Goal: Transaction & Acquisition: Book appointment/travel/reservation

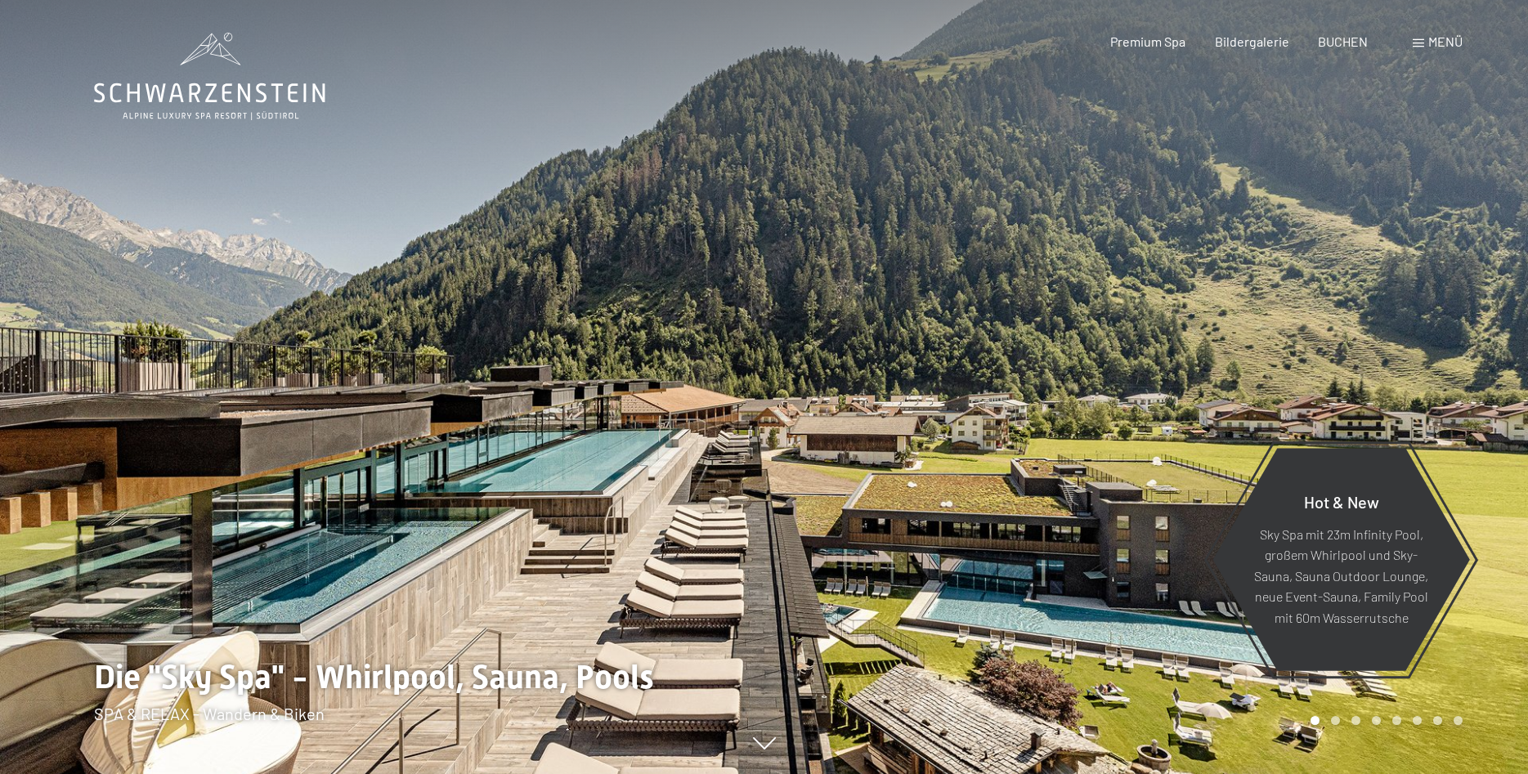
click at [1431, 41] on span "Menü" at bounding box center [1445, 42] width 34 height 16
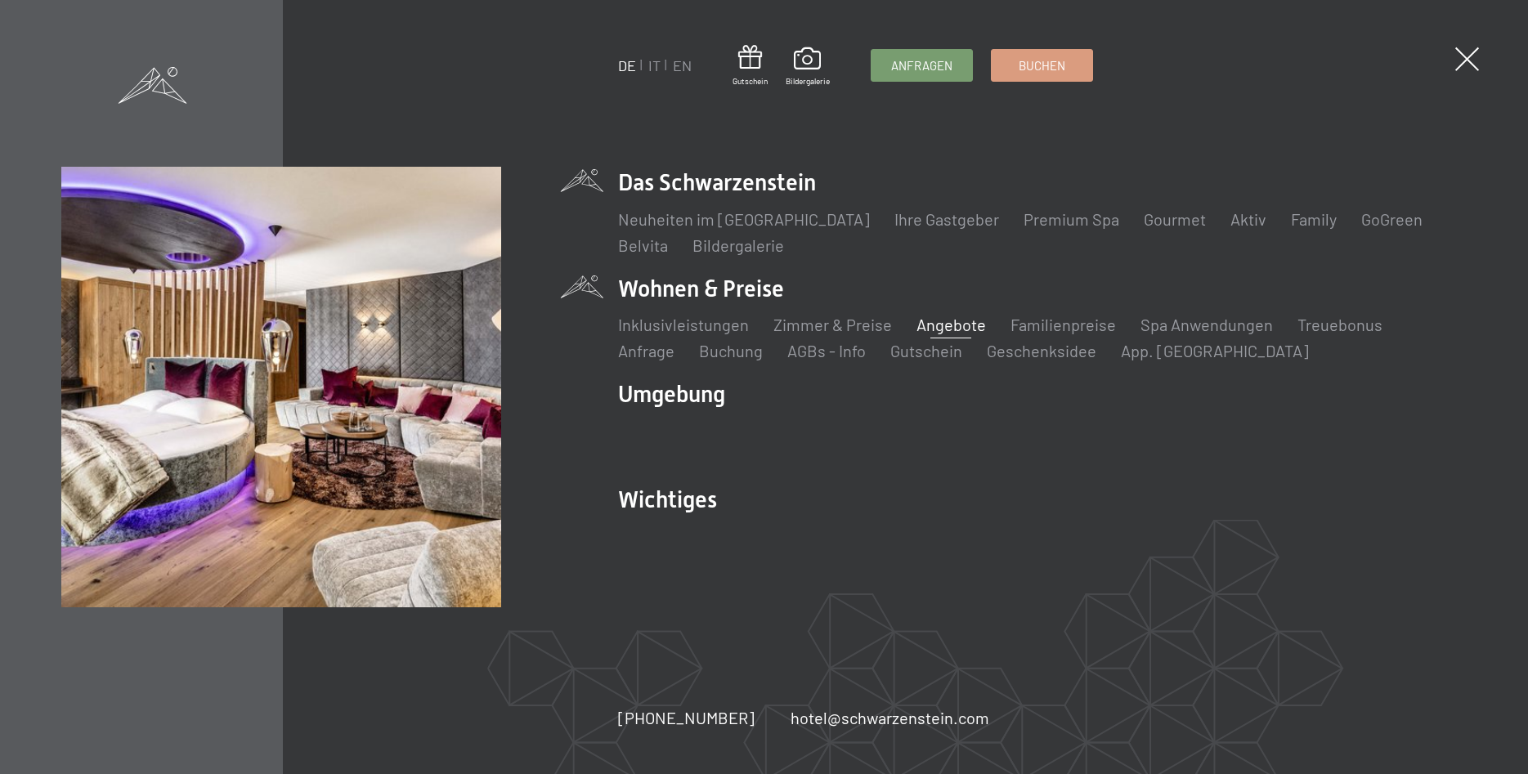
click at [938, 327] on link "Angebote" at bounding box center [950, 325] width 69 height 20
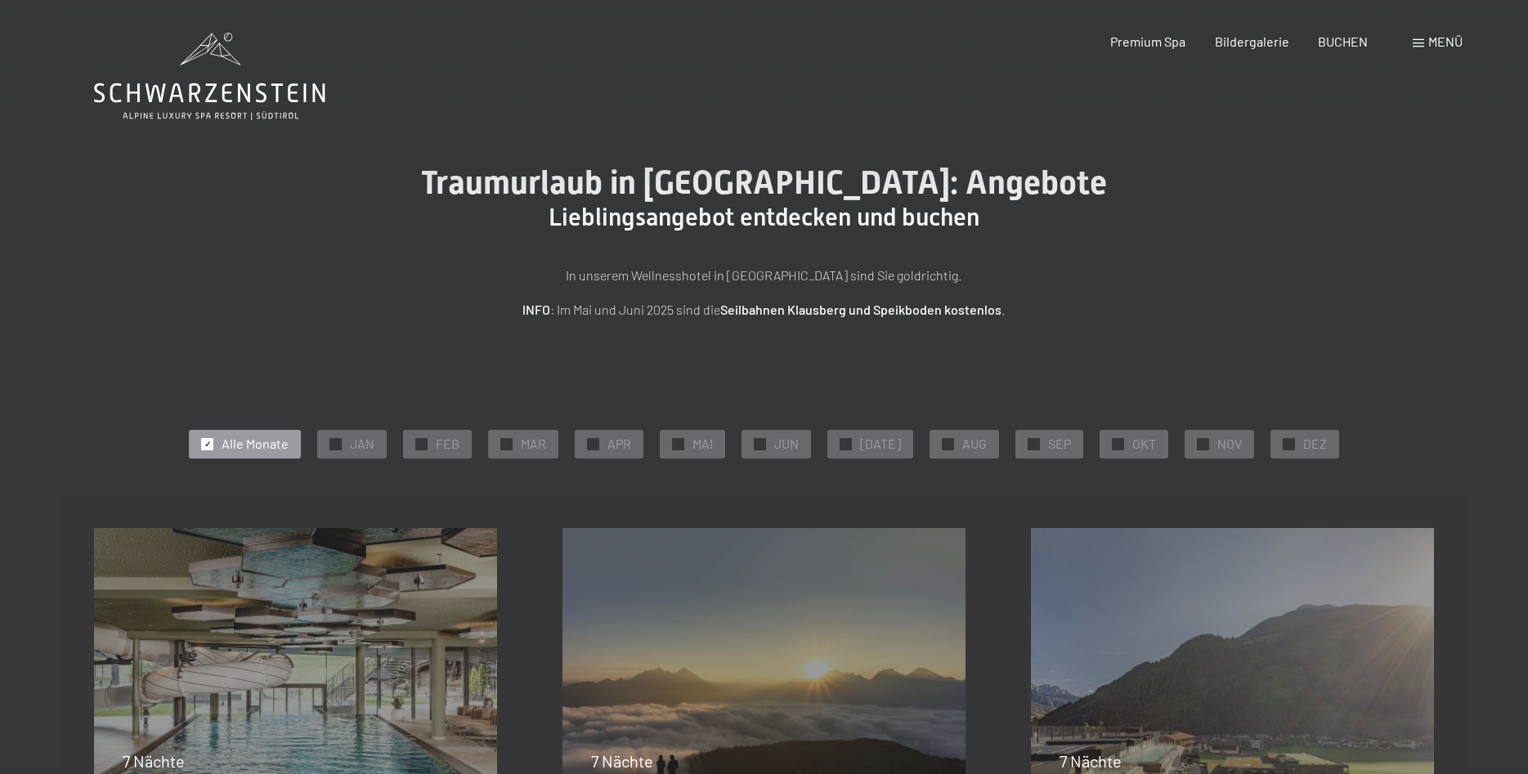
click at [211, 441] on span "✓" at bounding box center [207, 443] width 7 height 11
click at [1115, 446] on span "✓" at bounding box center [1118, 443] width 7 height 11
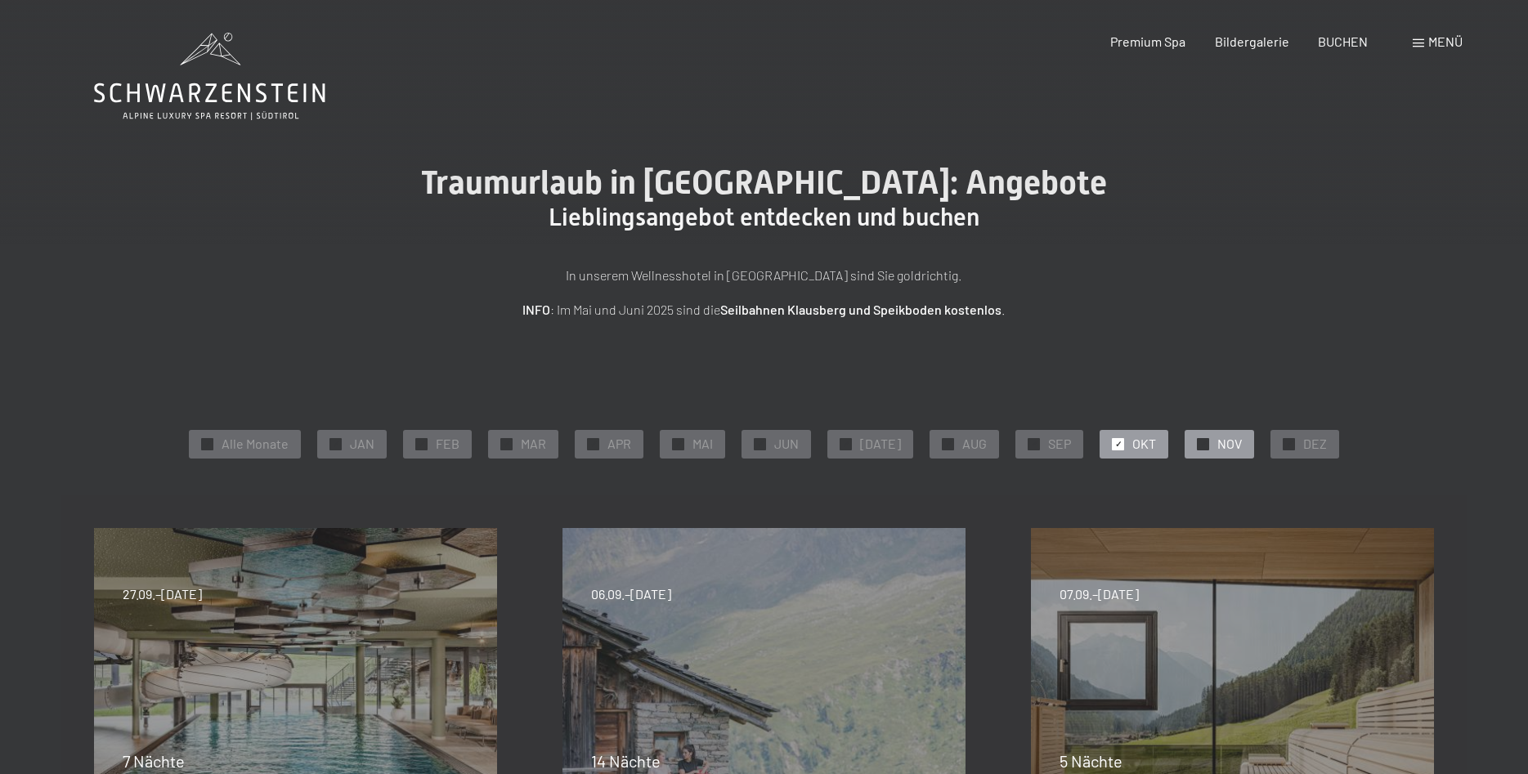
click at [1198, 444] on div at bounding box center [1203, 444] width 12 height 12
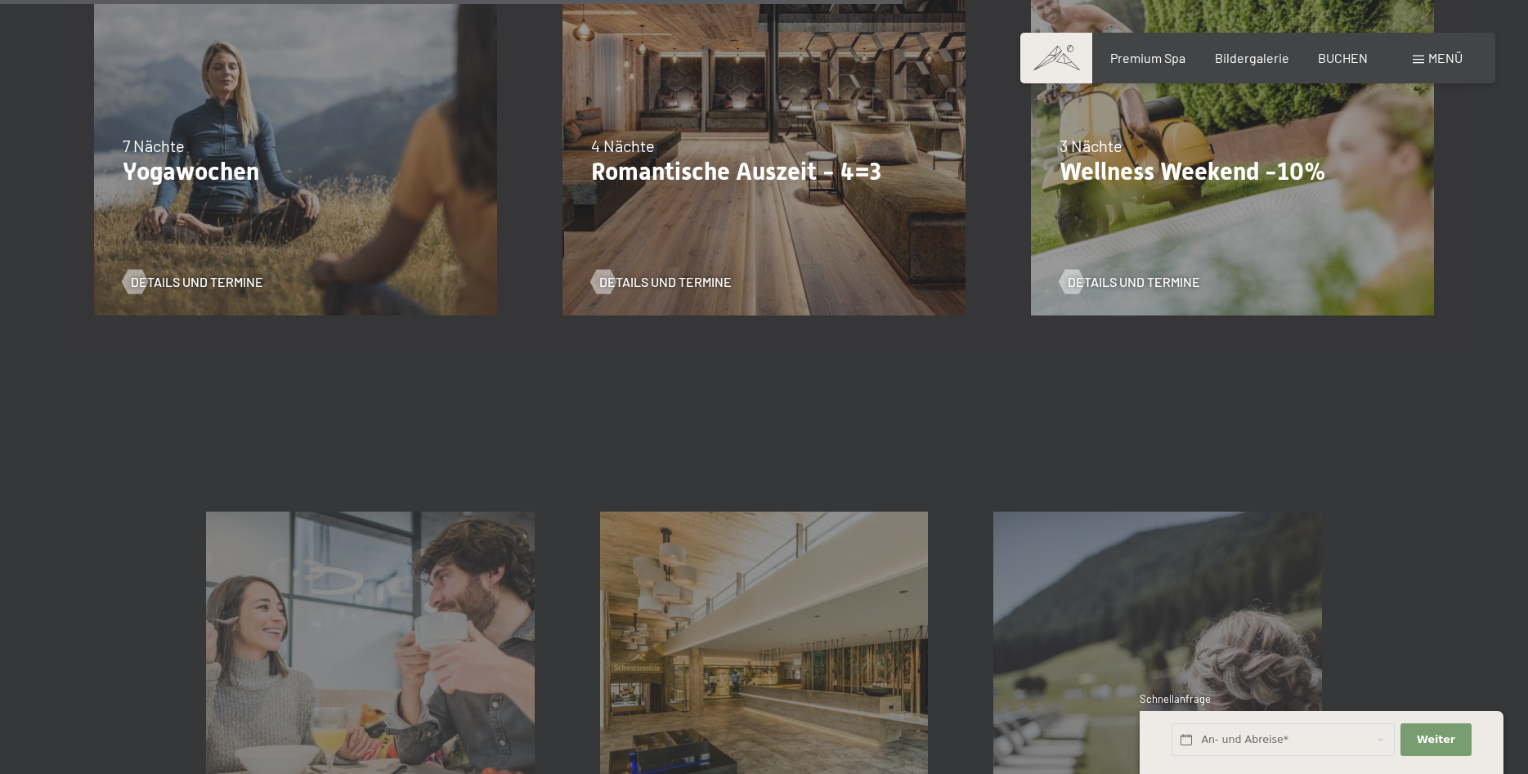
scroll to position [917, 0]
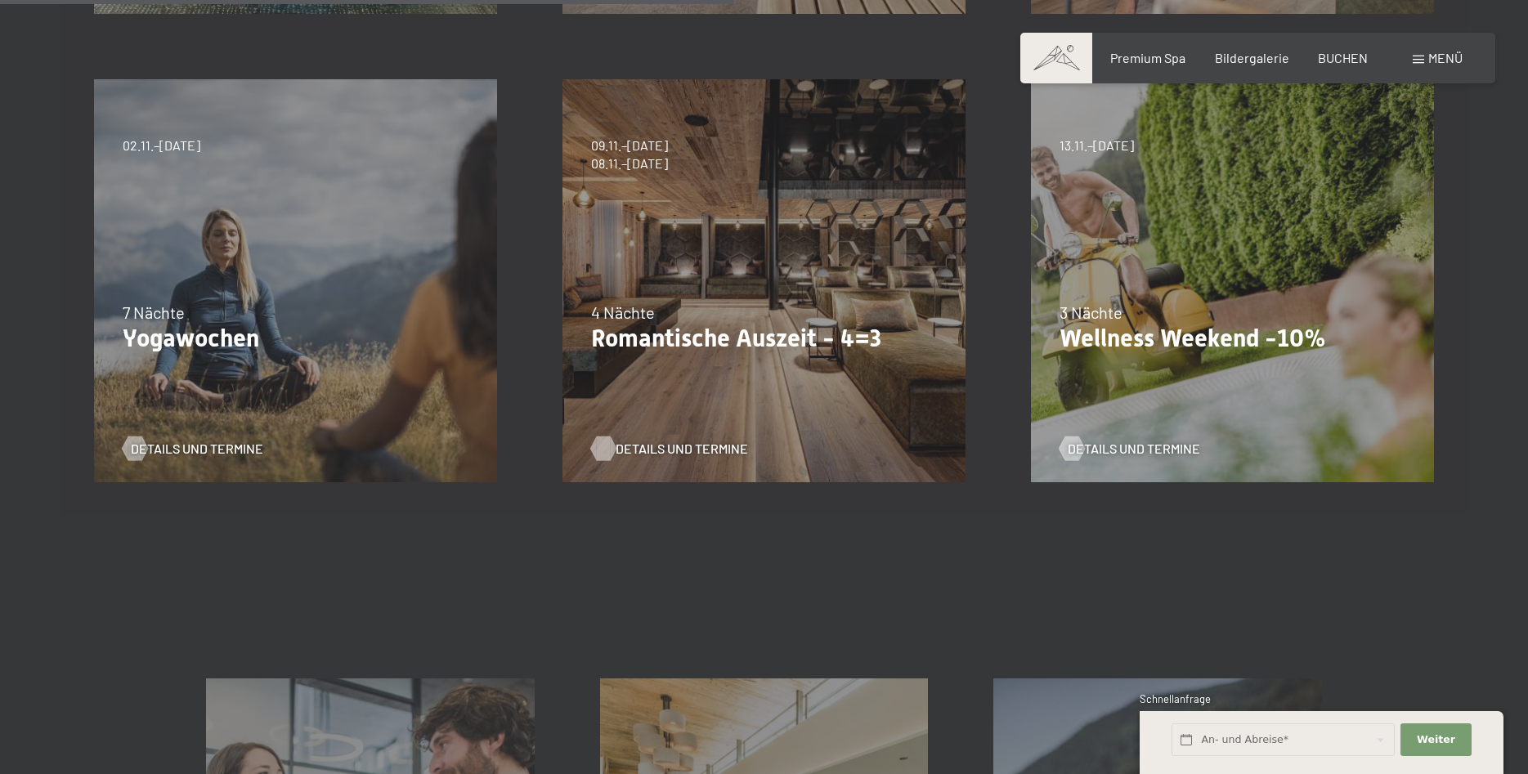
click at [716, 453] on span "Details und Termine" at bounding box center [681, 449] width 132 height 18
click at [683, 452] on span "Details und Termine" at bounding box center [681, 449] width 132 height 18
click at [1363, 396] on div "13.11.–01.12.2025 11.12.–22.12.2025 15.01.–26.01.2026 12.03.–23.03.2026 3 Nächt…" at bounding box center [1232, 281] width 468 height 468
click at [1166, 445] on span "Details und Termine" at bounding box center [1150, 449] width 132 height 18
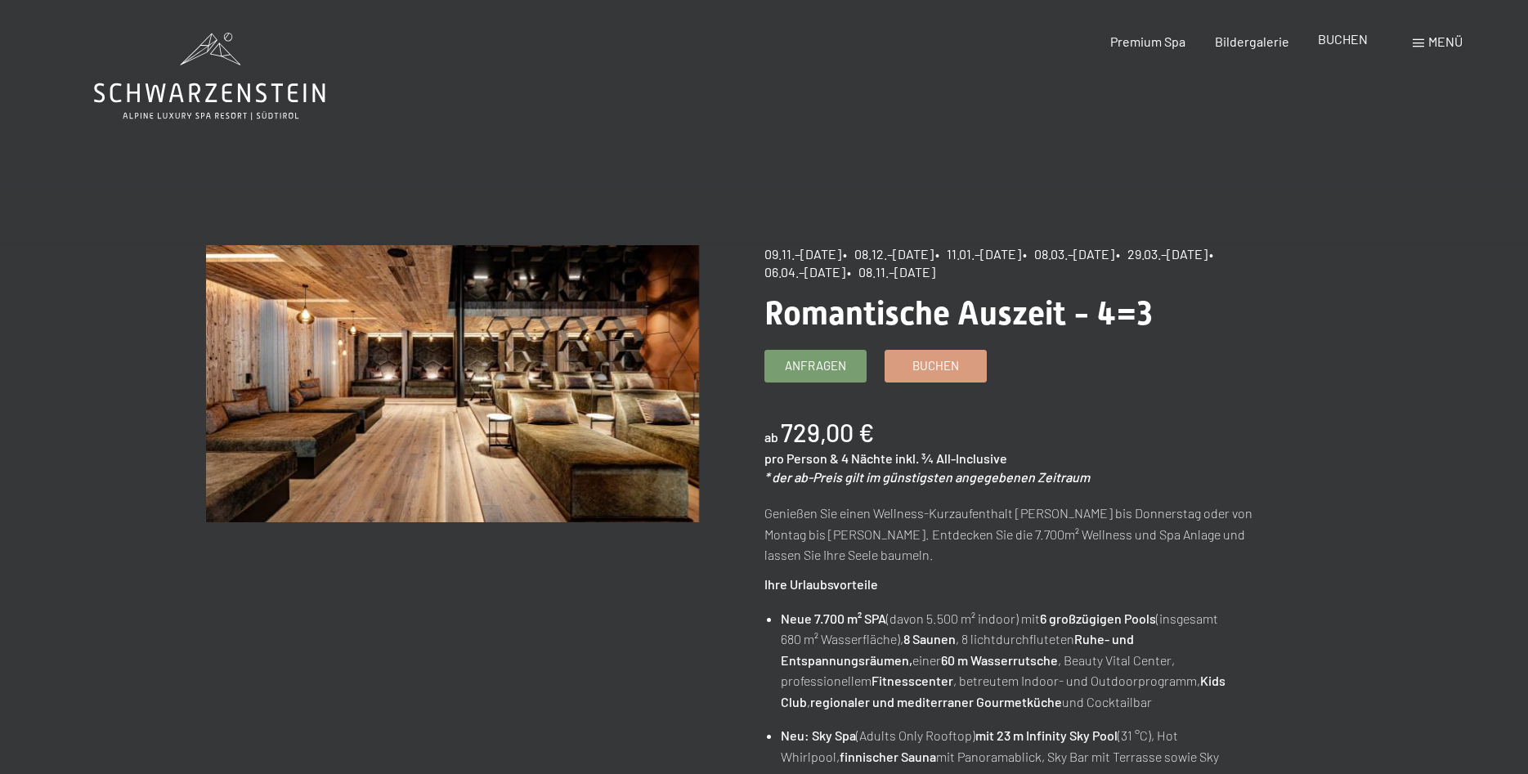
click at [1337, 44] on span "BUCHEN" at bounding box center [1343, 39] width 50 height 16
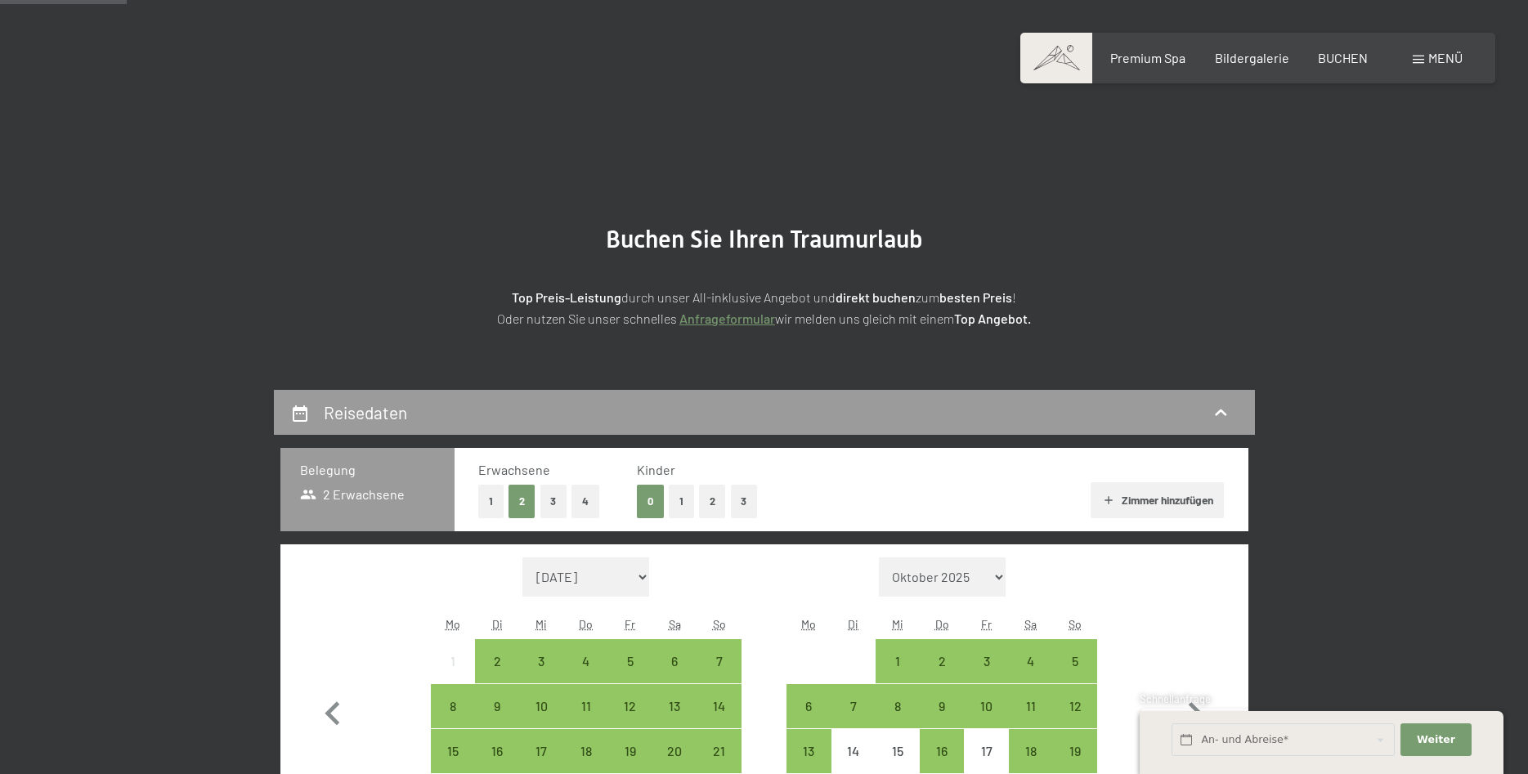
scroll to position [417, 0]
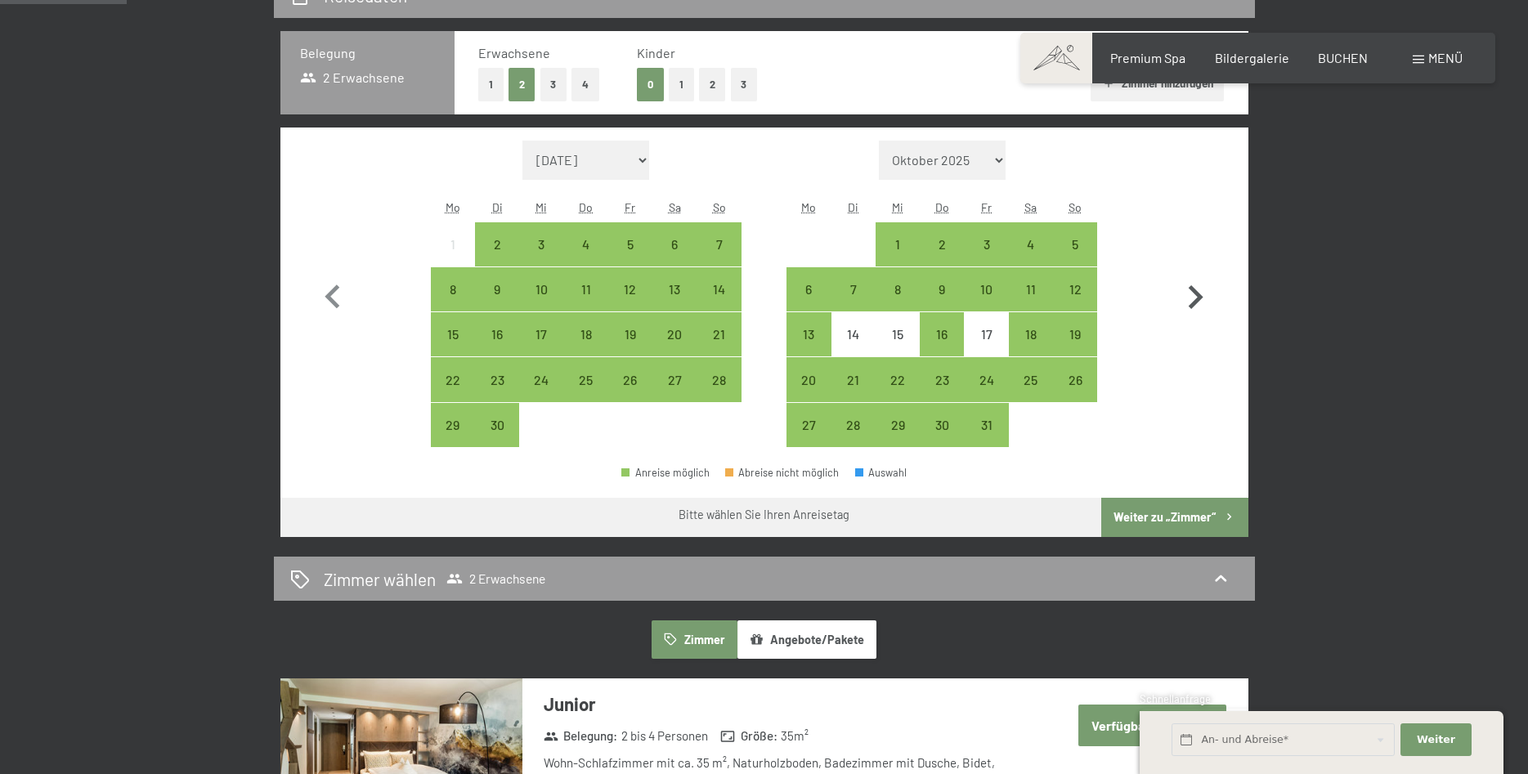
click at [1193, 304] on icon "button" at bounding box center [1195, 297] width 15 height 24
select select "2025-10-01"
select select "2025-11-01"
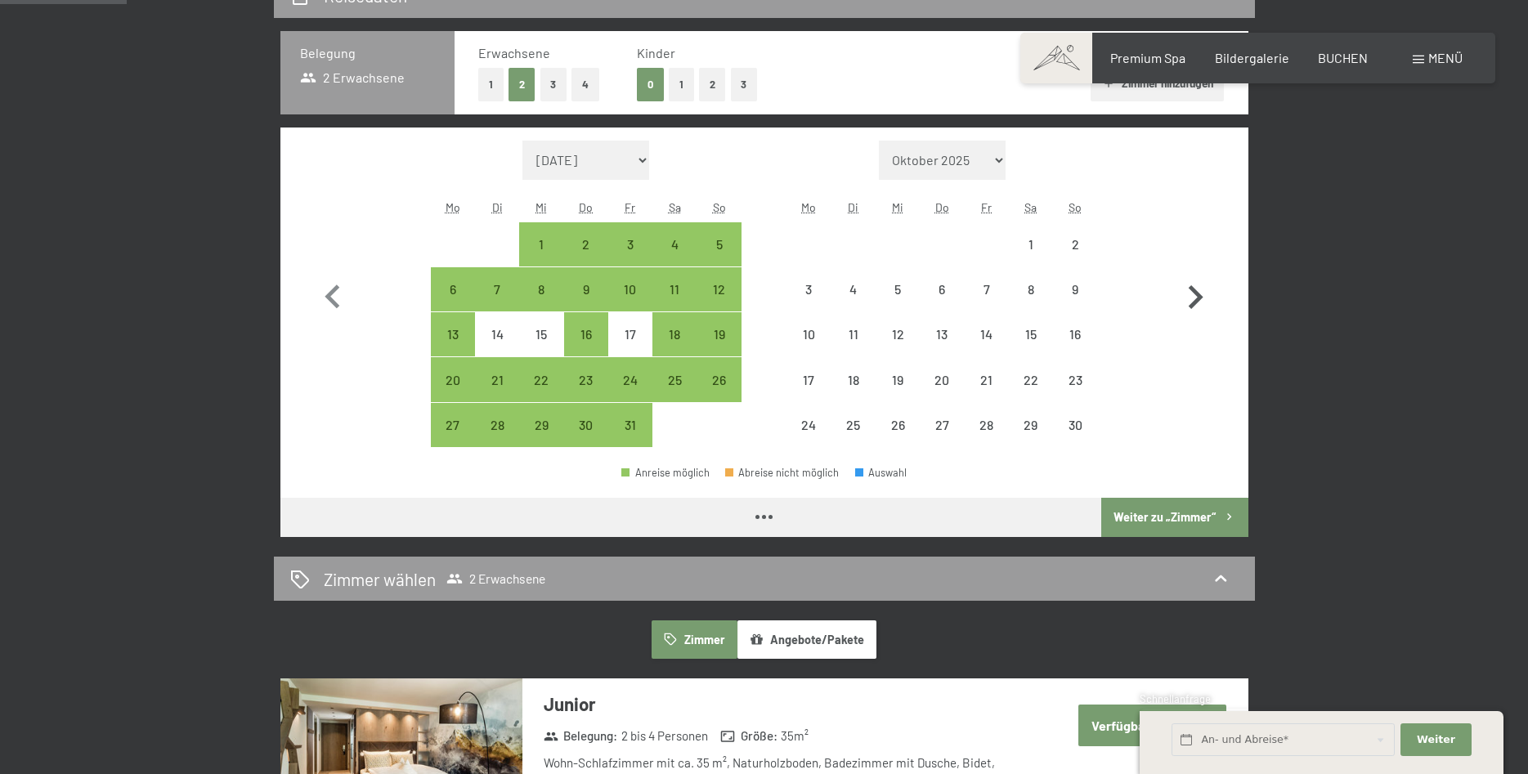
select select "2025-10-01"
select select "2025-11-01"
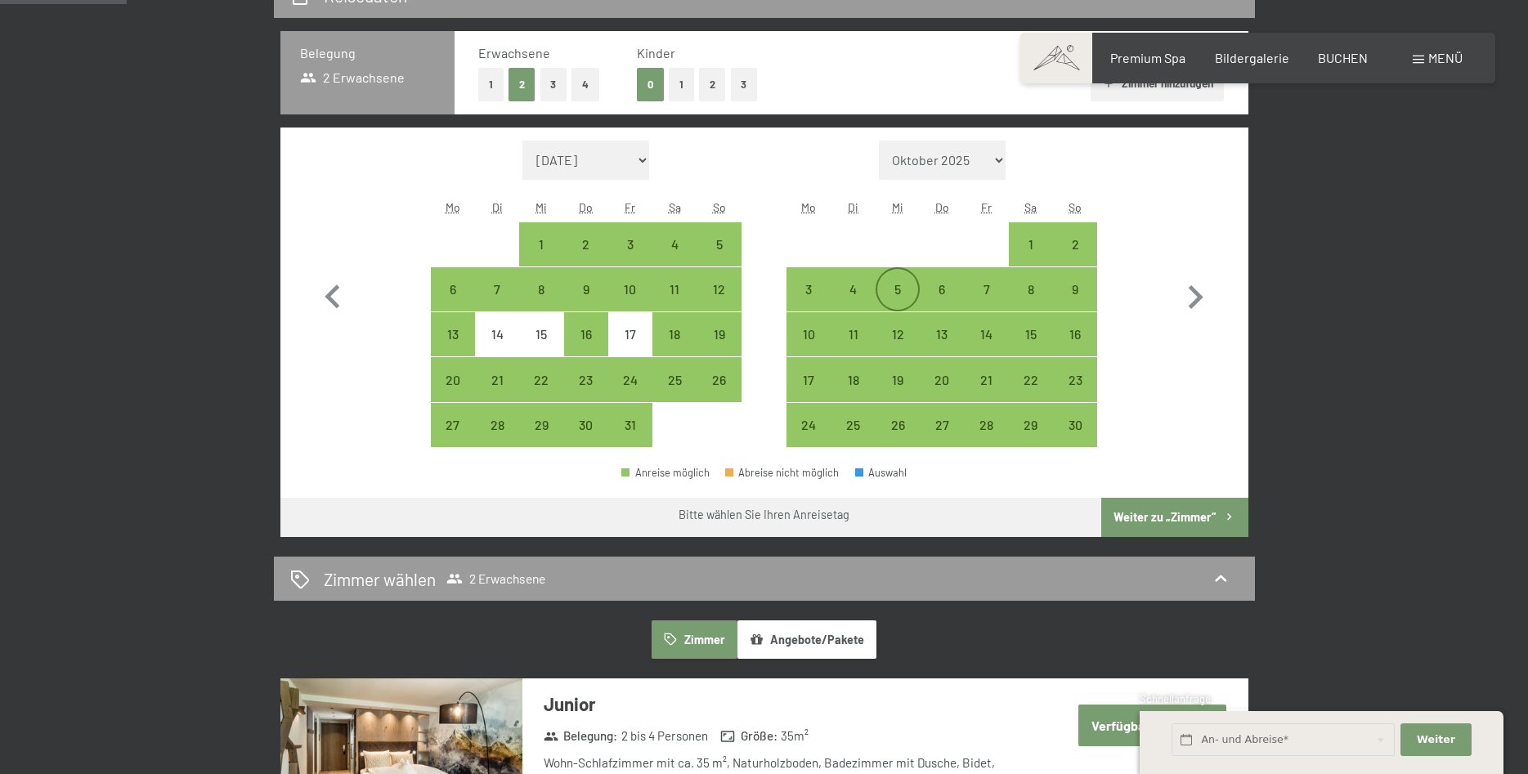
click at [911, 294] on div "5" at bounding box center [897, 303] width 41 height 41
select select "2025-10-01"
select select "[DATE]"
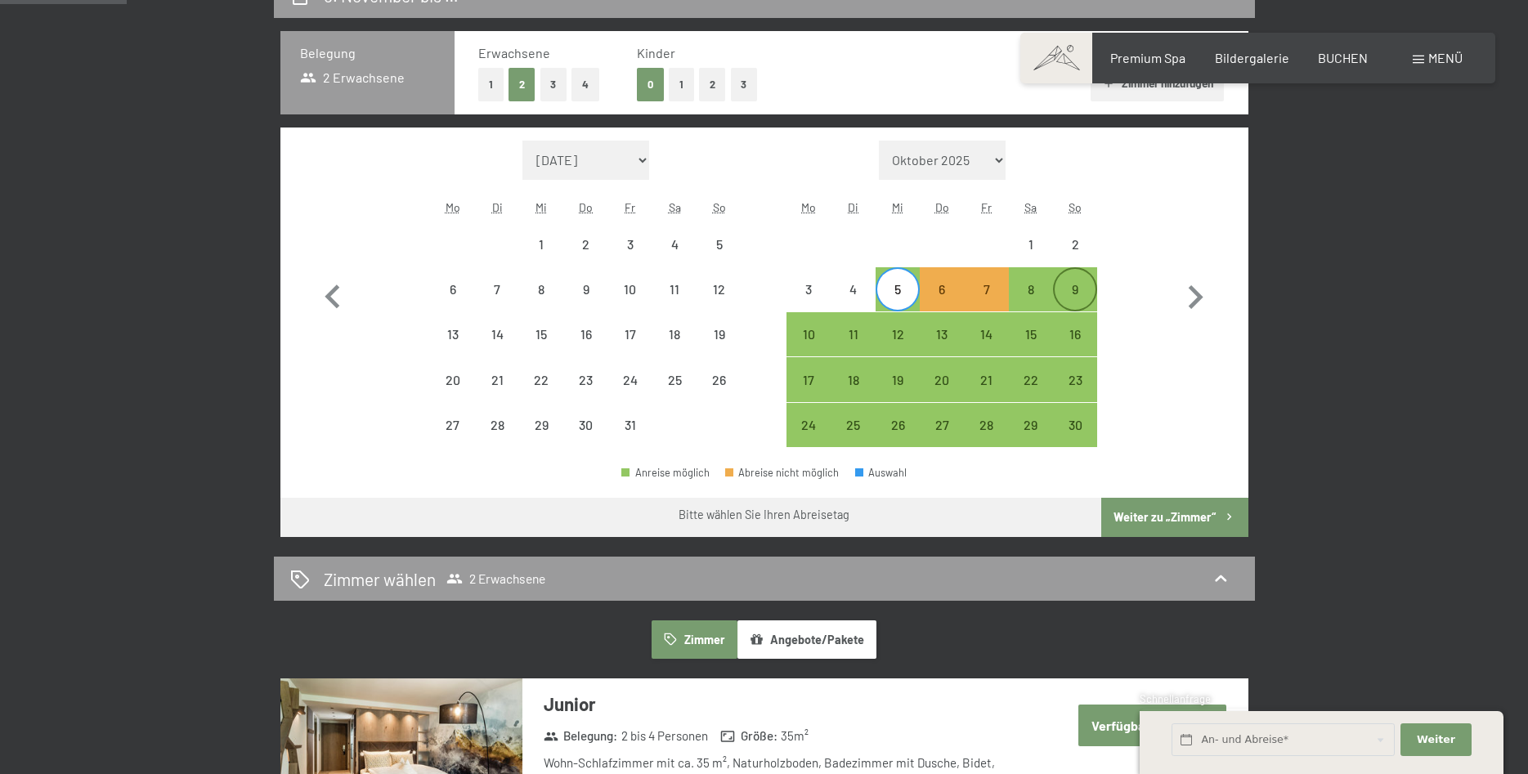
click at [1086, 291] on div "9" at bounding box center [1074, 303] width 41 height 41
select select "2025-10-01"
select select "2025-11-01"
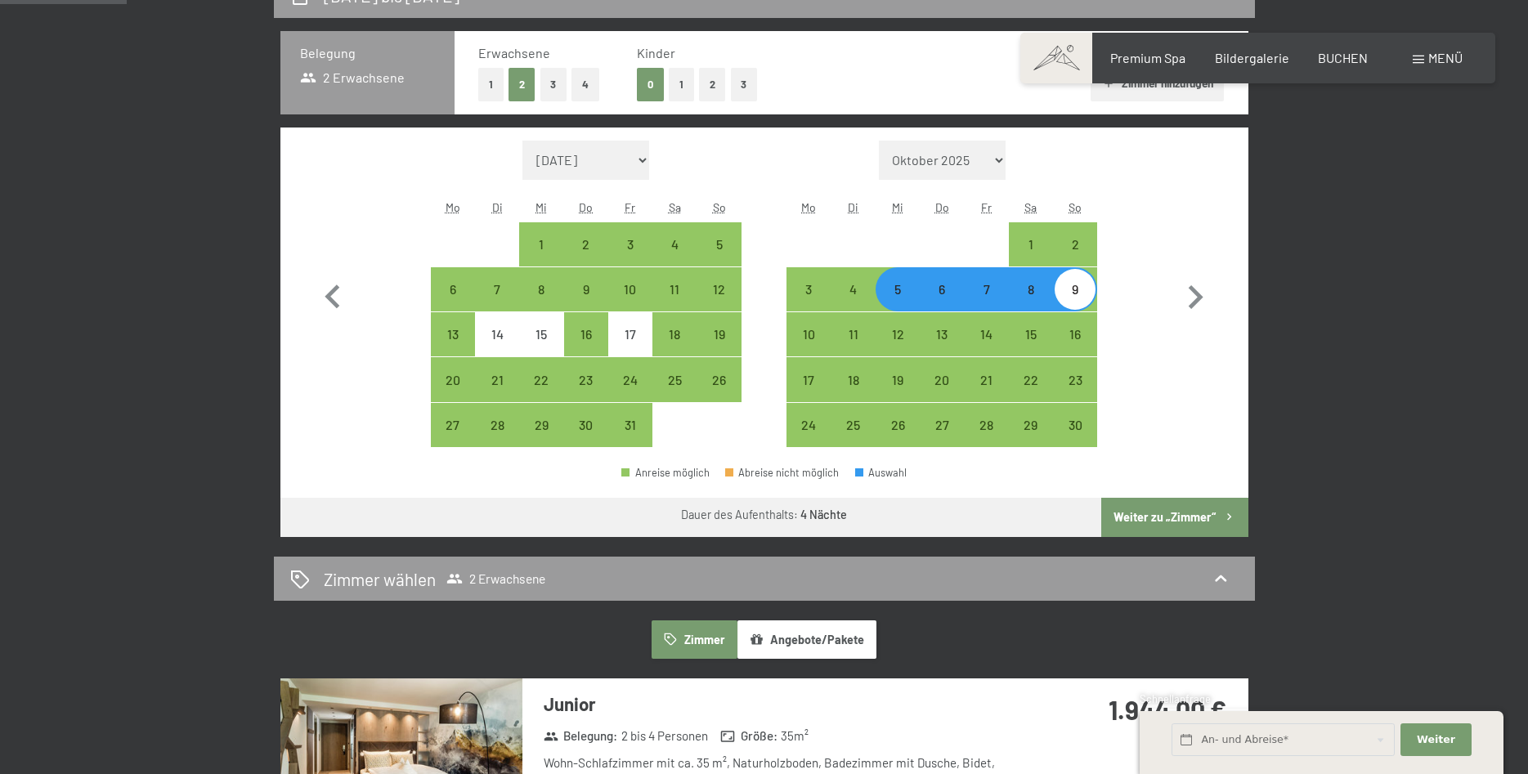
click at [1183, 516] on button "Weiter zu „Zimmer“" at bounding box center [1174, 517] width 146 height 39
select select "2025-10-01"
select select "[DATE]"
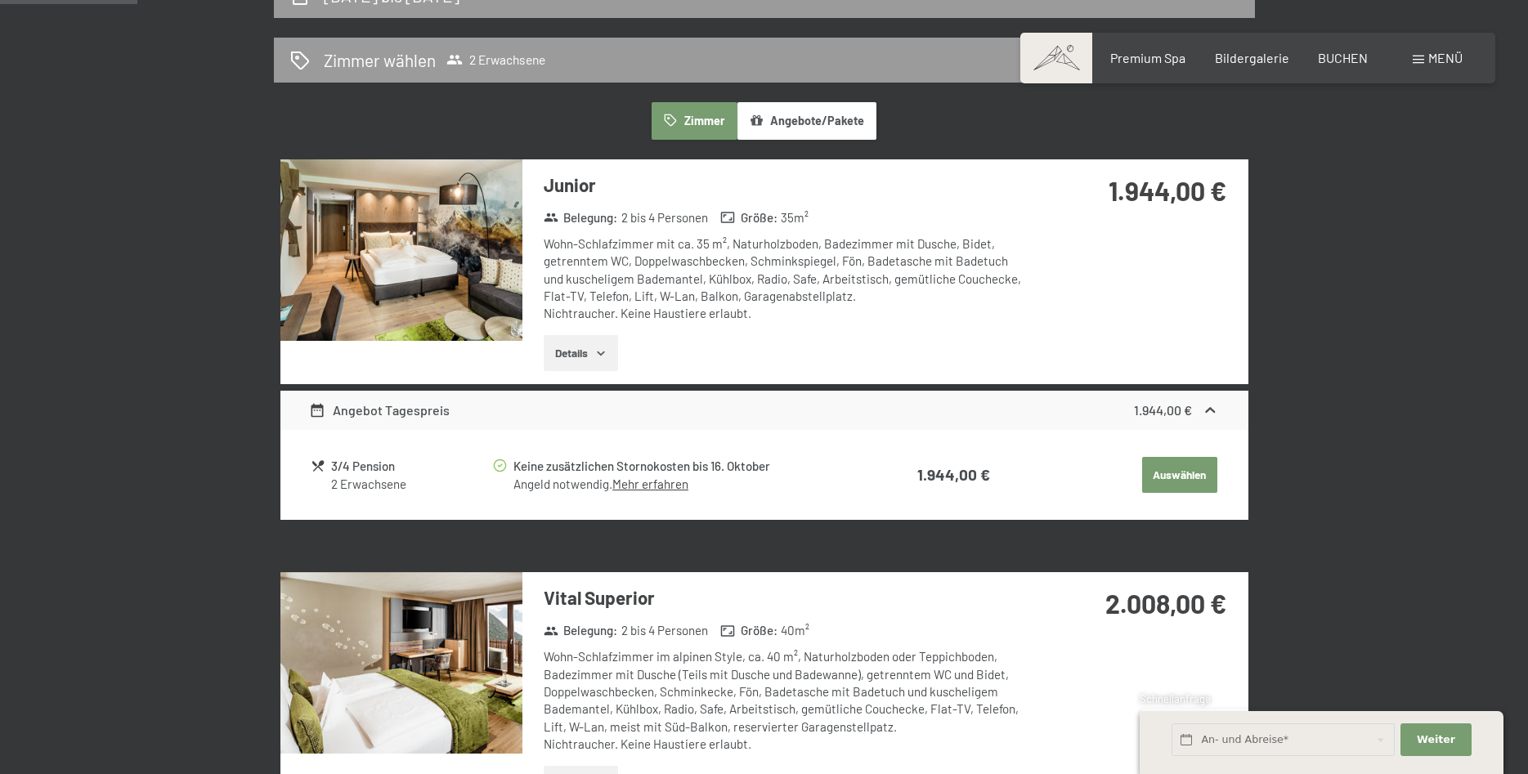
scroll to position [390, 0]
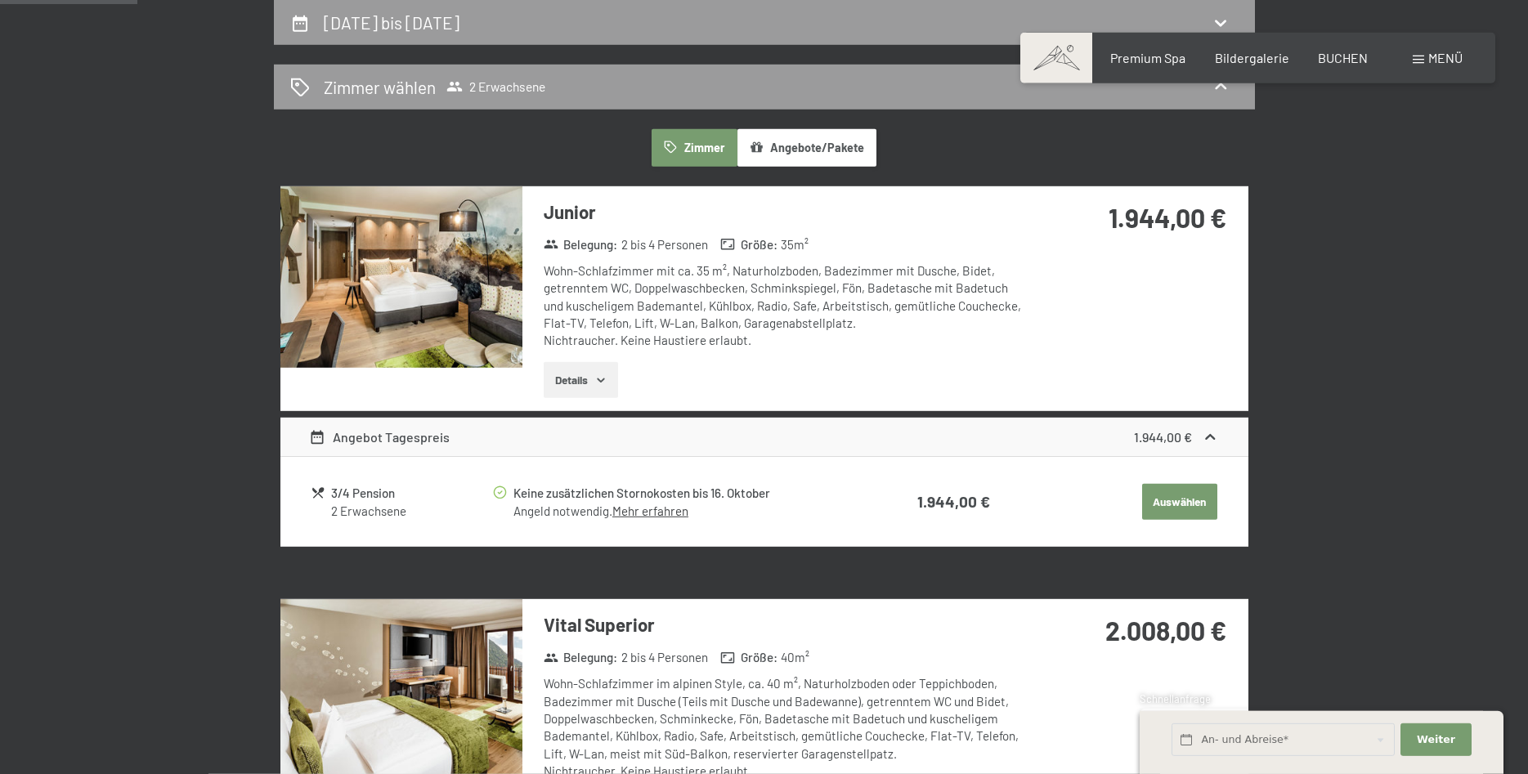
click at [1206, 447] on div "Angebot Tagespreis 1.944,00 €" at bounding box center [764, 437] width 968 height 39
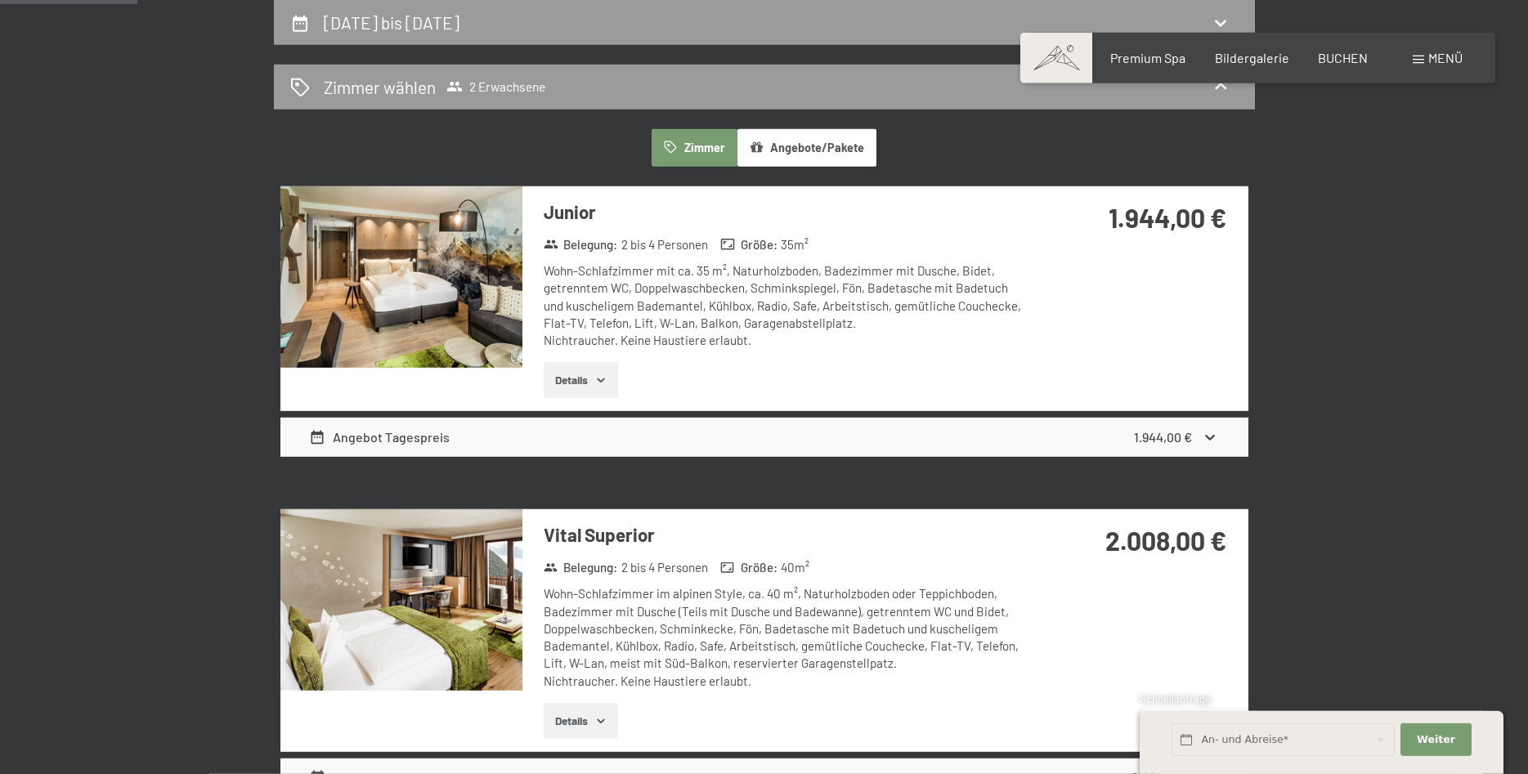
click at [1209, 443] on icon at bounding box center [1210, 437] width 17 height 17
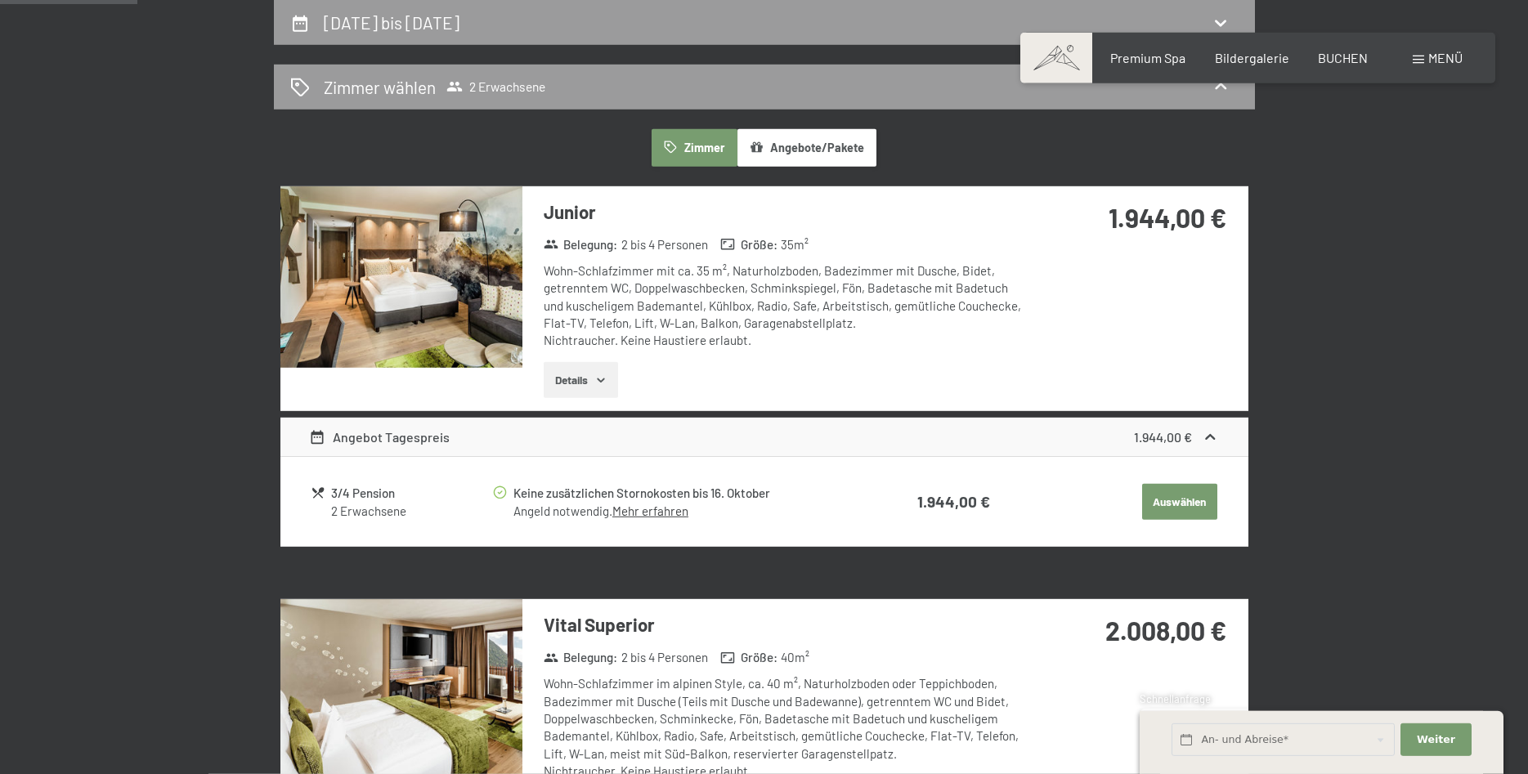
click at [603, 384] on icon "button" at bounding box center [600, 380] width 13 height 13
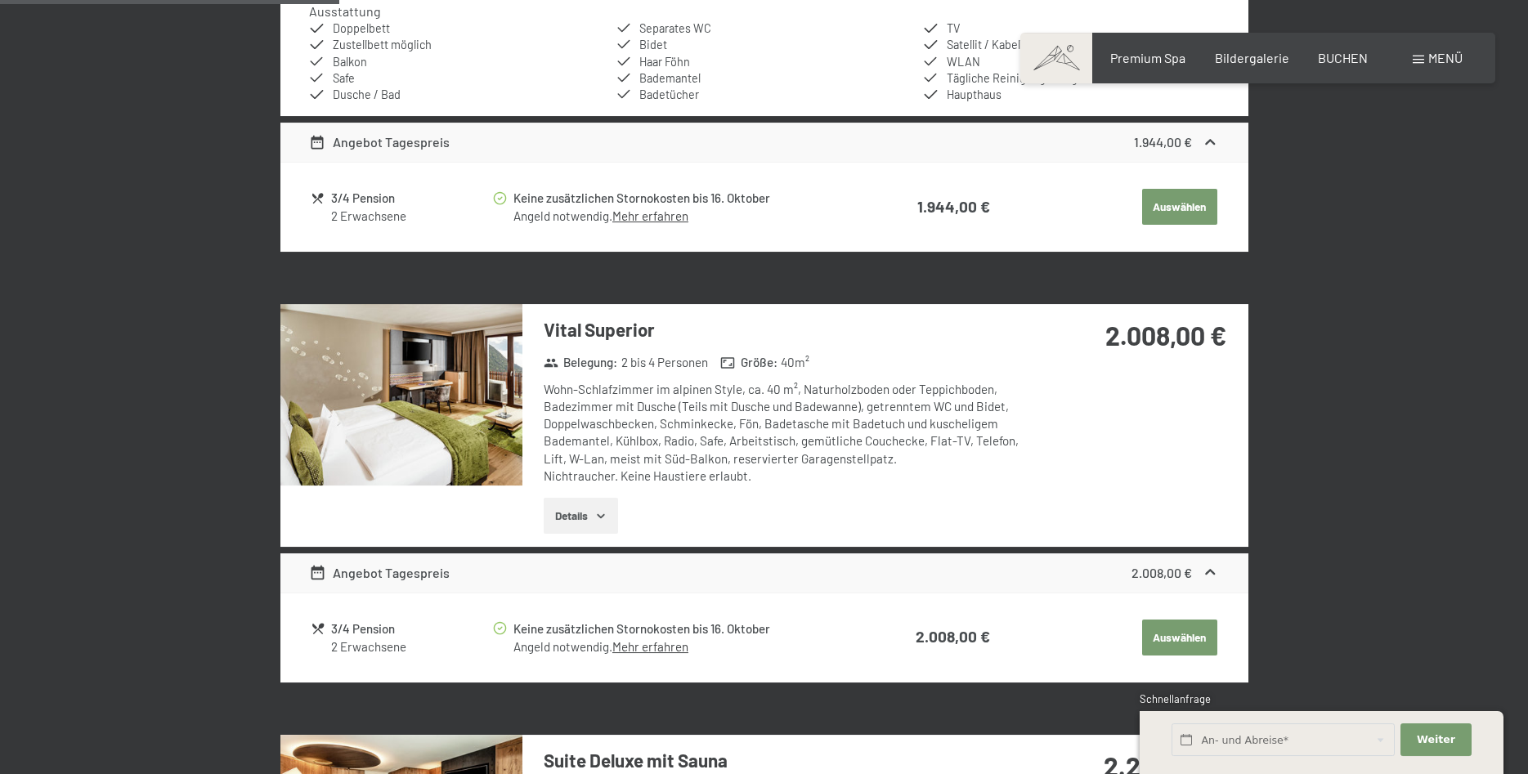
scroll to position [890, 0]
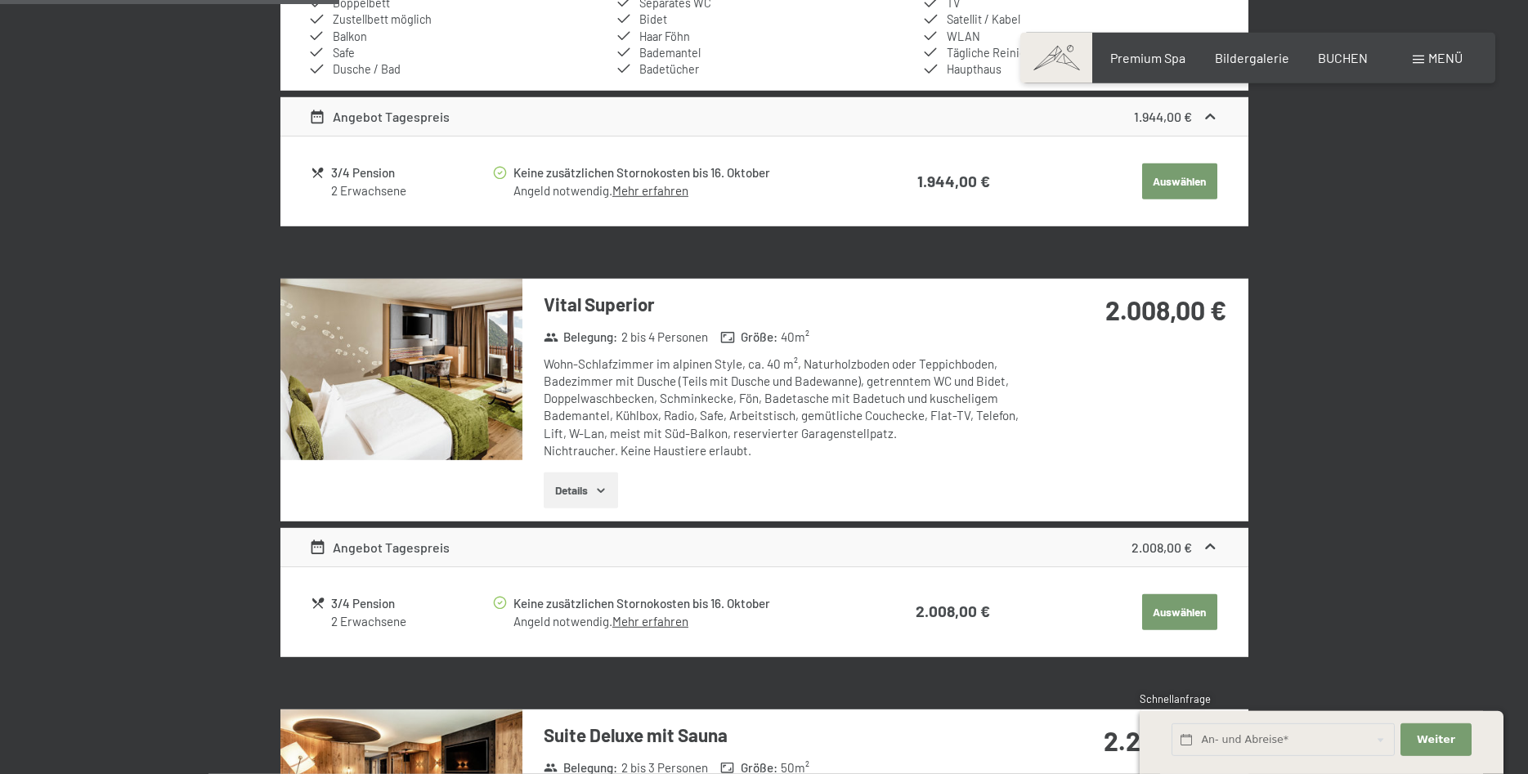
click at [1172, 170] on button "Auswählen" at bounding box center [1179, 181] width 75 height 36
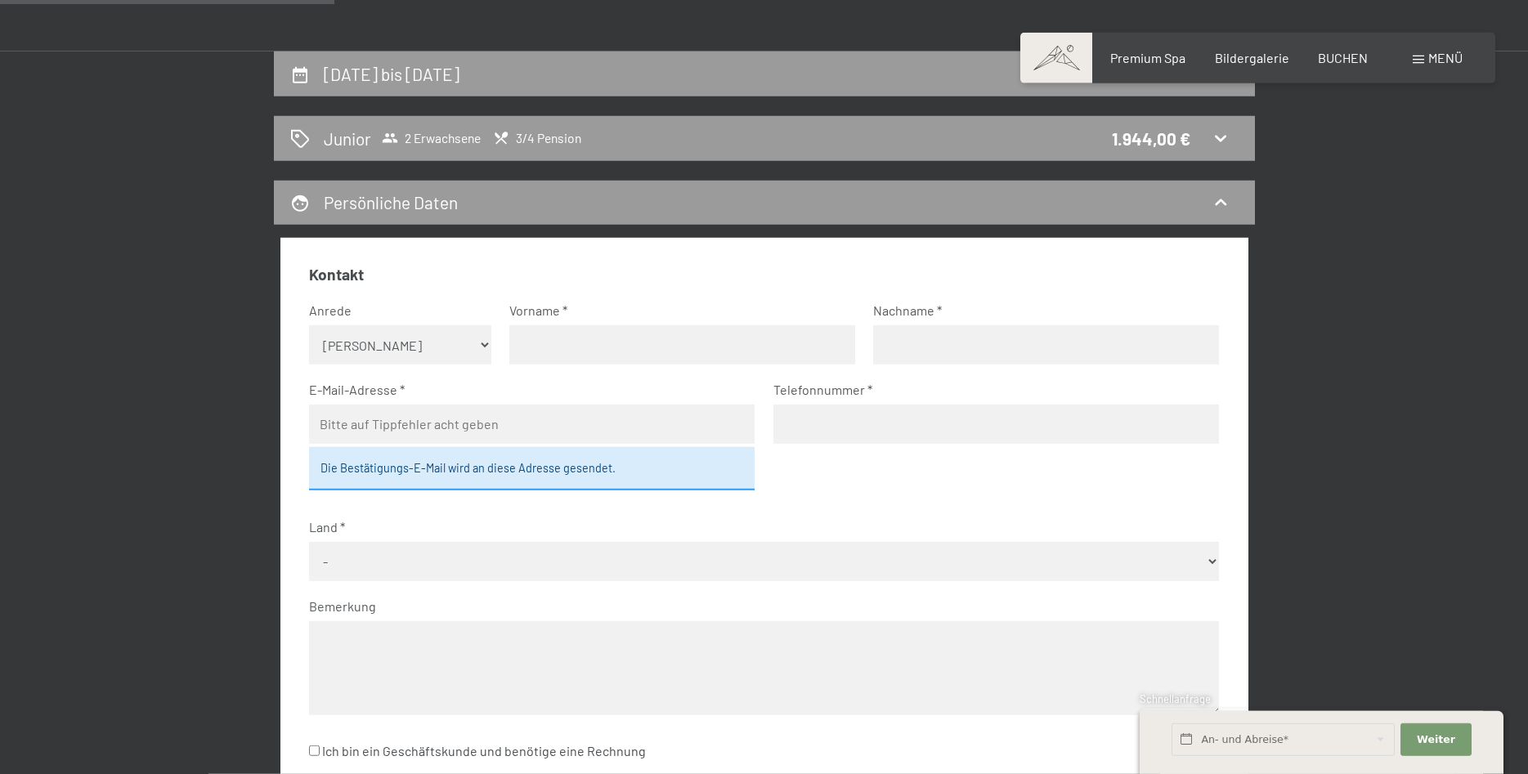
scroll to position [333, 0]
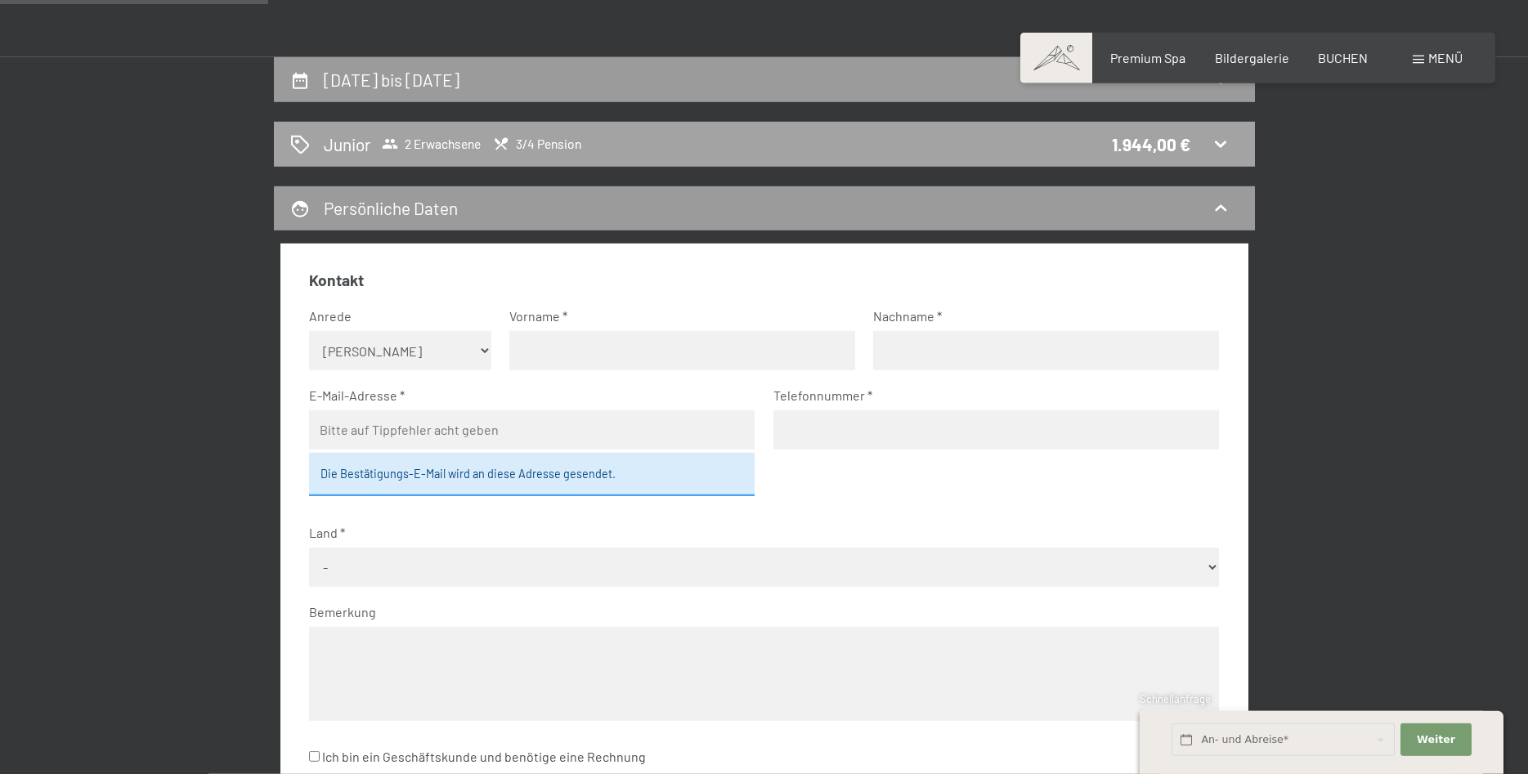
click at [1209, 140] on div "Junior 2 Erwachsene 3/4 Pension 1.944,00 €" at bounding box center [764, 144] width 948 height 24
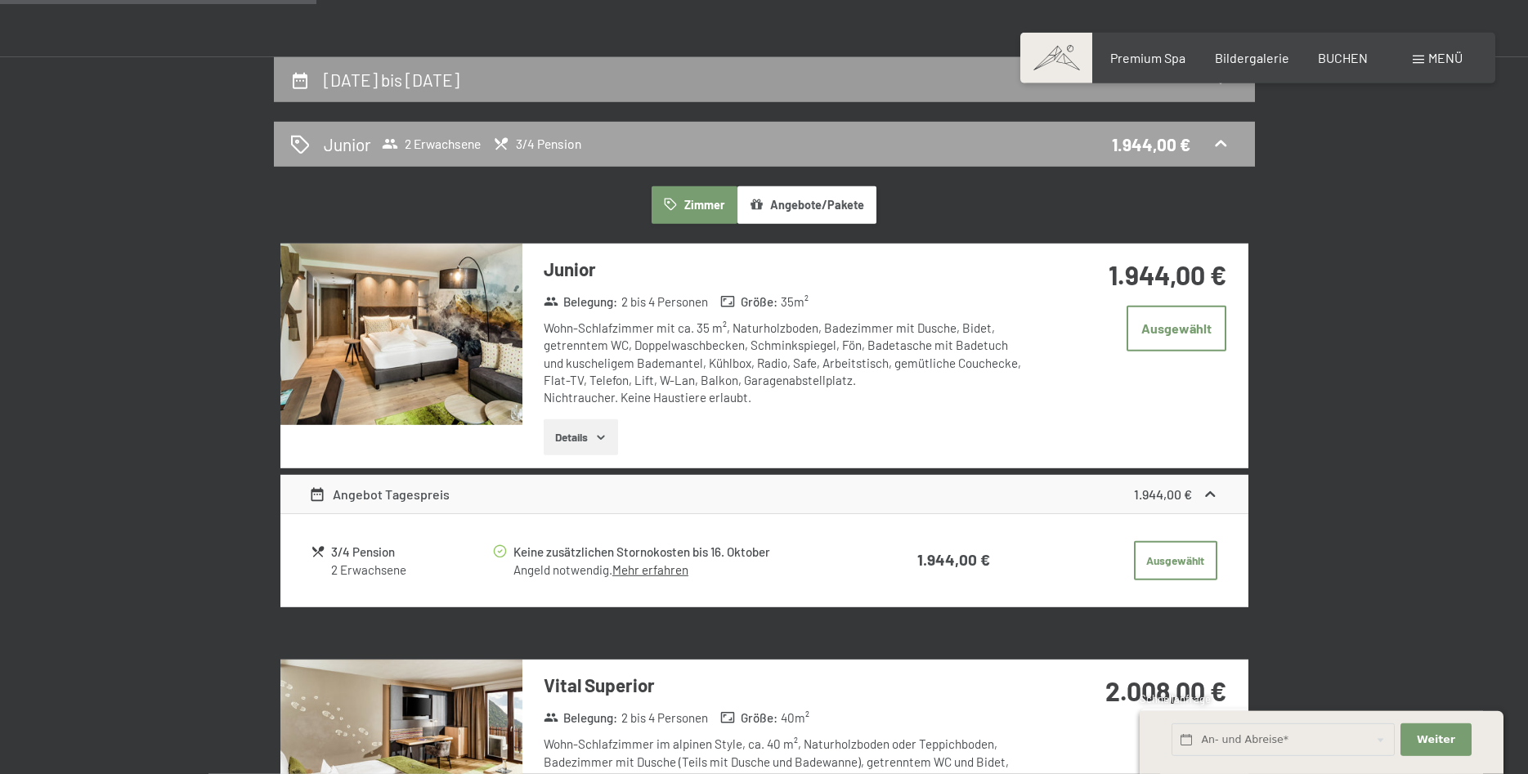
scroll to position [390, 0]
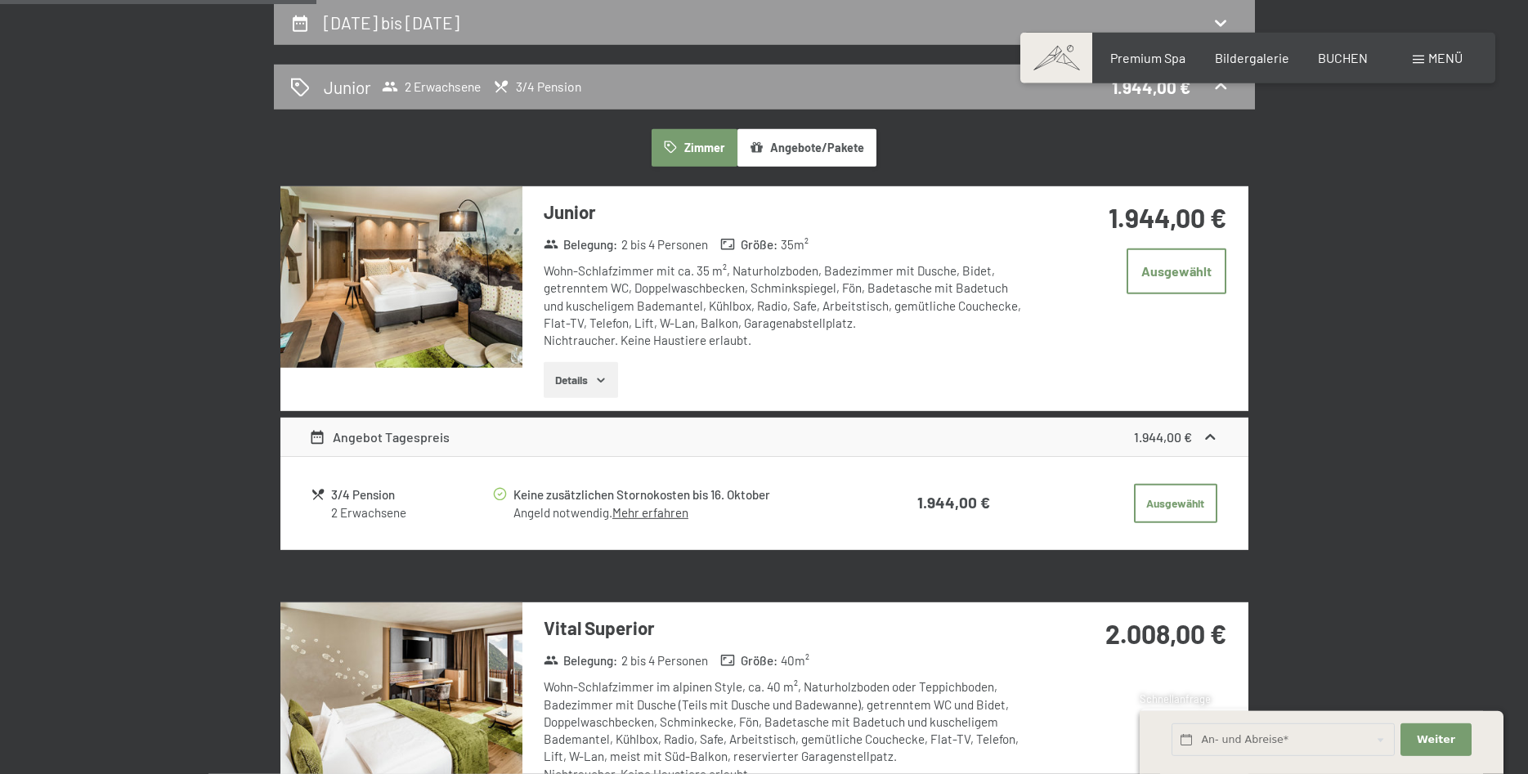
click at [853, 150] on button "Angebote/Pakete" at bounding box center [806, 148] width 139 height 38
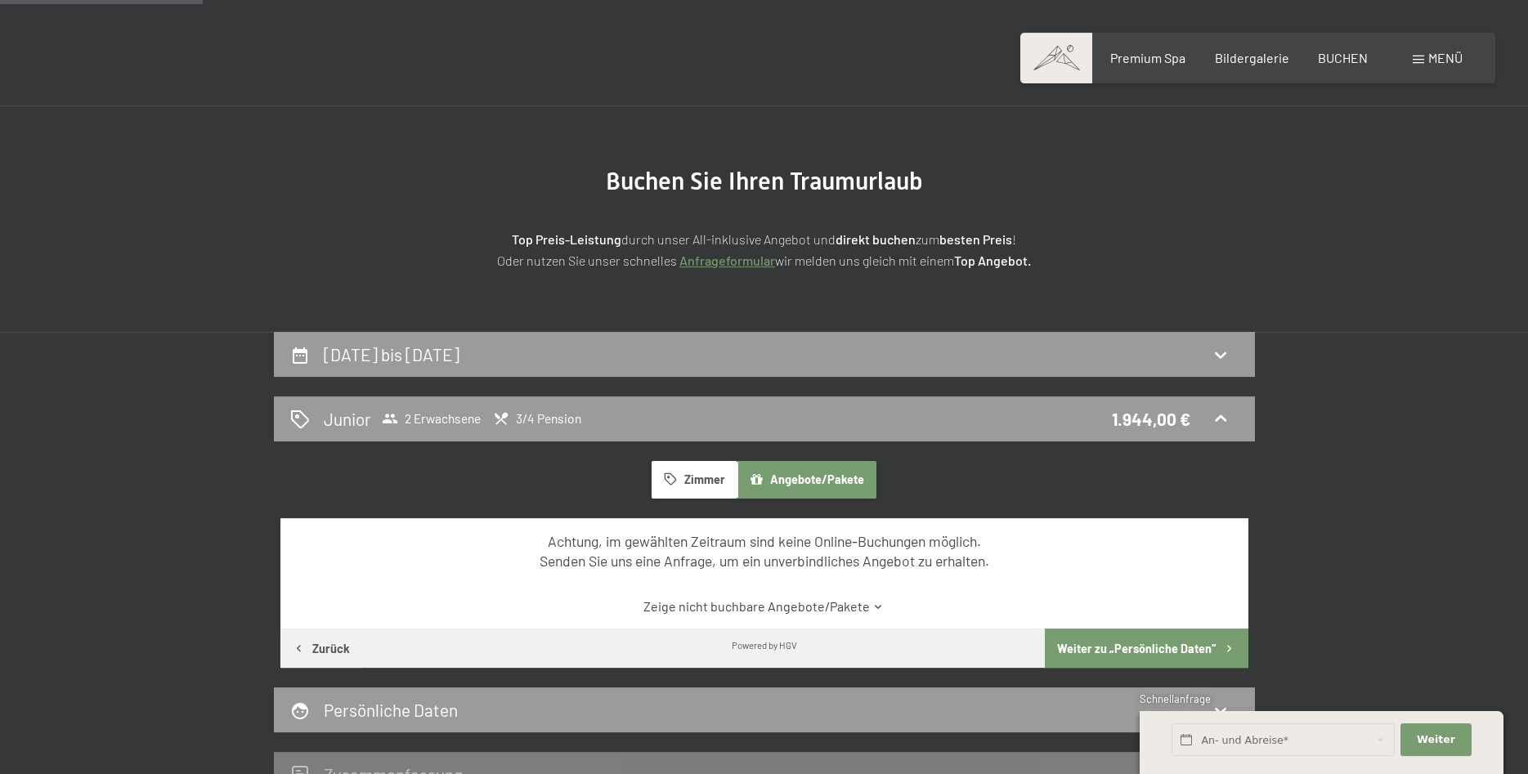
scroll to position [56, 0]
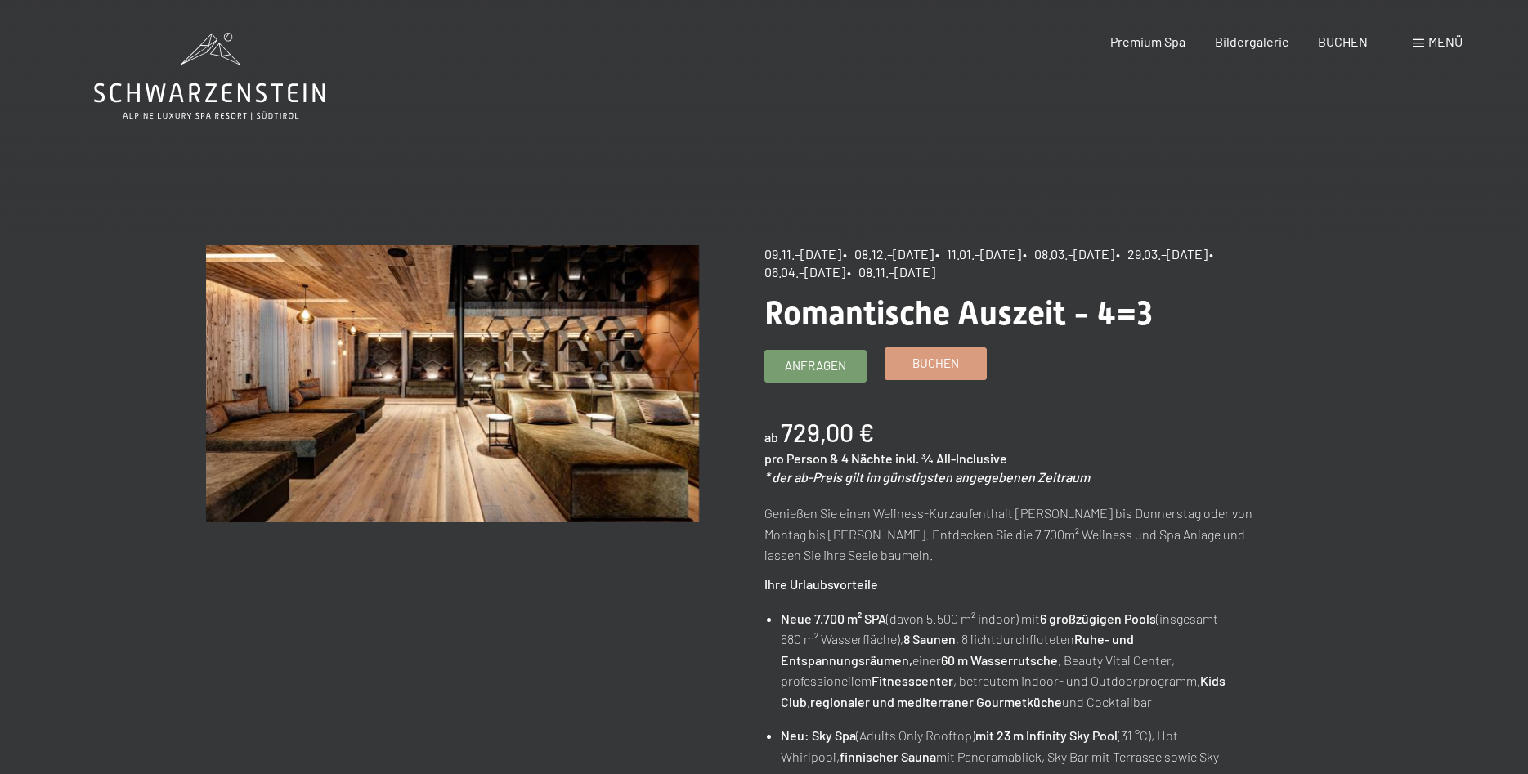
click at [934, 363] on span "Buchen" at bounding box center [935, 363] width 47 height 17
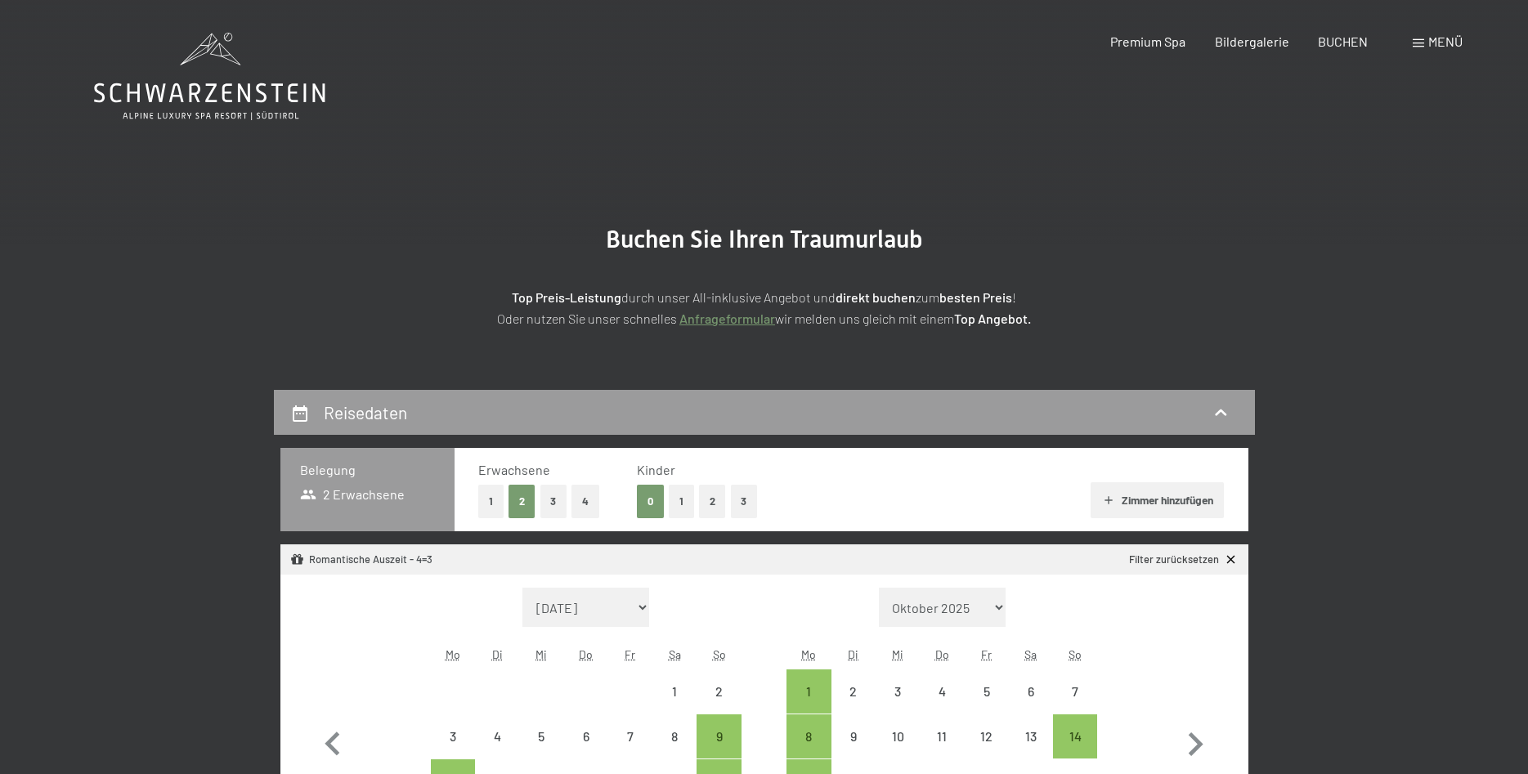
select select "[DATE]"
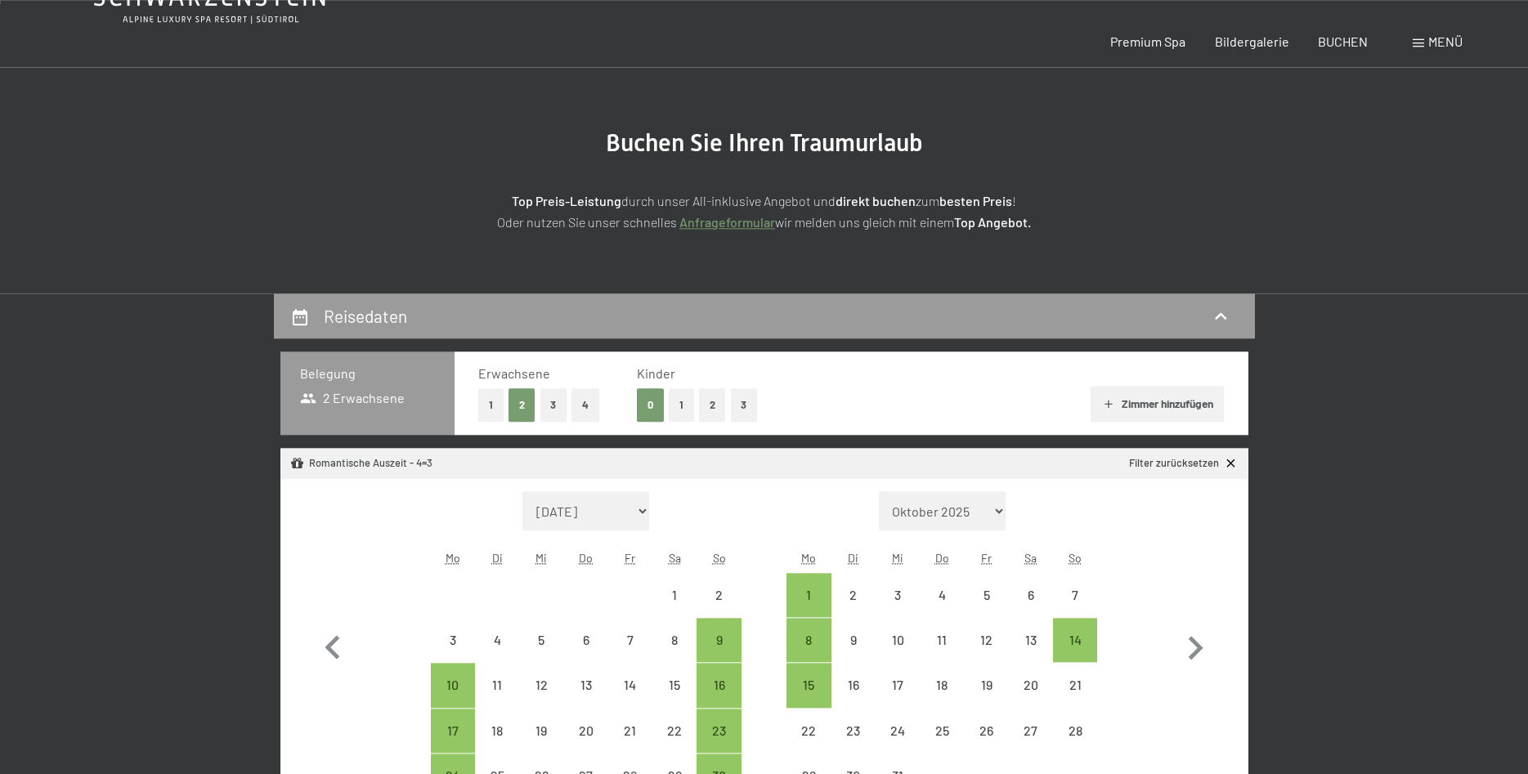
scroll to position [250, 0]
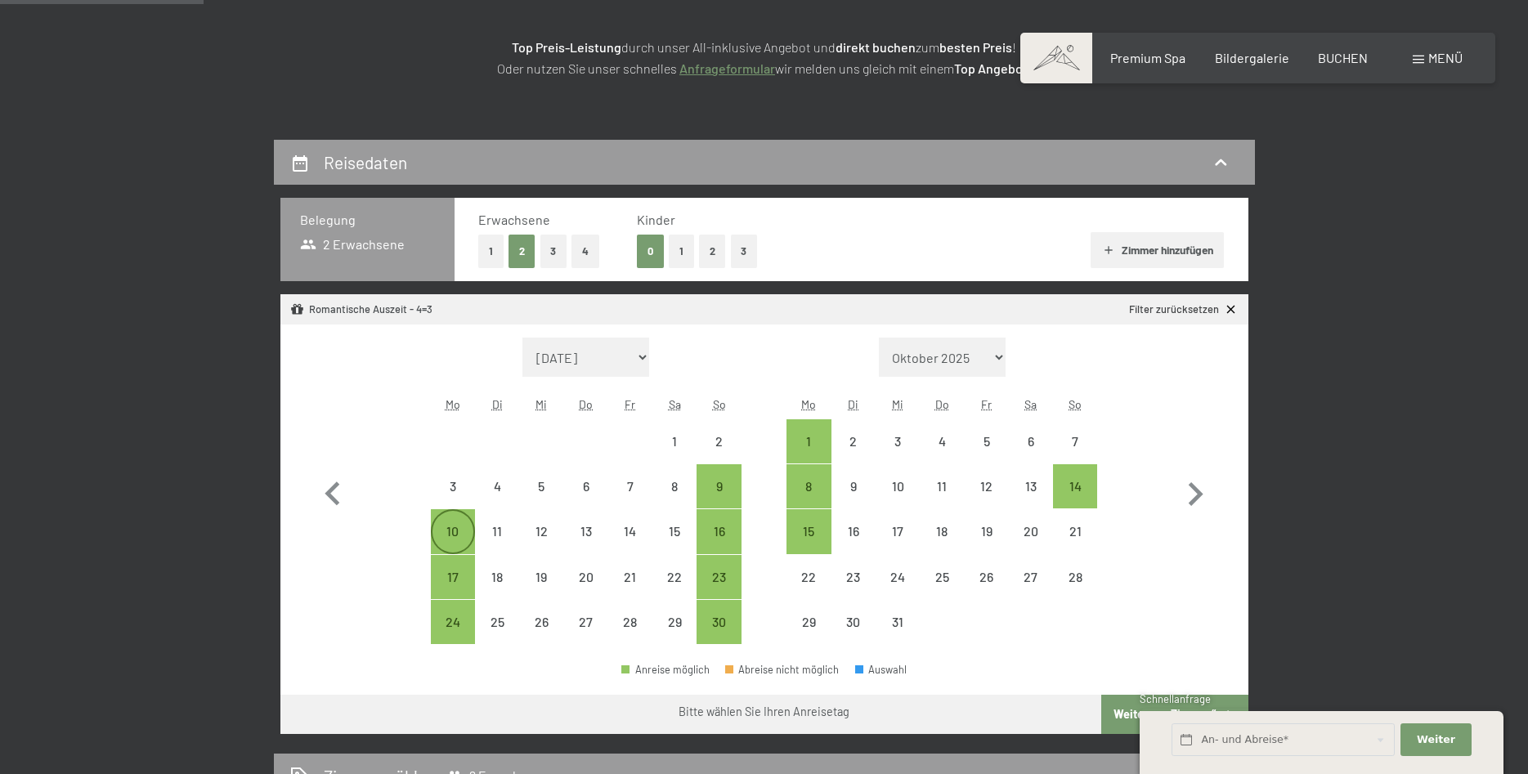
click at [452, 536] on div "10" at bounding box center [452, 545] width 41 height 41
select select "2025-11-01"
select select "2025-12-01"
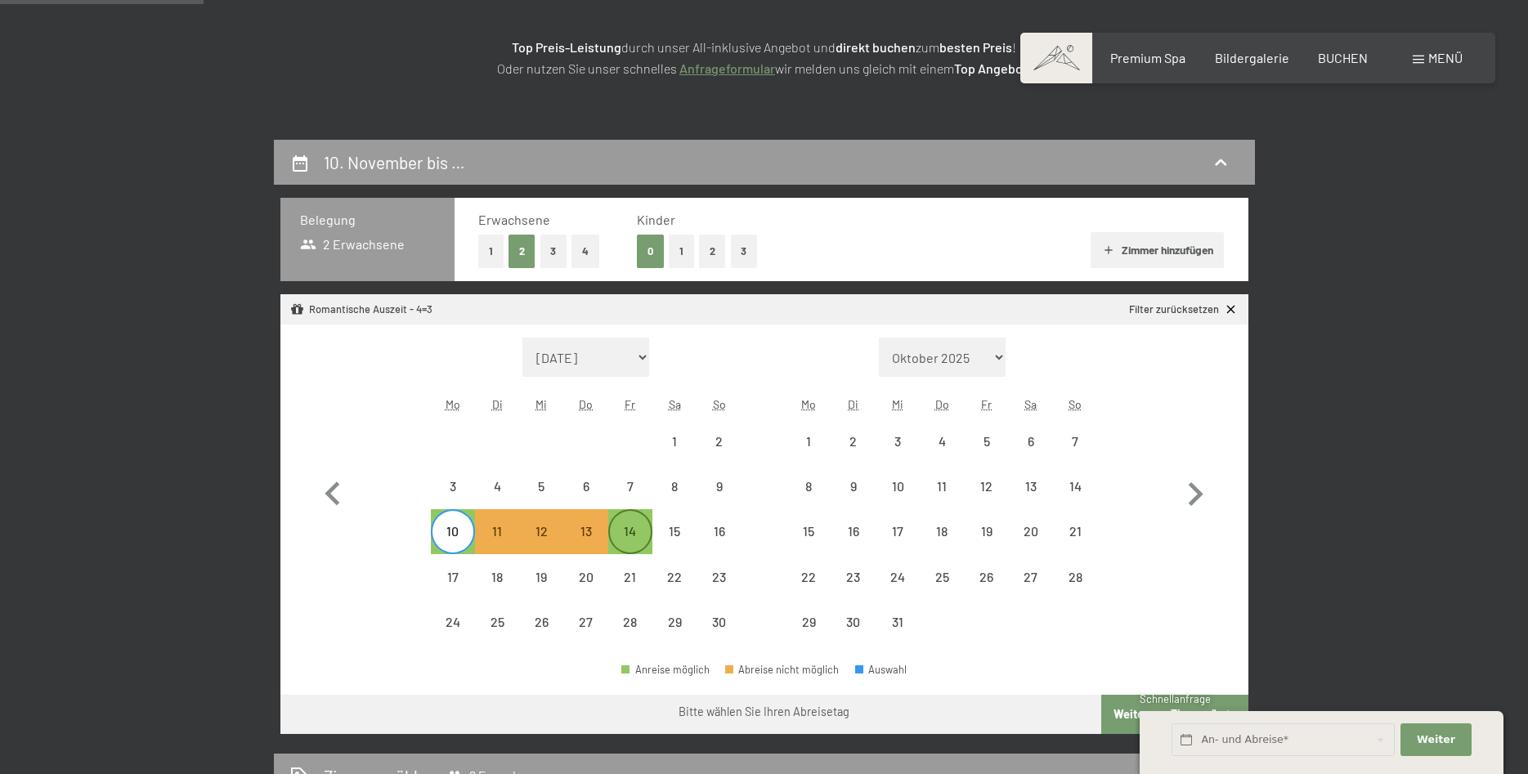
click at [618, 539] on div "14" at bounding box center [630, 545] width 41 height 41
select select "[DATE]"
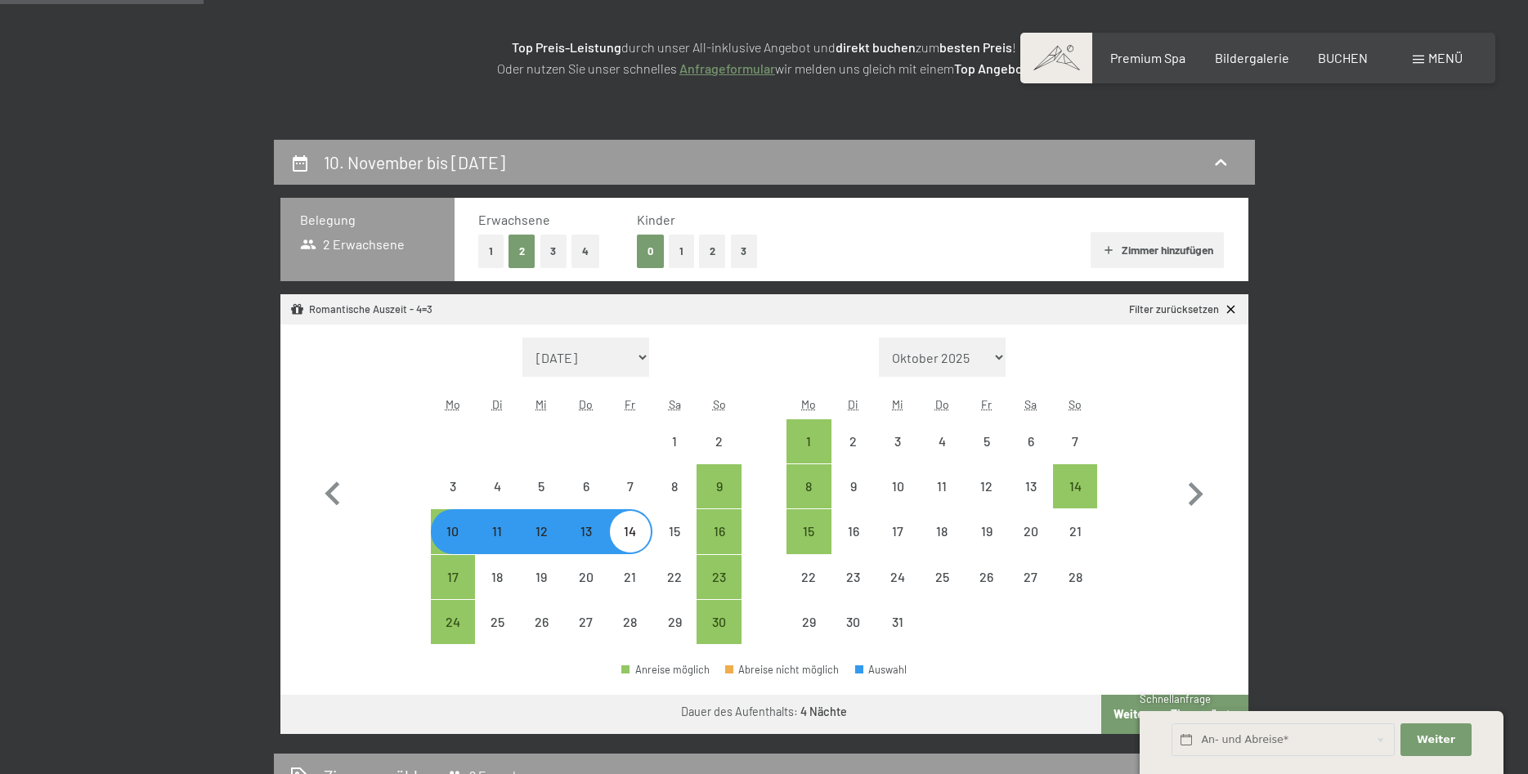
select select "[DATE]"
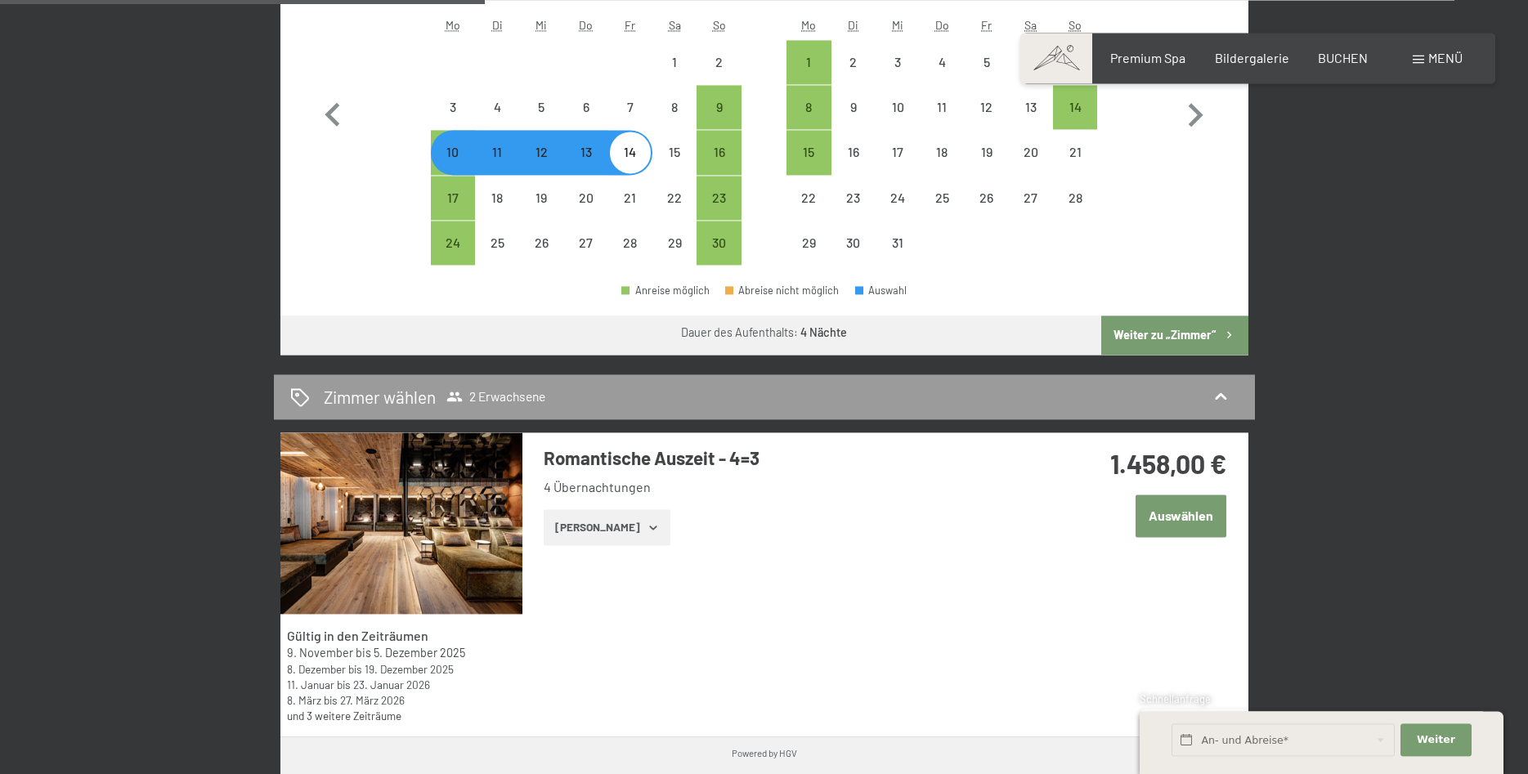
scroll to position [667, 0]
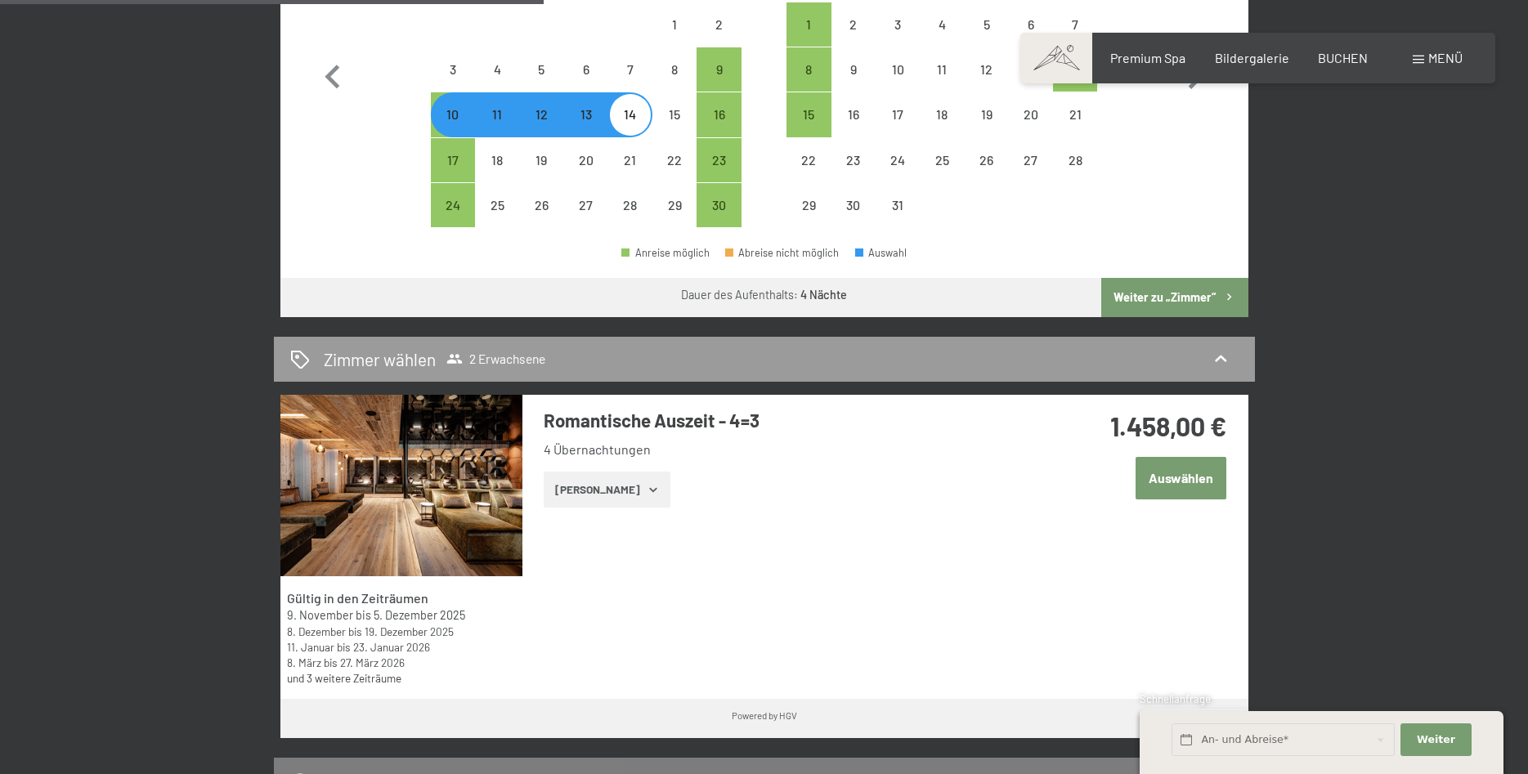
click at [1218, 467] on button "Auswählen" at bounding box center [1180, 478] width 91 height 42
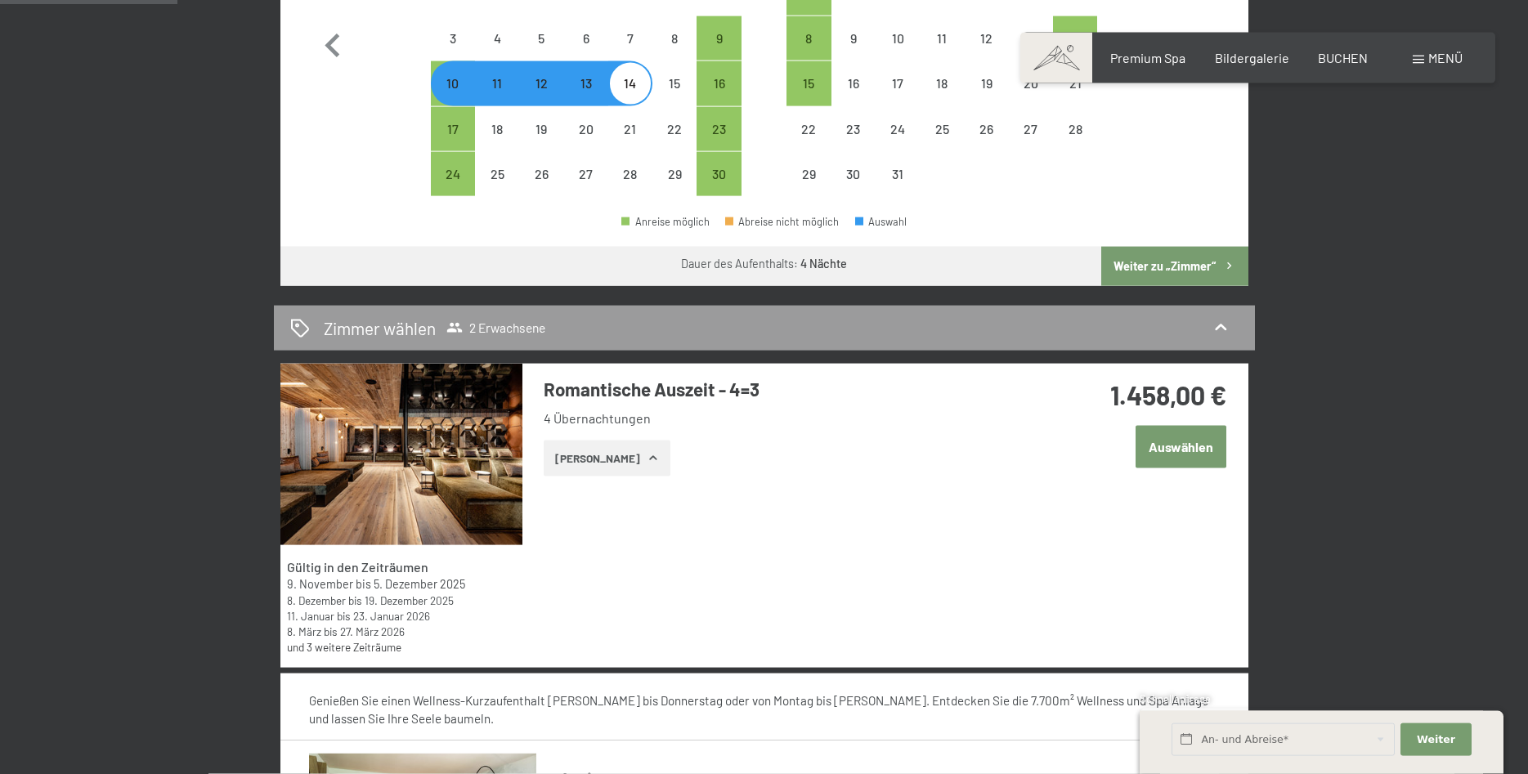
scroll to position [532, 0]
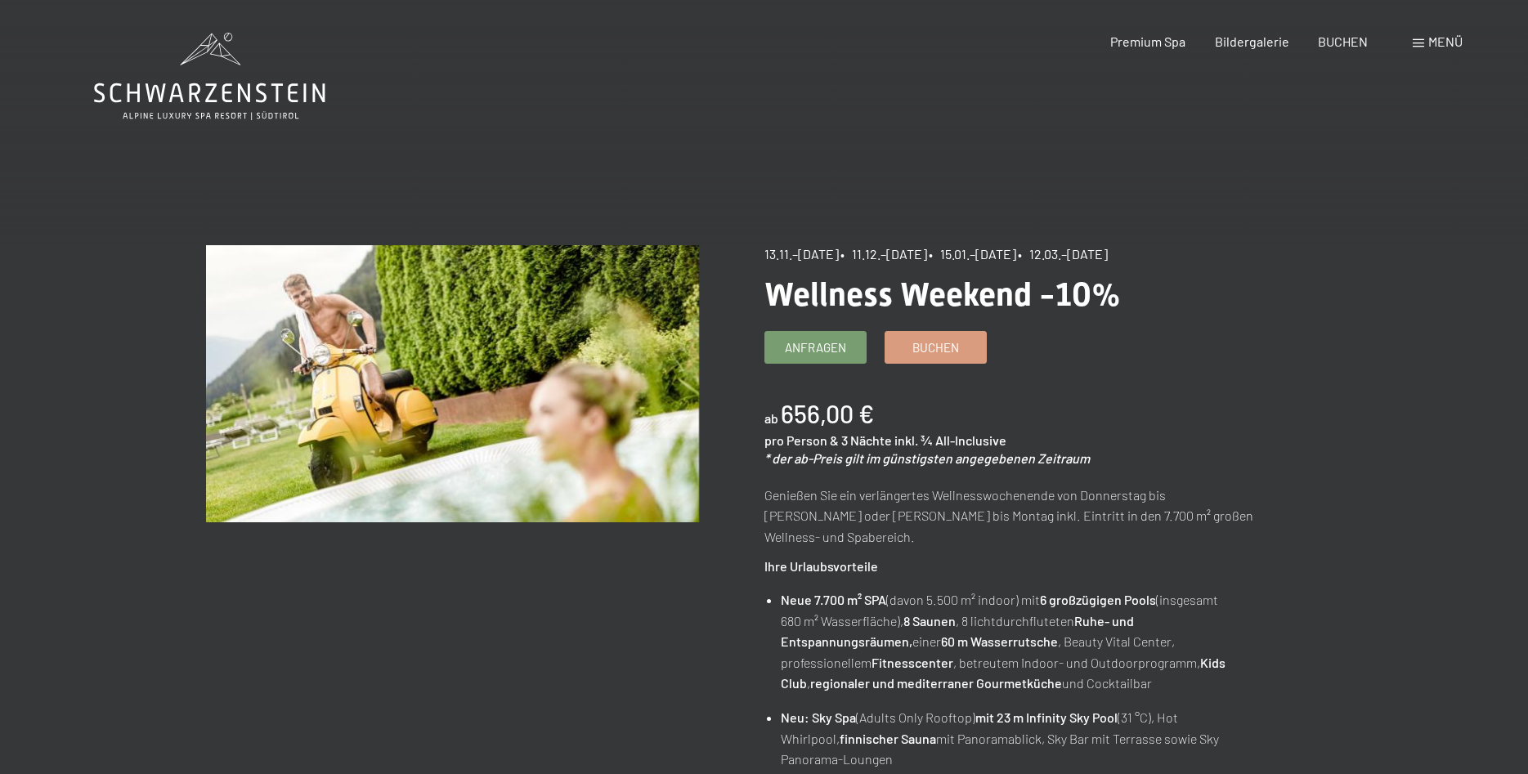
click at [916, 340] on span "Buchen" at bounding box center [935, 347] width 47 height 17
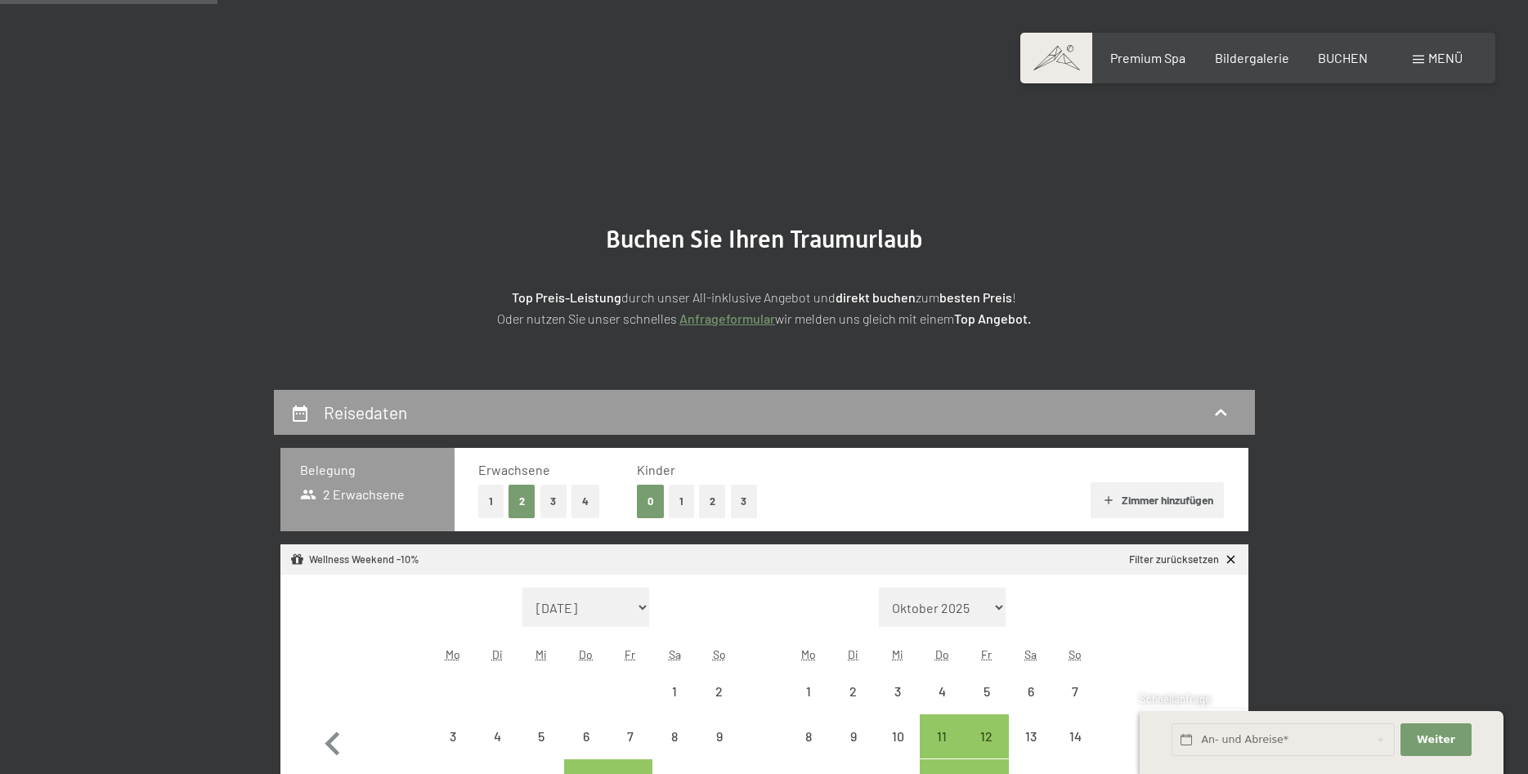
select select "[DATE]"
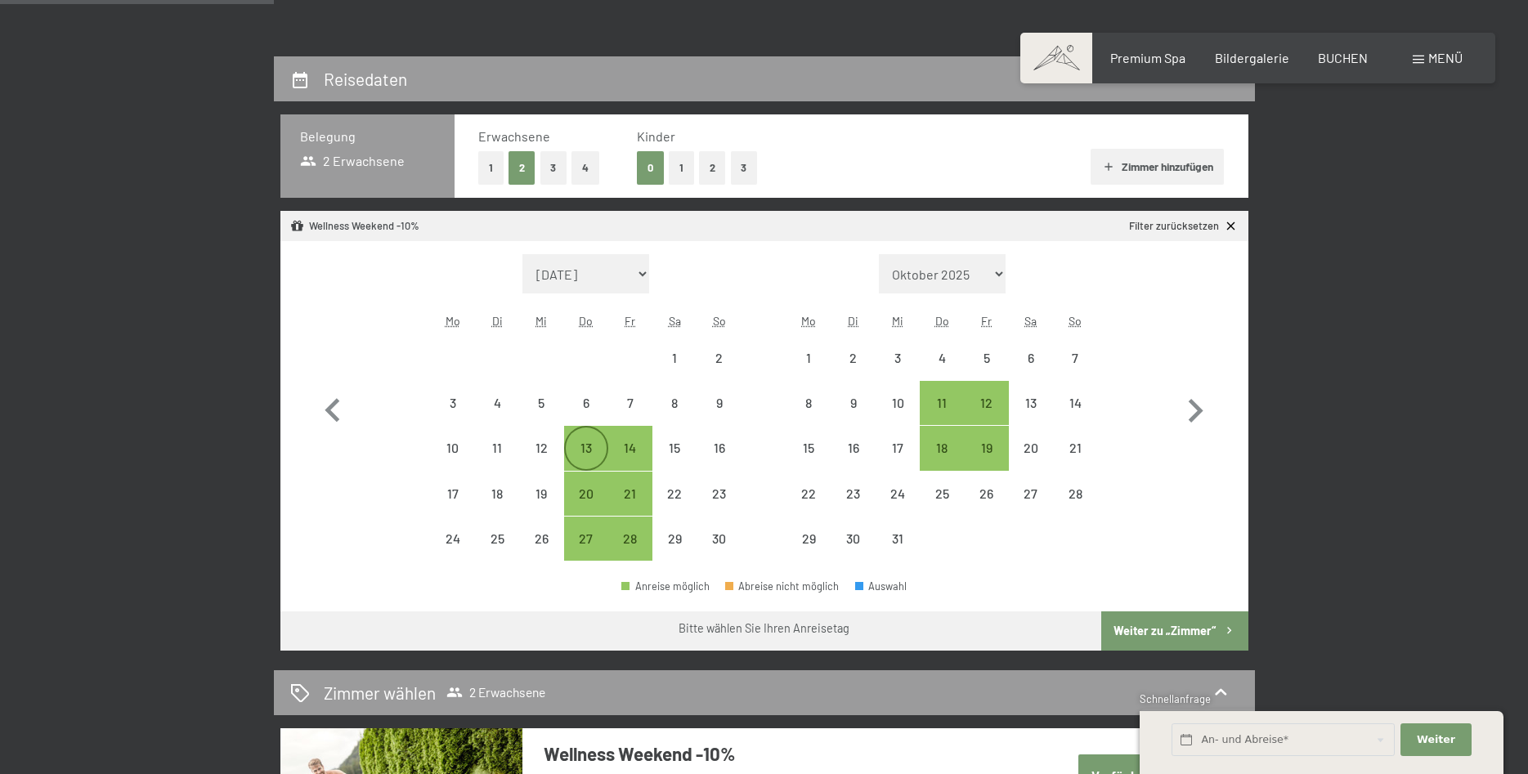
click at [578, 451] on div "13" at bounding box center [586, 461] width 41 height 41
select select "[DATE]"
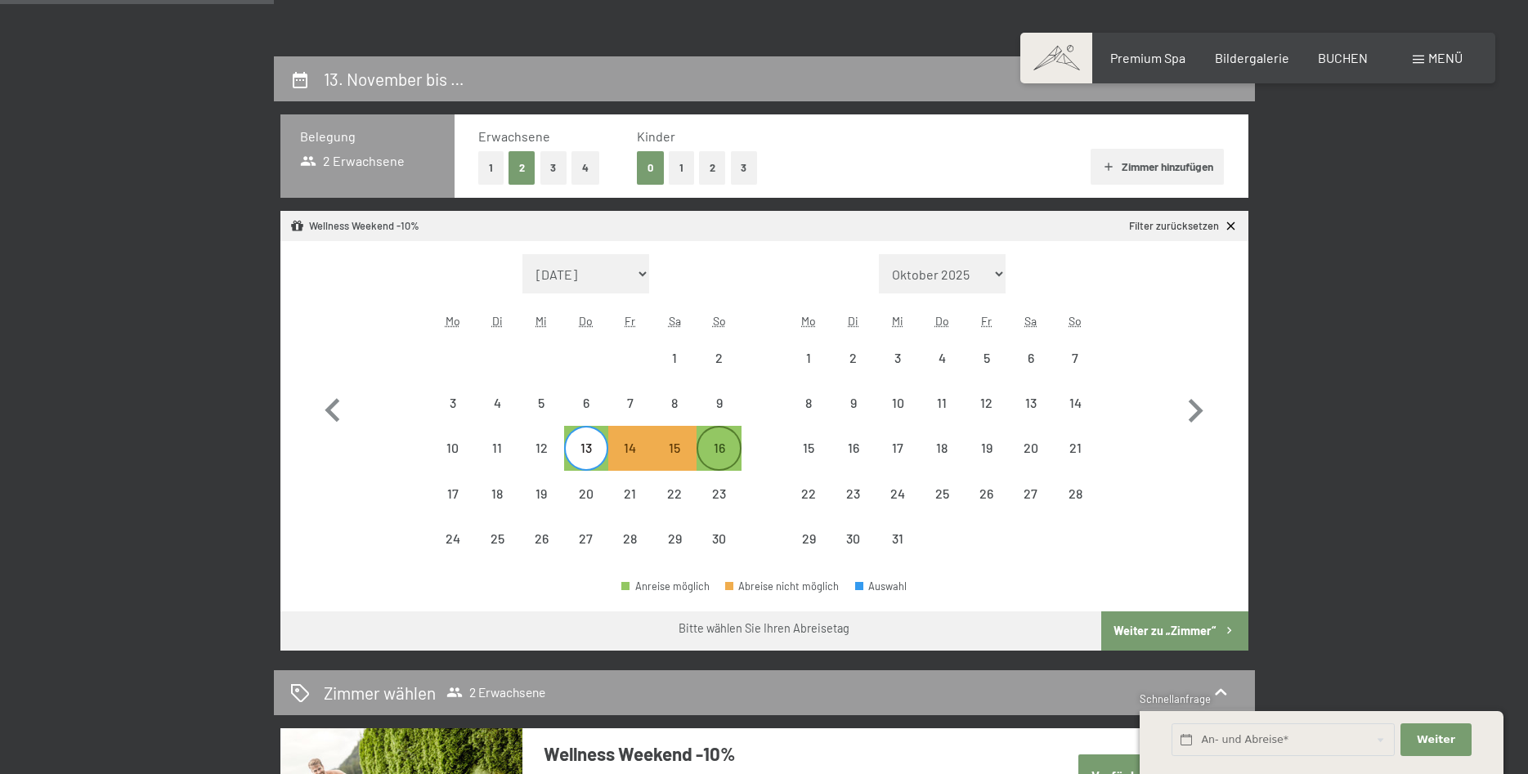
click at [726, 451] on div "16" at bounding box center [718, 461] width 41 height 41
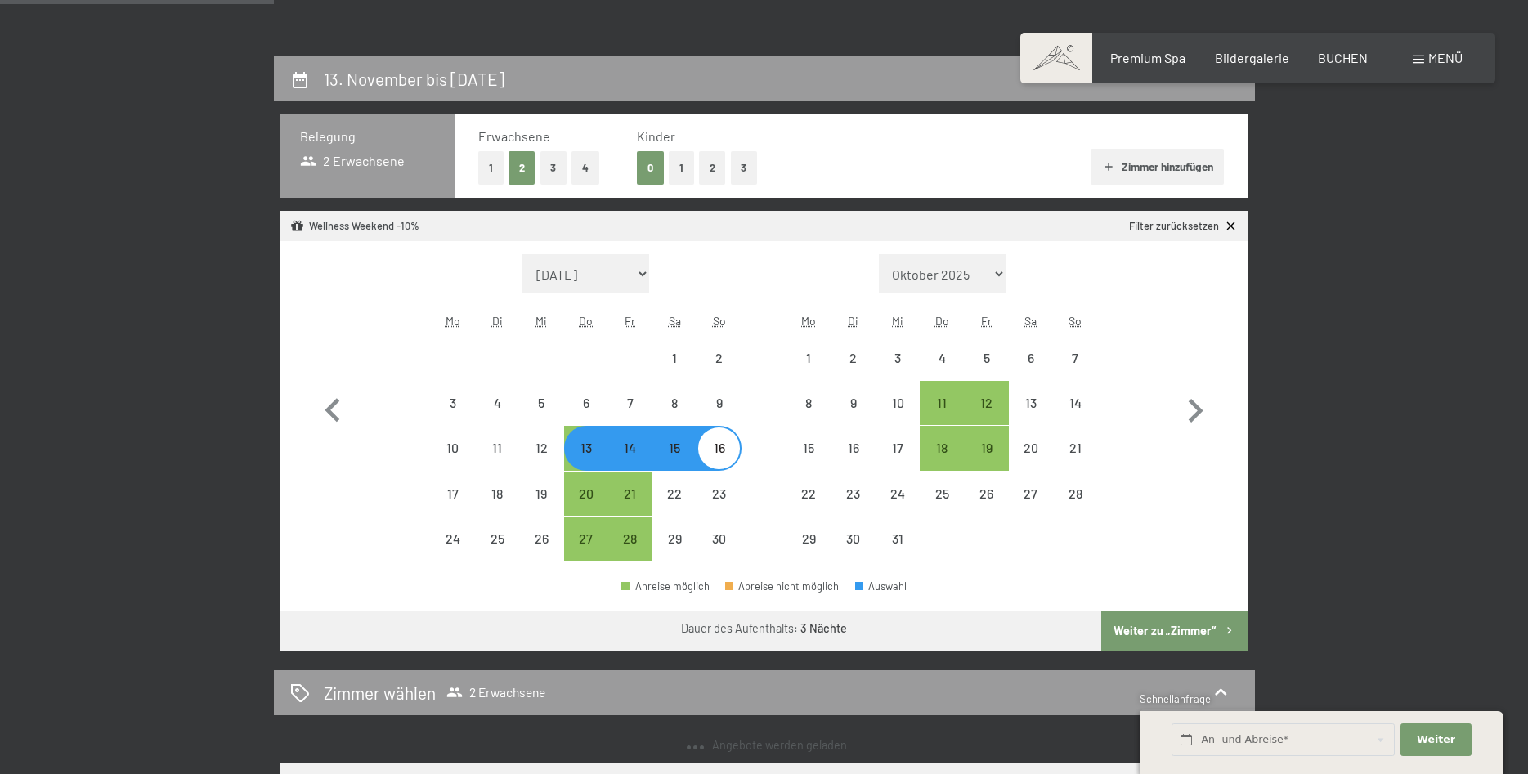
select select "[DATE]"
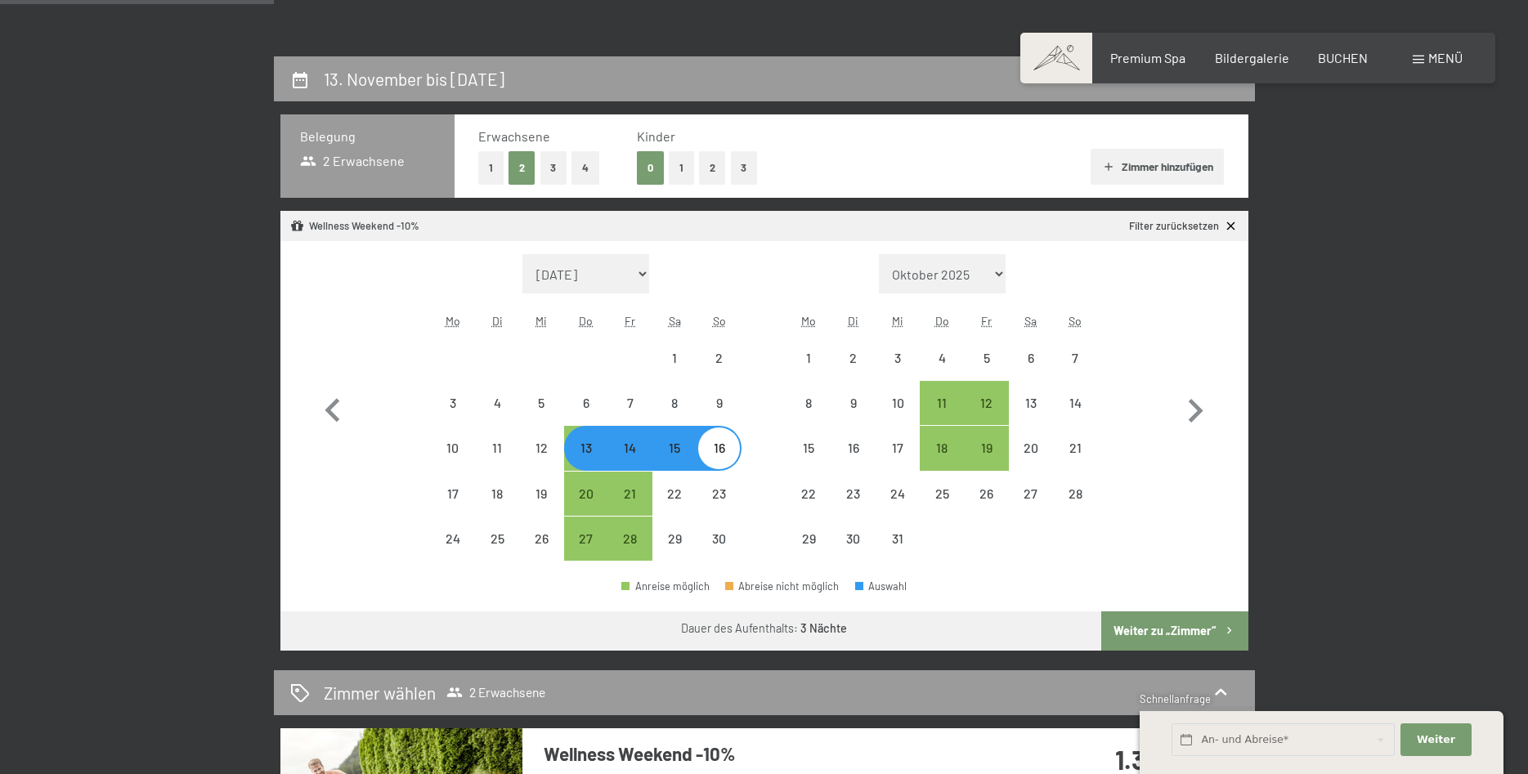
click at [1195, 625] on button "Weiter zu „Zimmer“" at bounding box center [1174, 630] width 146 height 39
select select "[DATE]"
select select "2025-12-01"
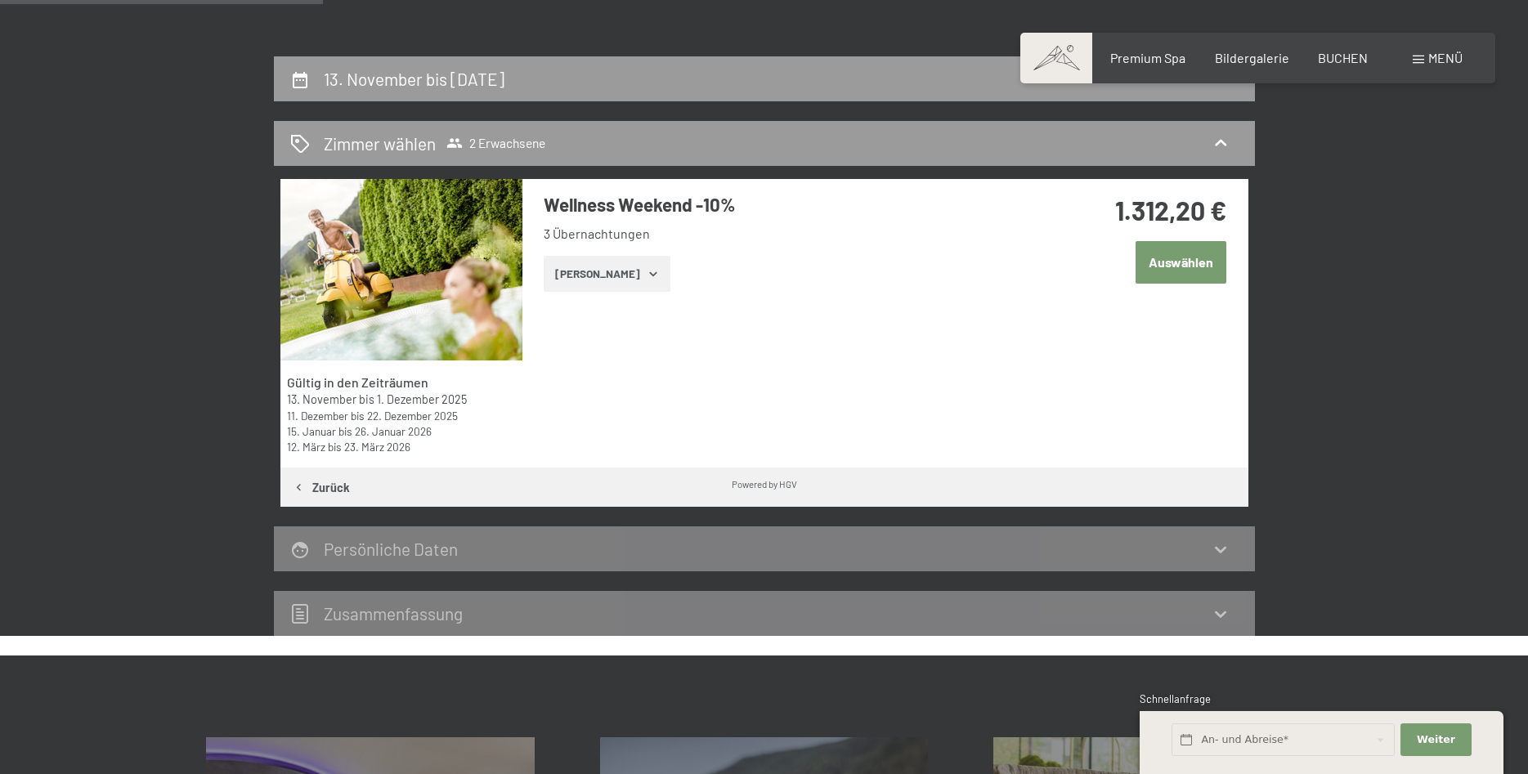
scroll to position [390, 0]
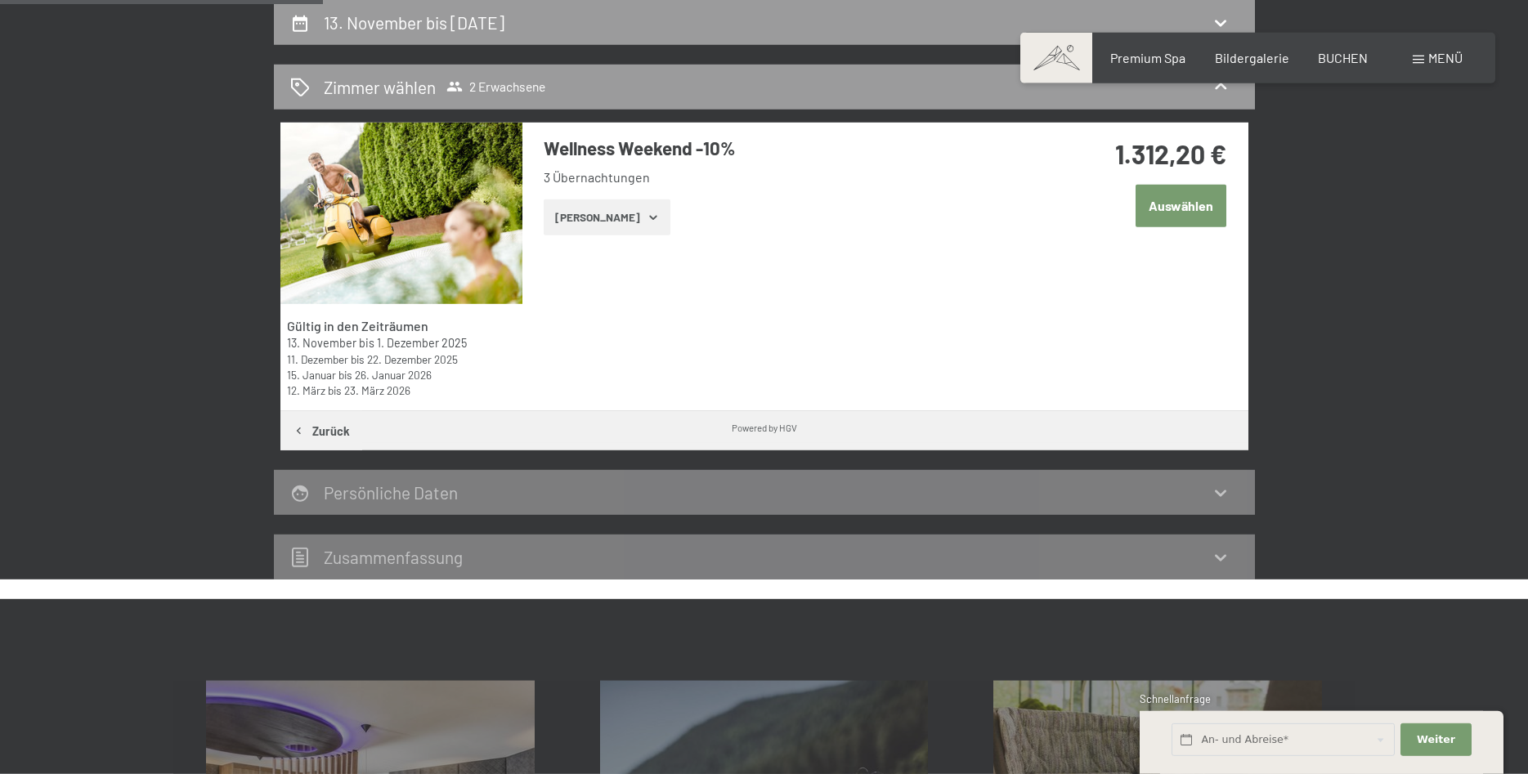
click at [1161, 208] on button "Auswählen" at bounding box center [1180, 206] width 91 height 42
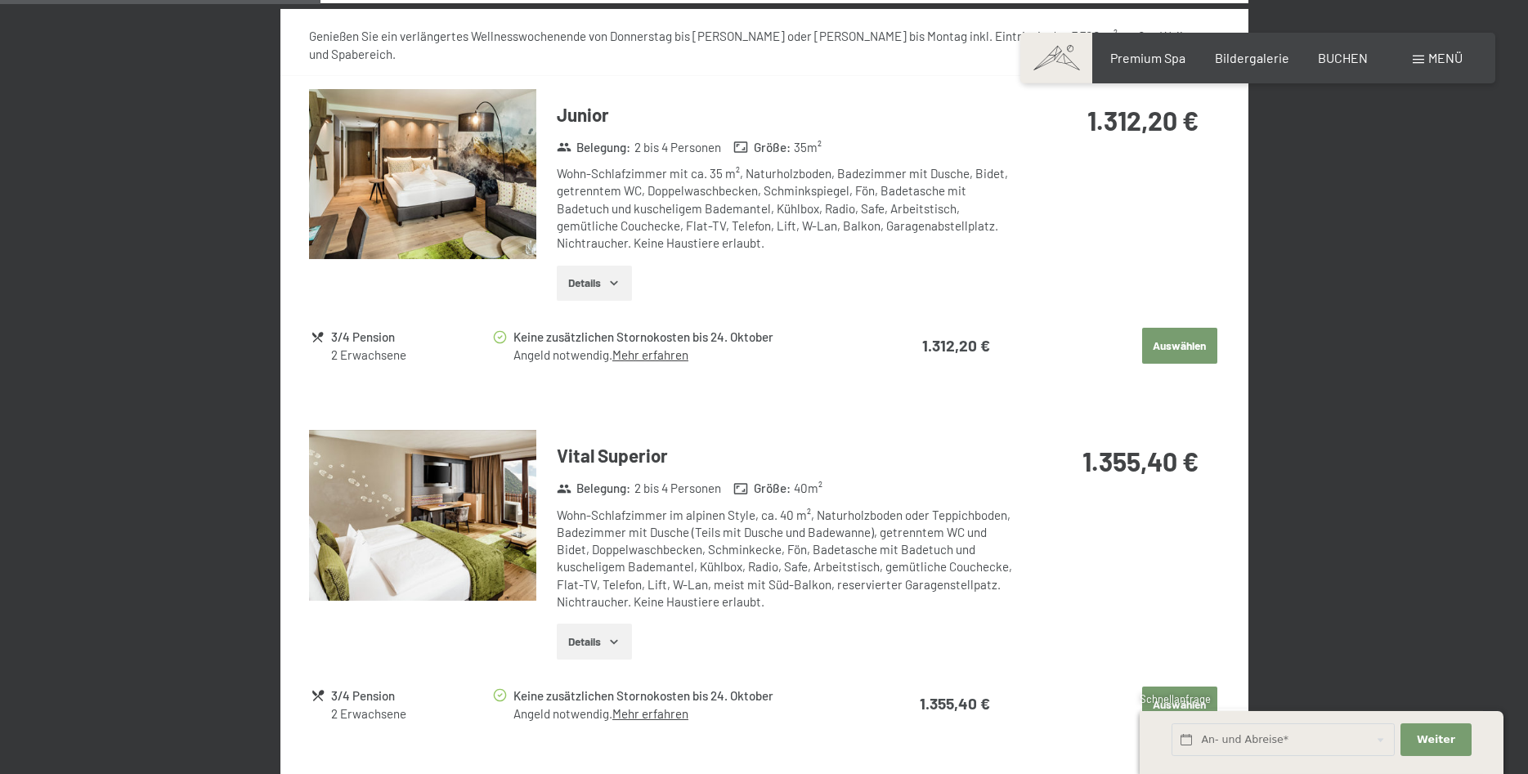
scroll to position [801, 0]
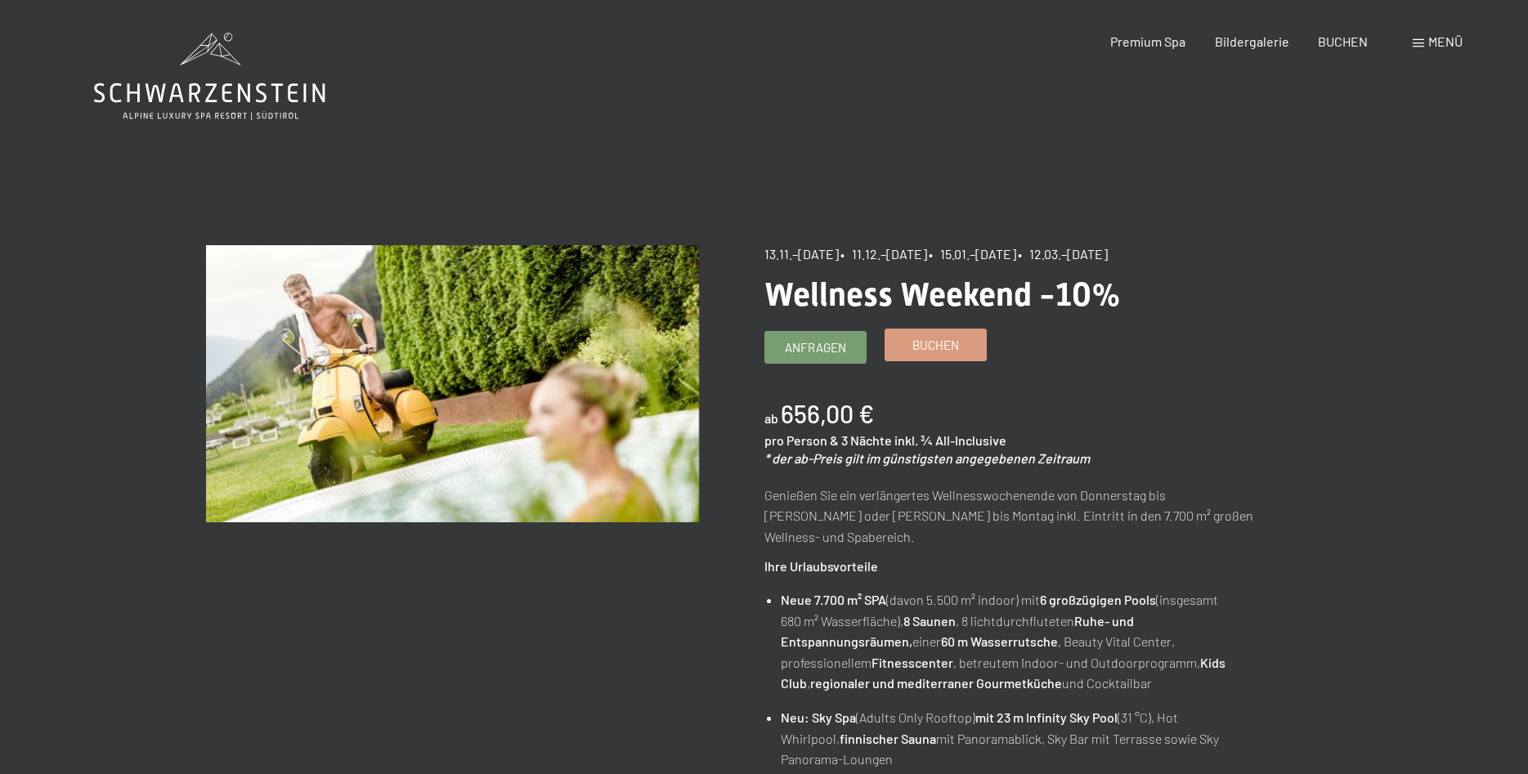
click at [950, 347] on span "Buchen" at bounding box center [935, 345] width 47 height 17
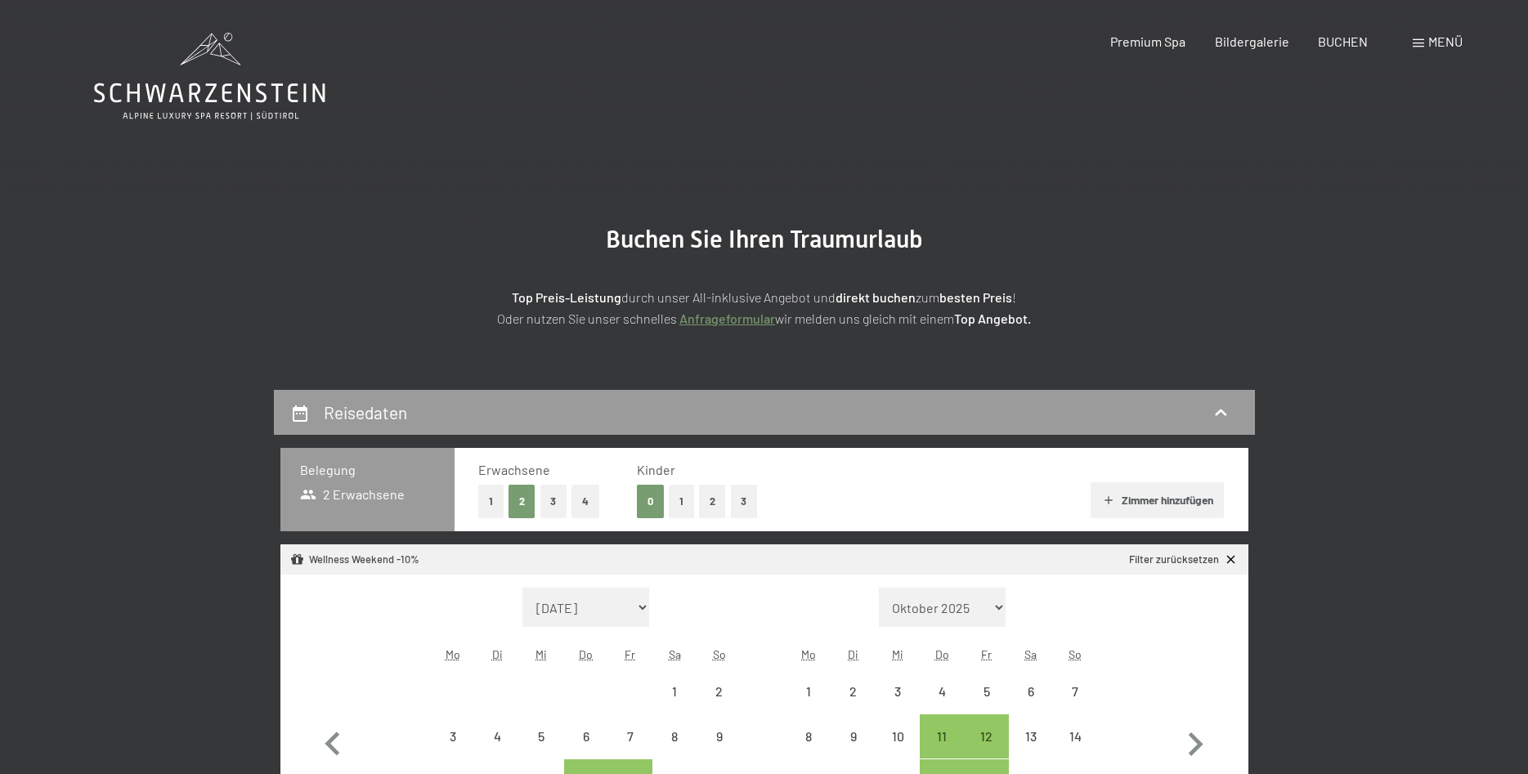
select select "[DATE]"
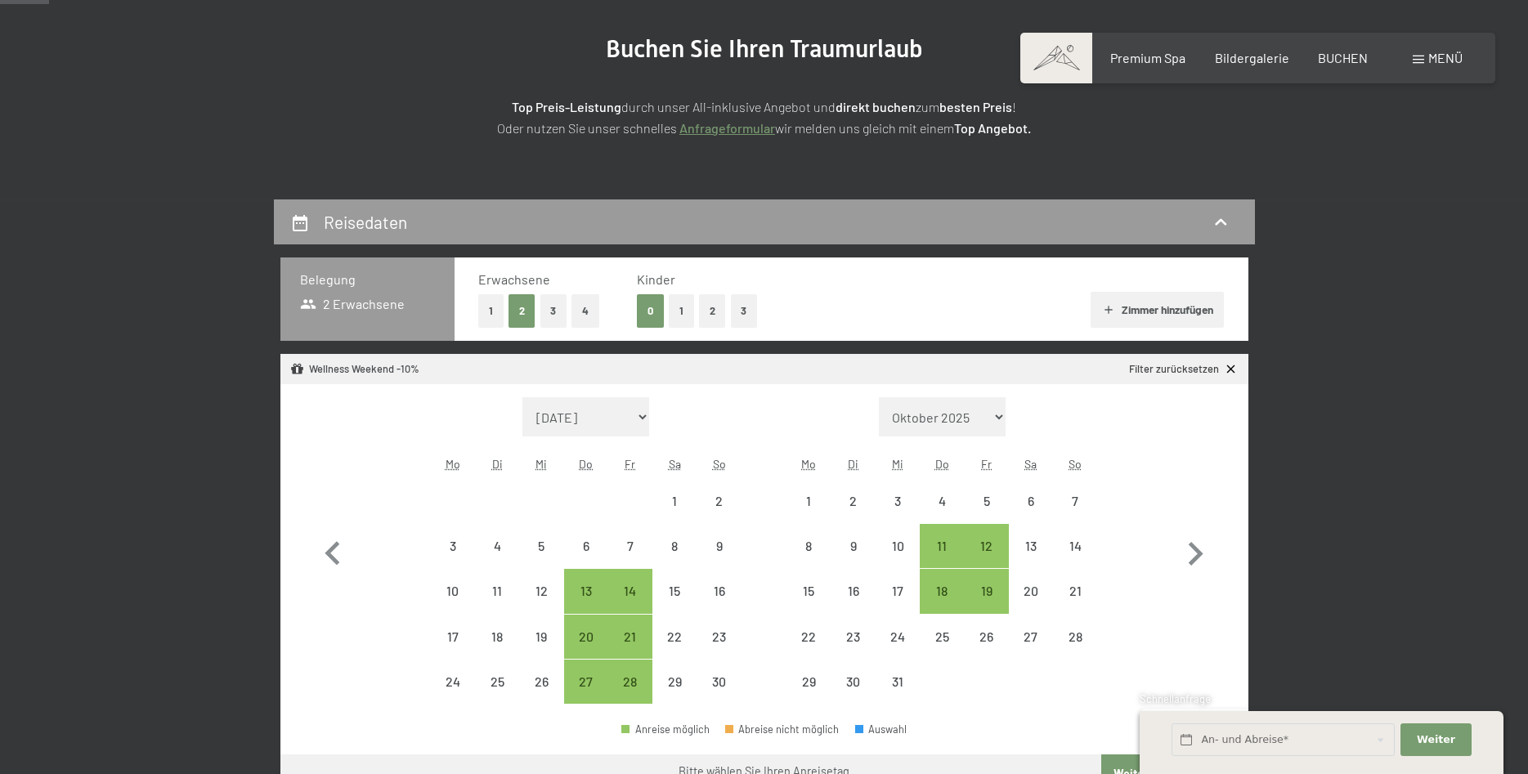
scroll to position [250, 0]
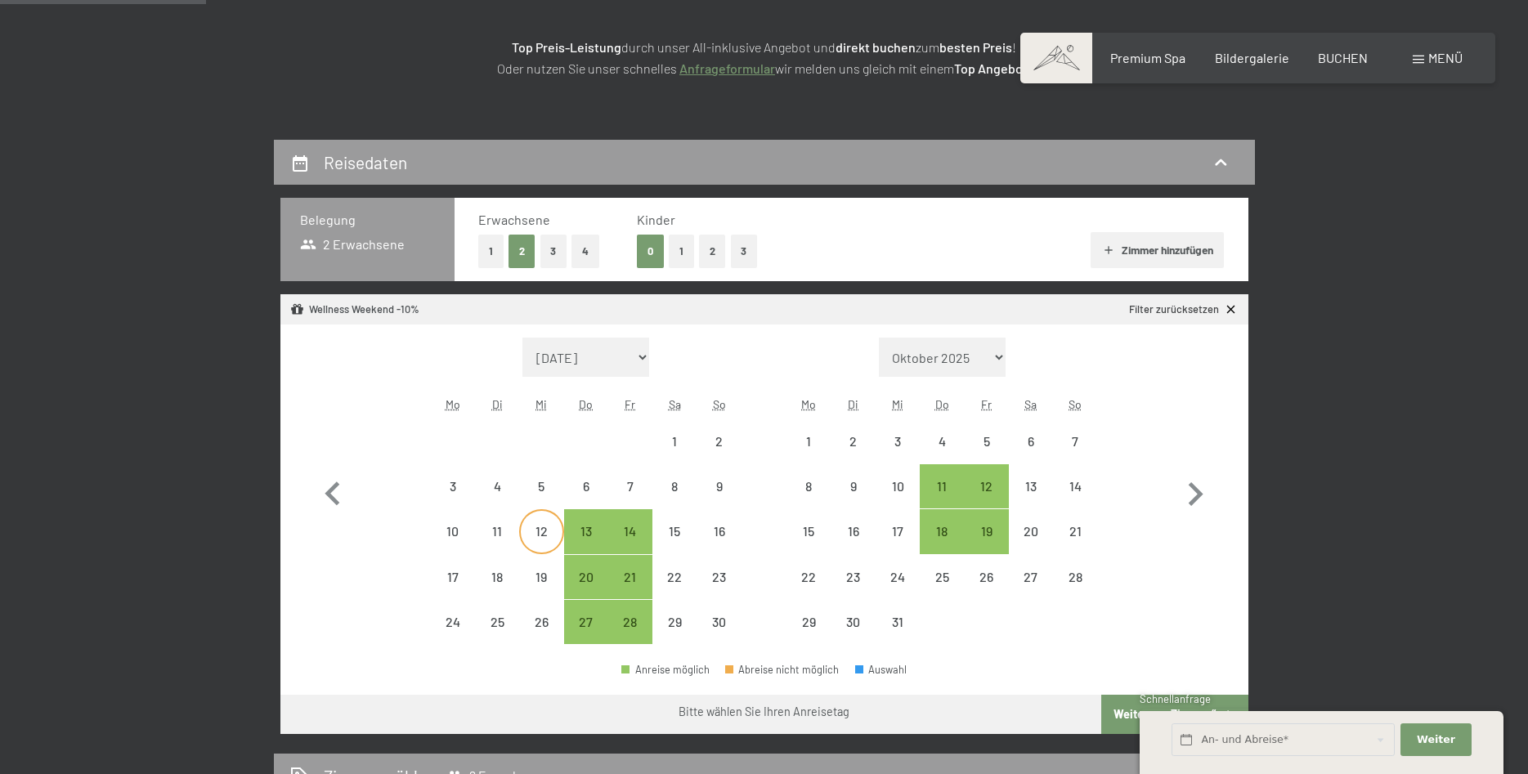
click at [546, 527] on div "12" at bounding box center [541, 545] width 41 height 41
select select "[DATE]"
select select "2025-12-01"
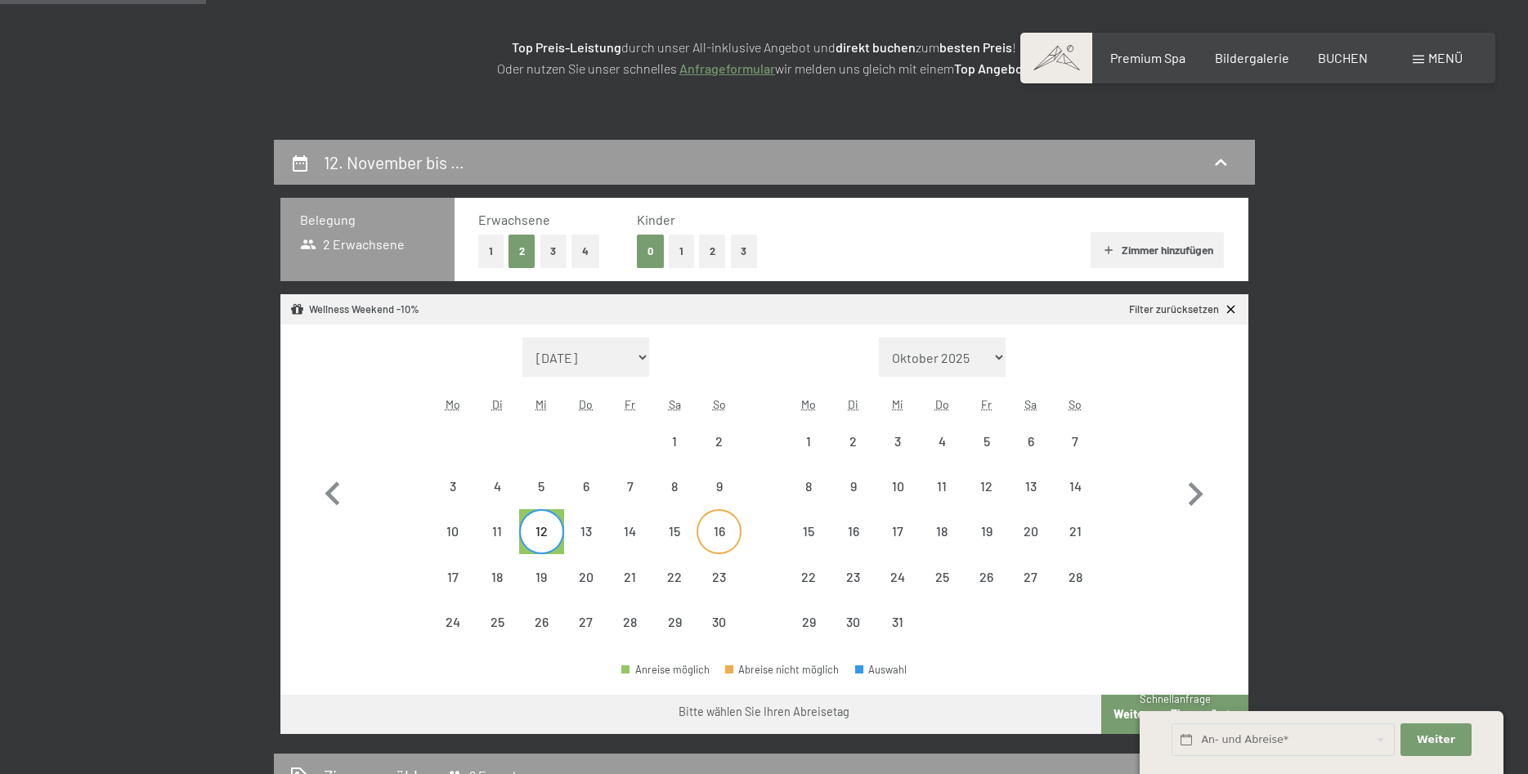
click at [725, 526] on div "16" at bounding box center [718, 545] width 41 height 41
select select "[DATE]"
select select "2025-12-01"
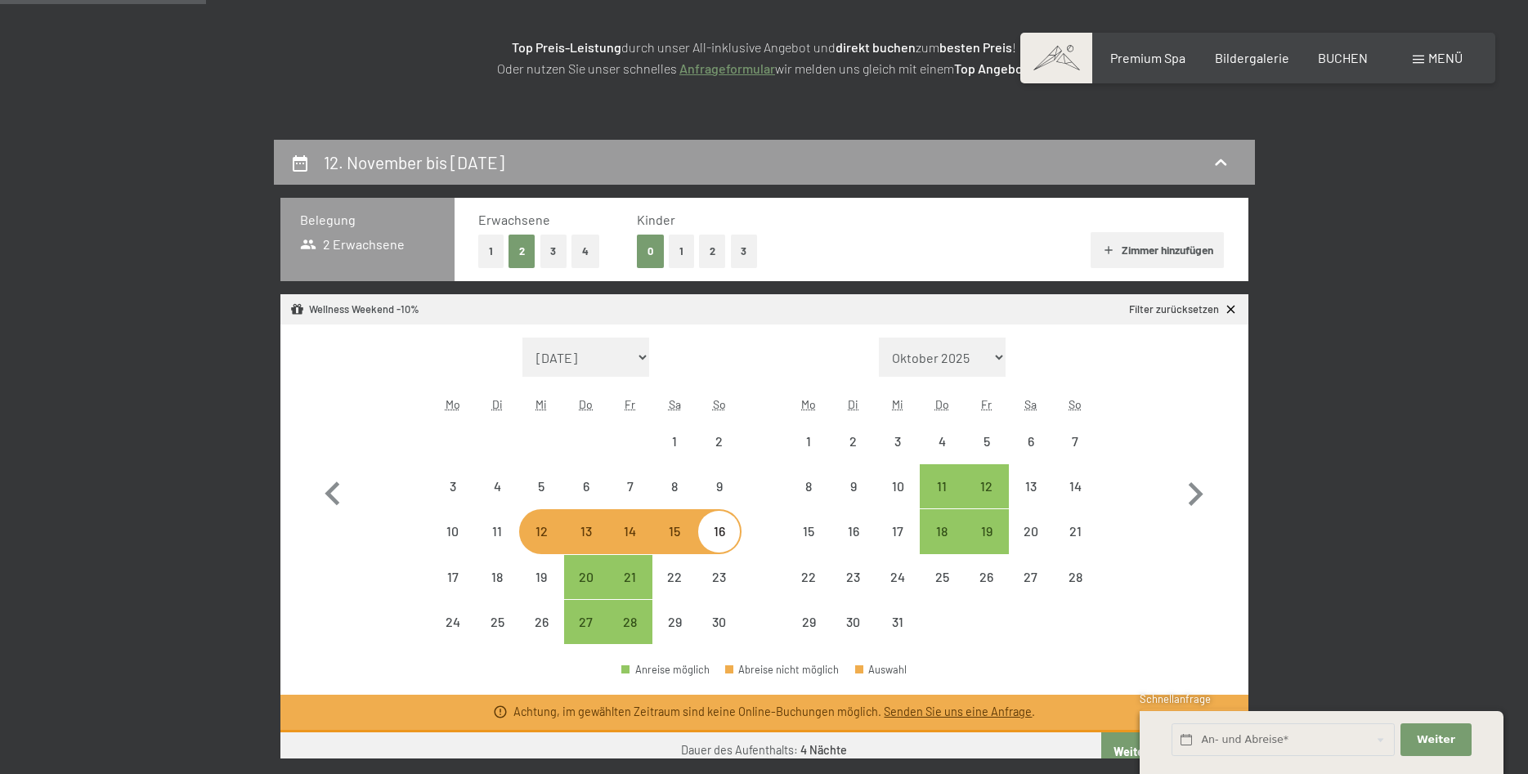
select select "[DATE]"
select select "2025-12-01"
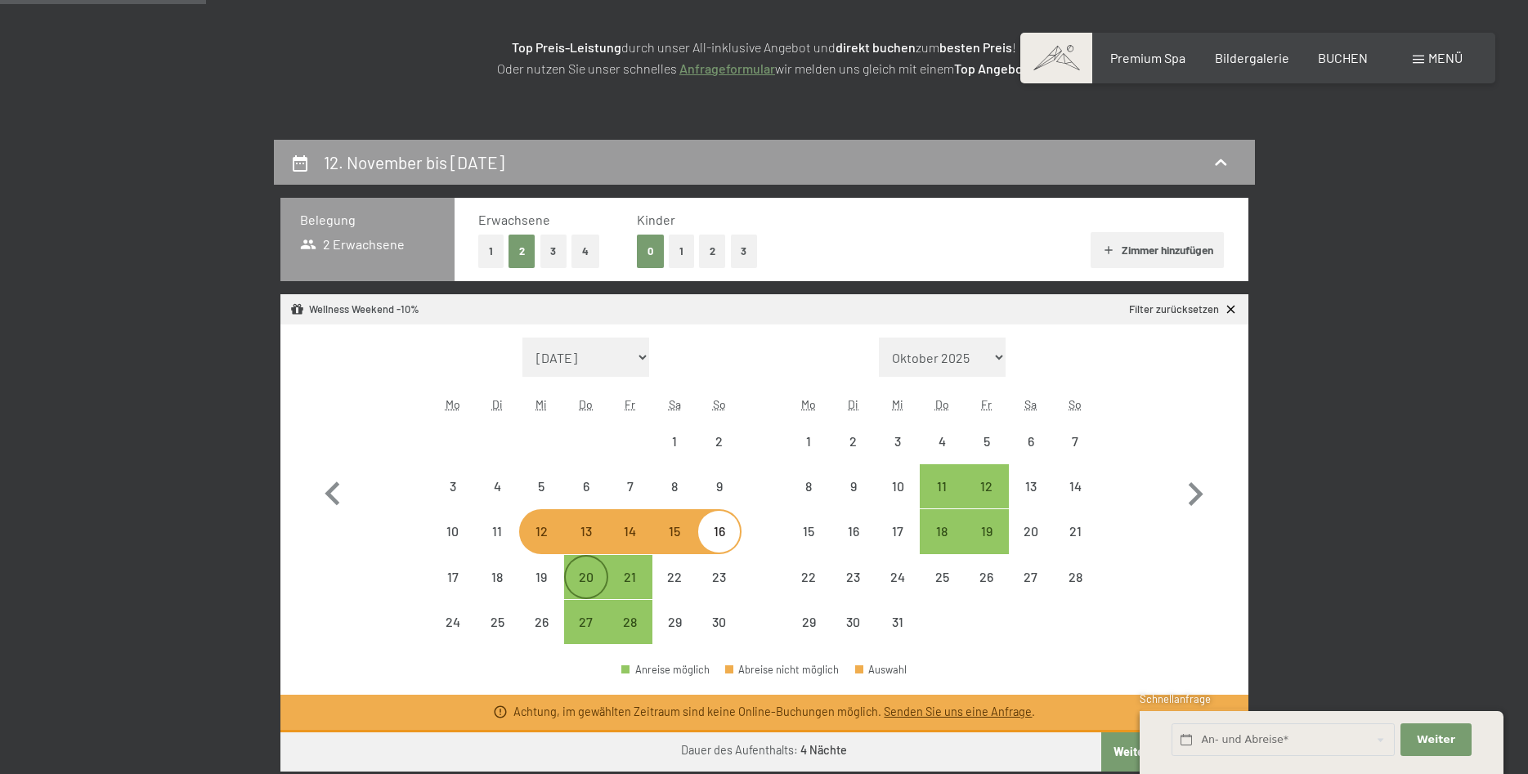
click at [571, 569] on div "20" at bounding box center [586, 577] width 41 height 41
select select "[DATE]"
select select "2025-12-01"
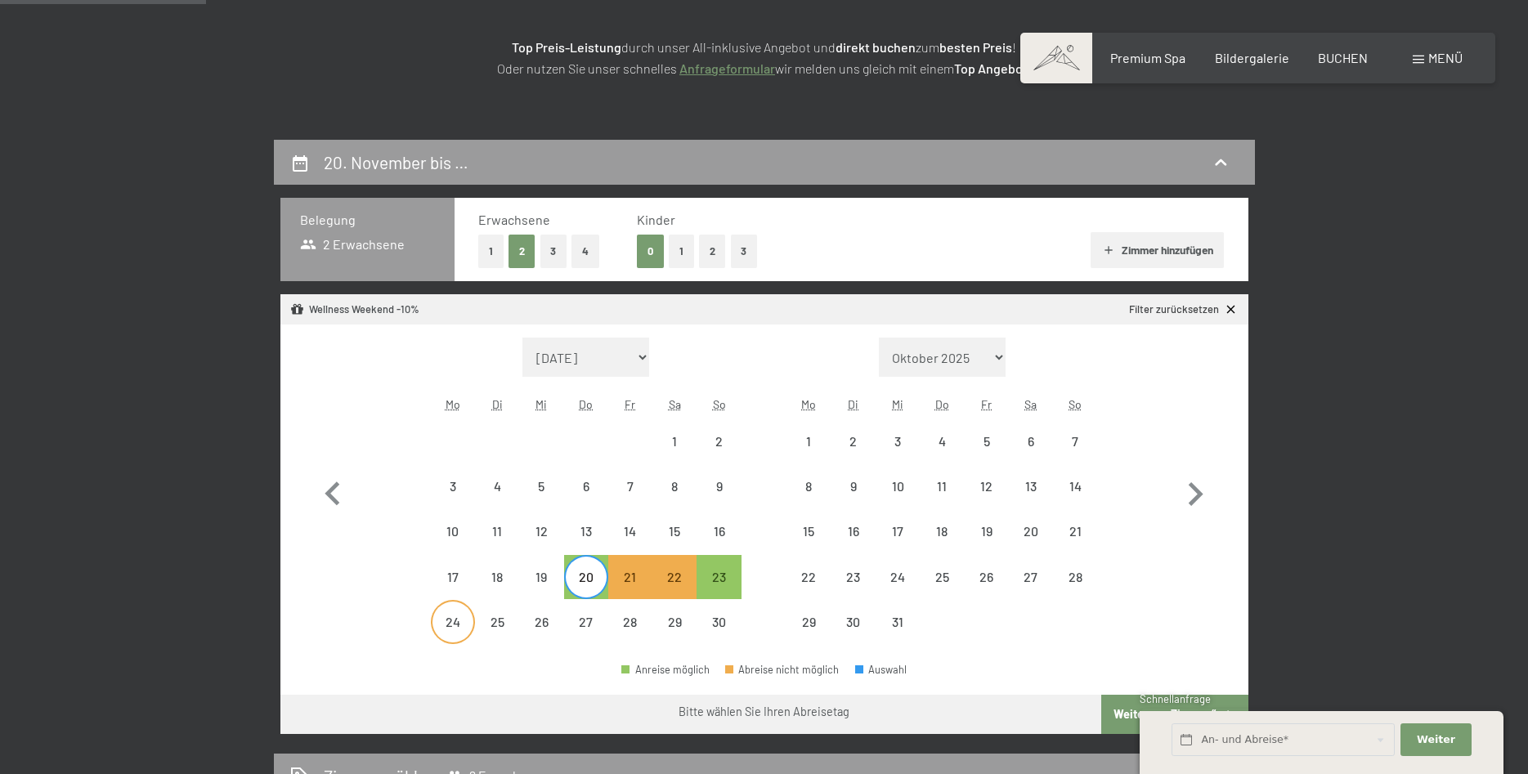
click at [460, 618] on div "24" at bounding box center [452, 635] width 41 height 41
select select "[DATE]"
select select "2025-12-01"
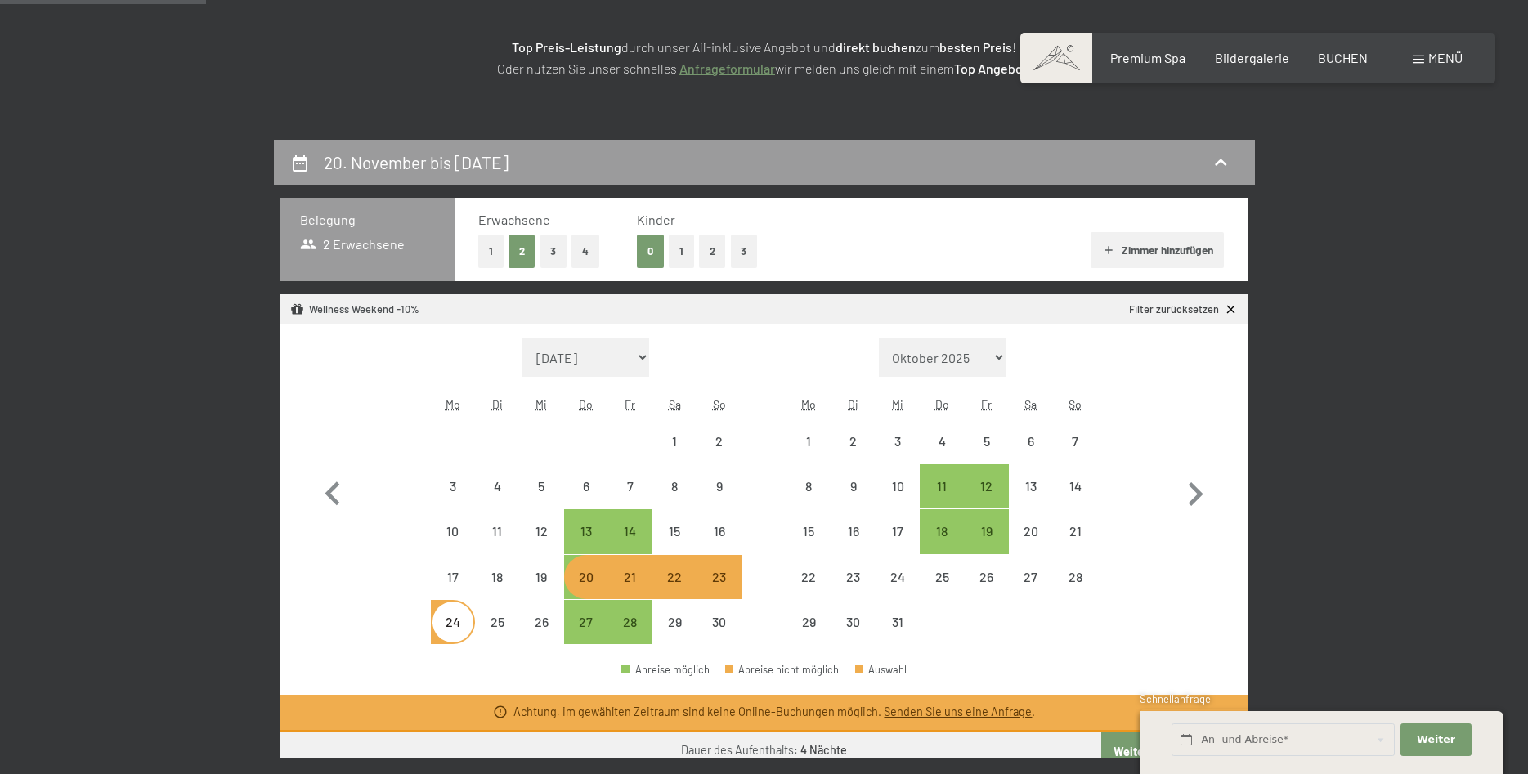
select select "[DATE]"
select select "2025-12-01"
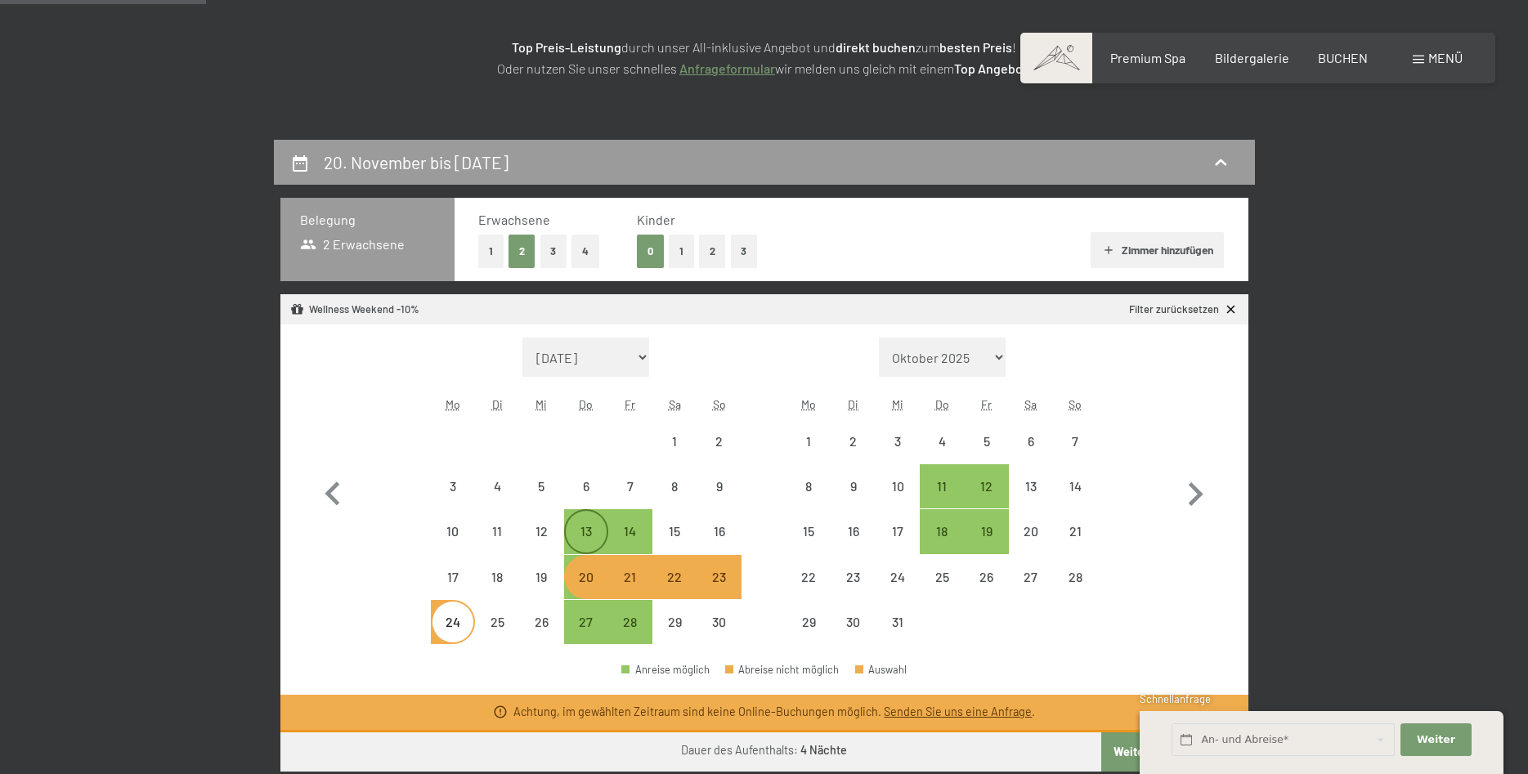
click at [596, 544] on div "13" at bounding box center [586, 545] width 41 height 41
select select "[DATE]"
select select "2025-12-01"
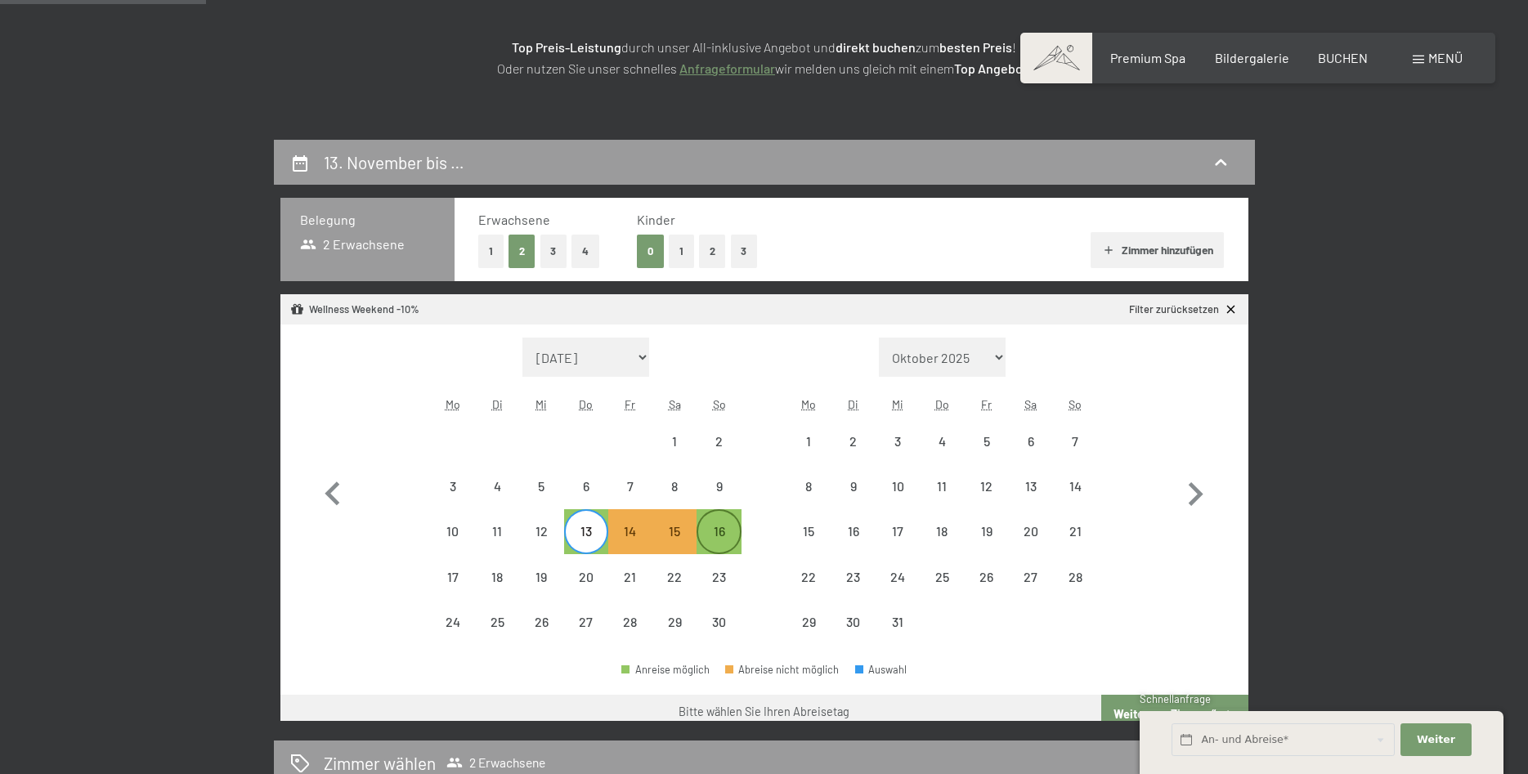
click at [718, 515] on div "16" at bounding box center [718, 531] width 41 height 41
select select "[DATE]"
select select "2025-12-01"
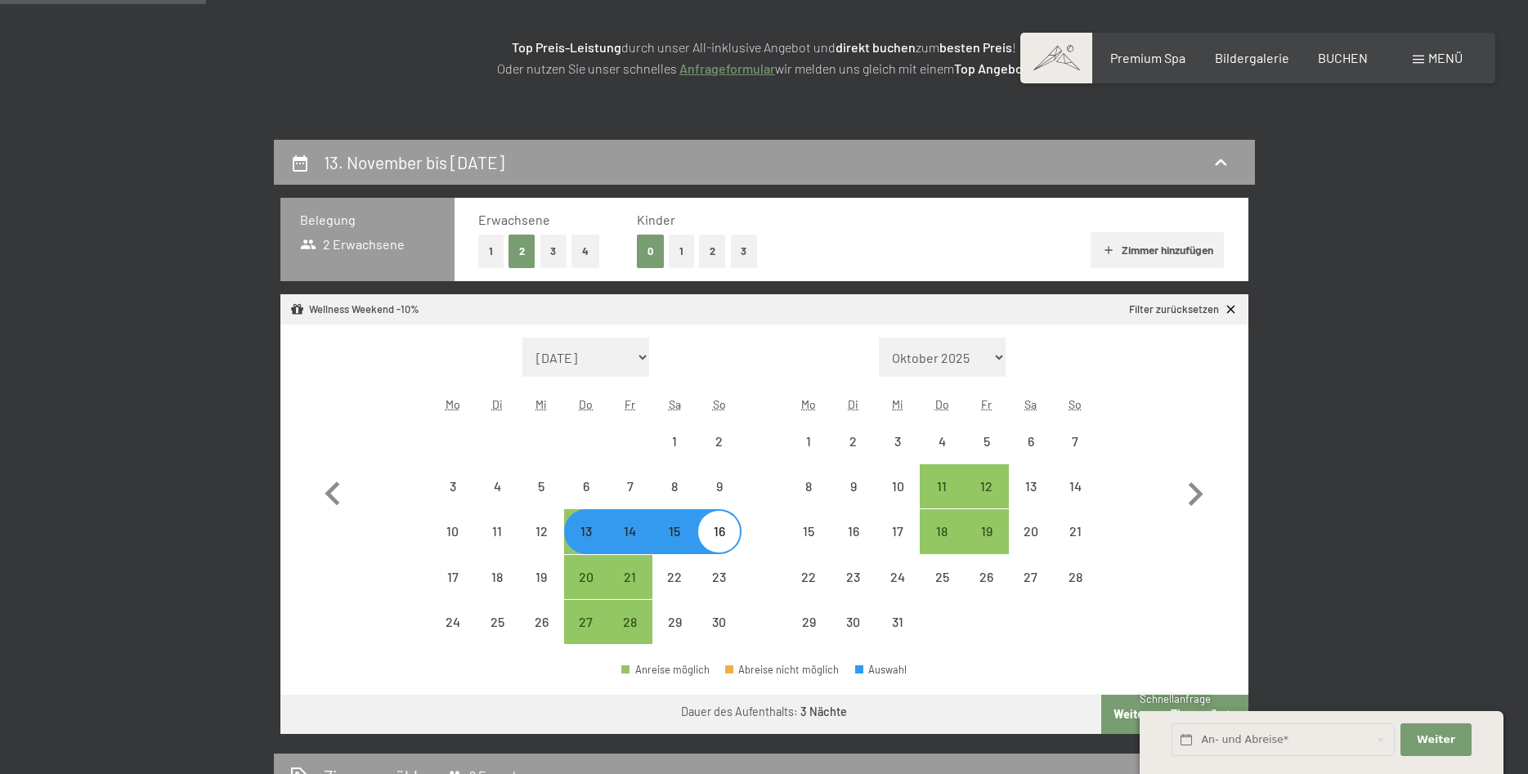
select select "[DATE]"
select select "2025-12-01"
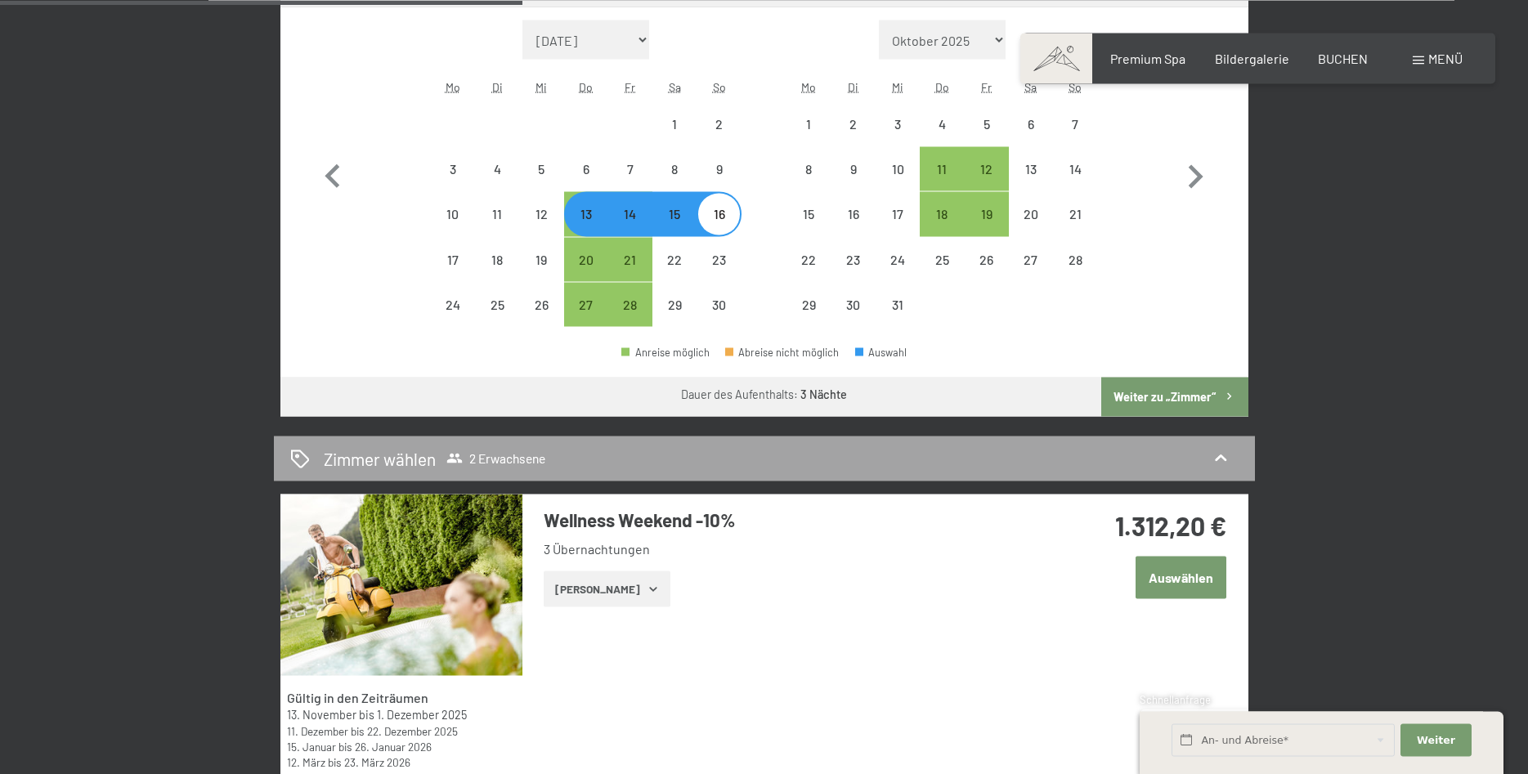
scroll to position [667, 0]
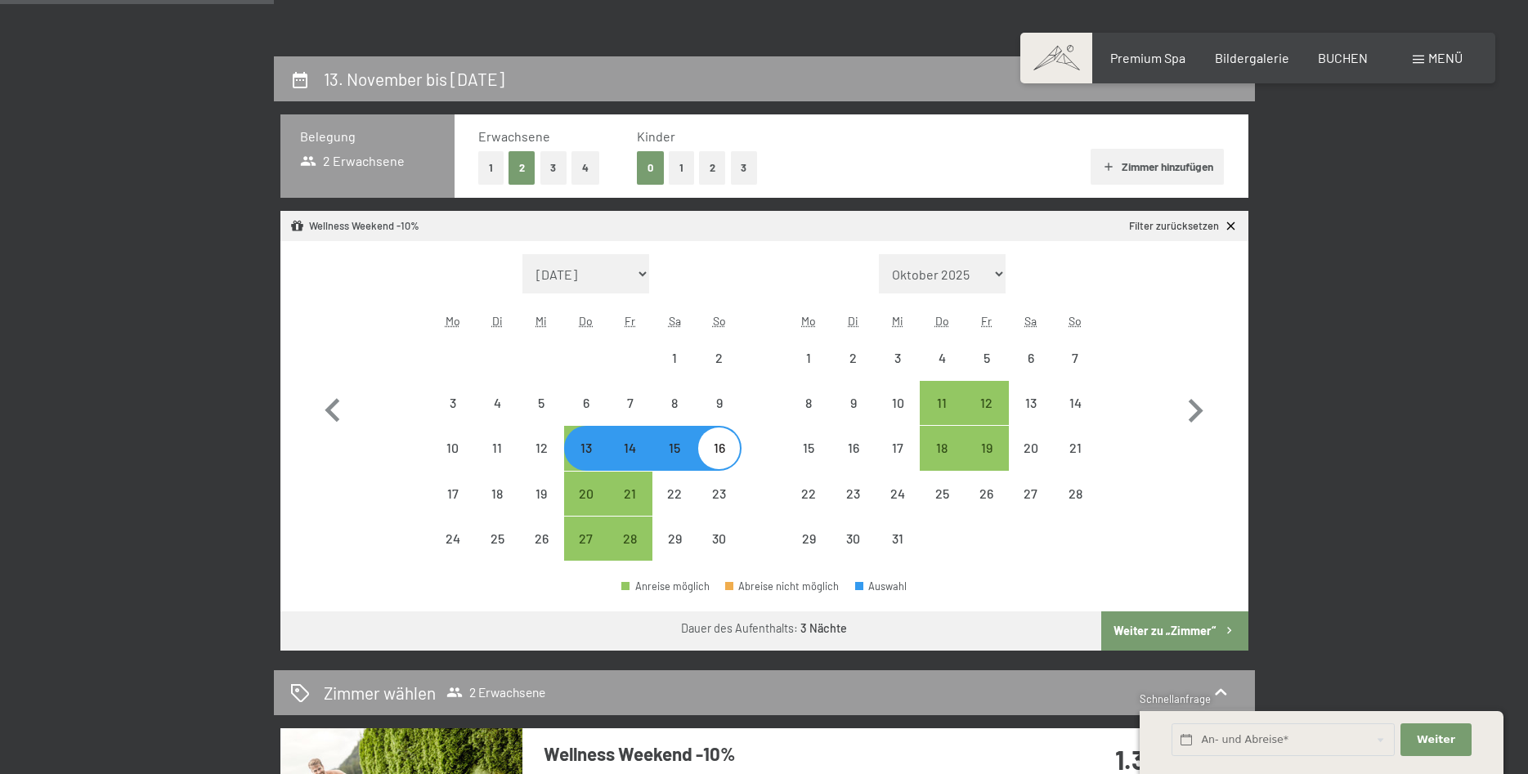
click at [1163, 626] on button "Weiter zu „Zimmer“" at bounding box center [1174, 630] width 146 height 39
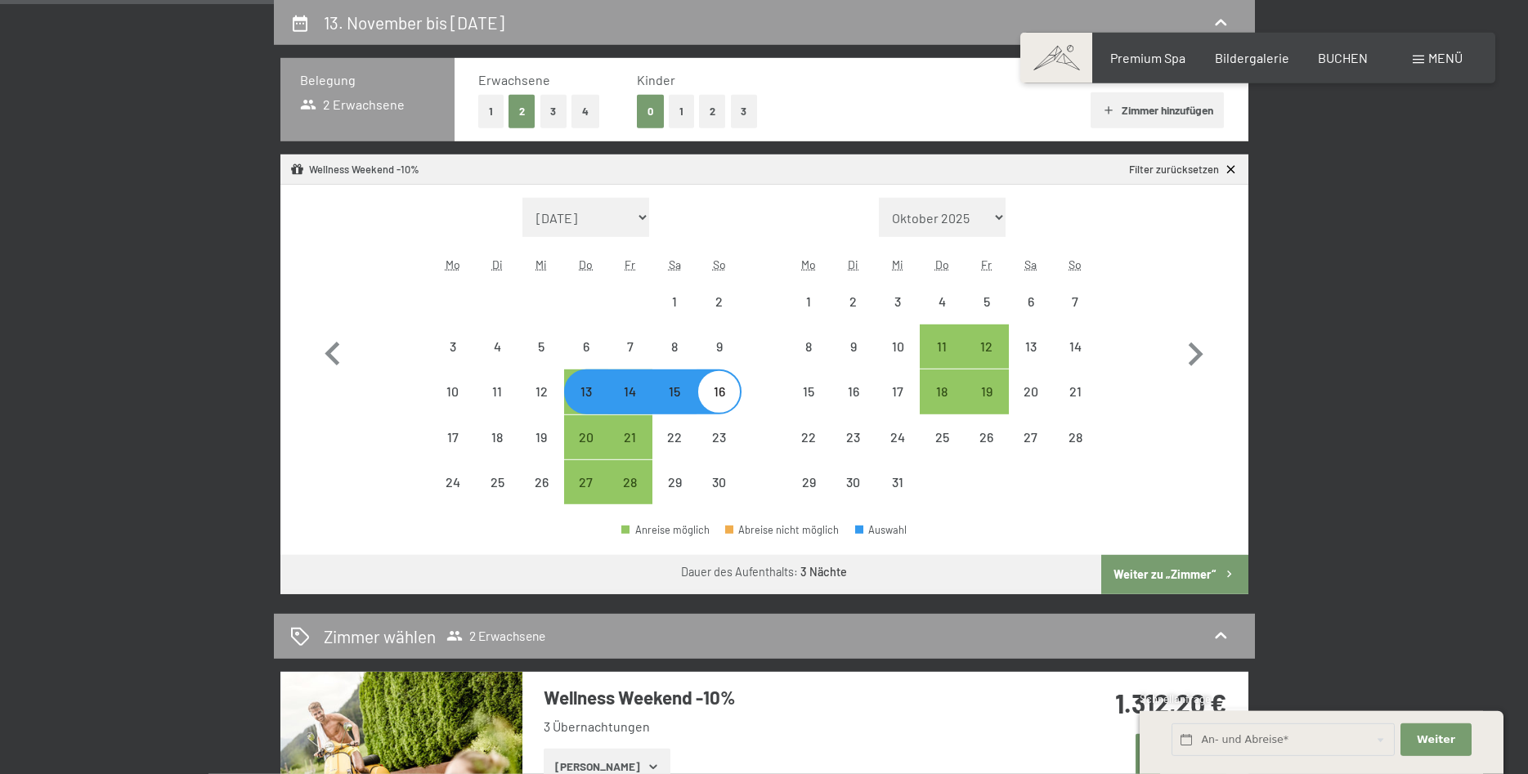
select select "[DATE]"
select select "2025-12-01"
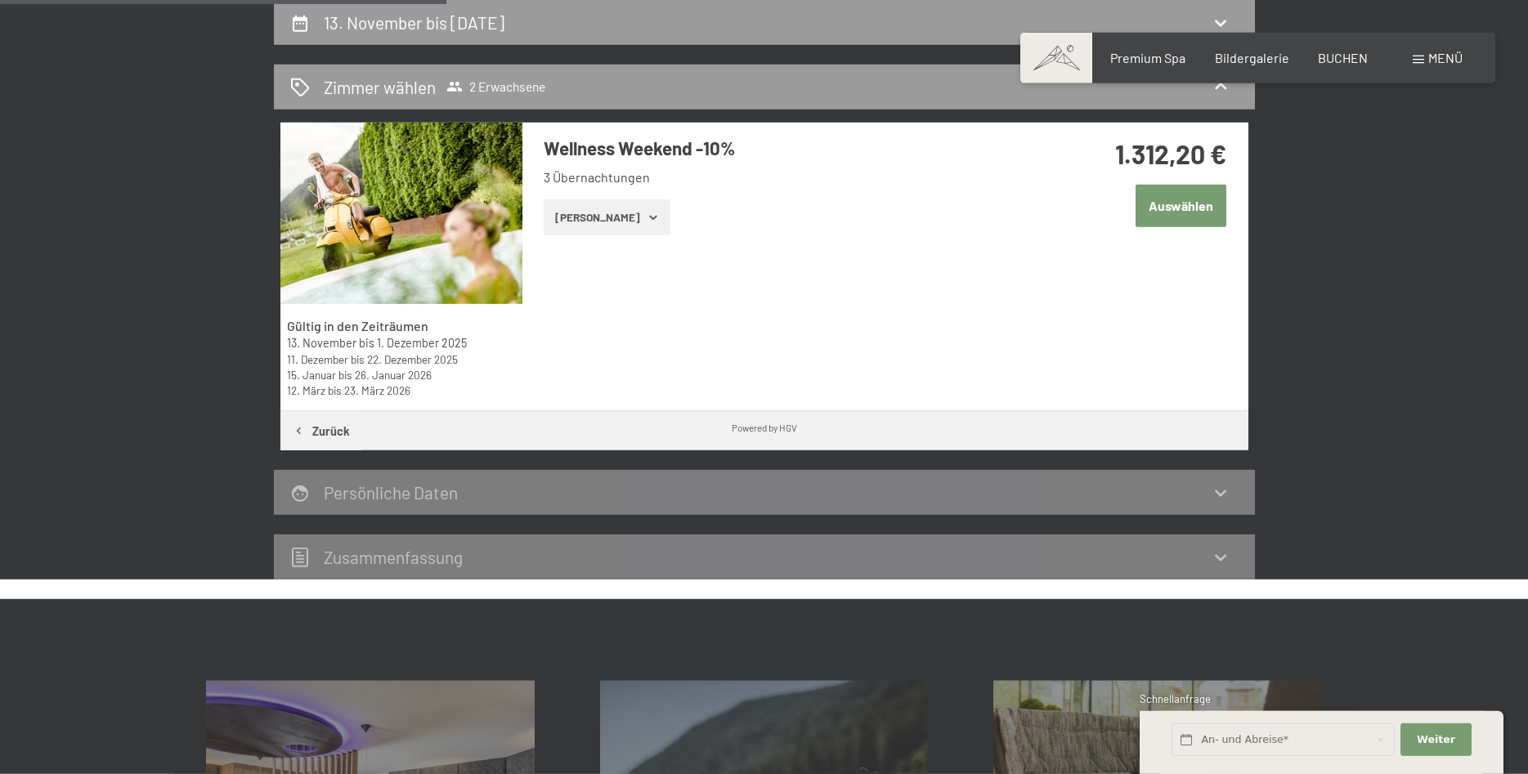
scroll to position [56, 0]
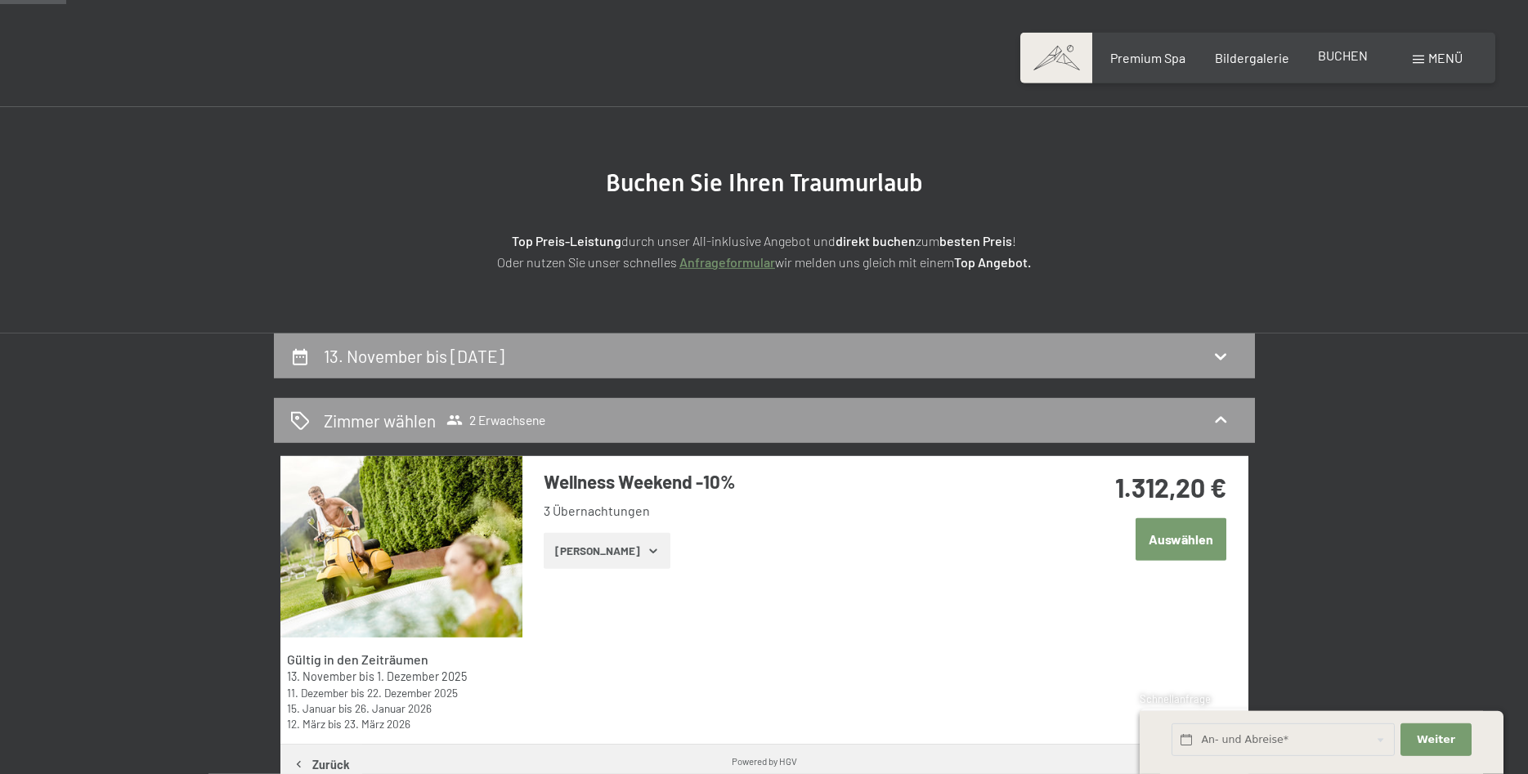
click at [1347, 59] on span "BUCHEN" at bounding box center [1343, 55] width 50 height 16
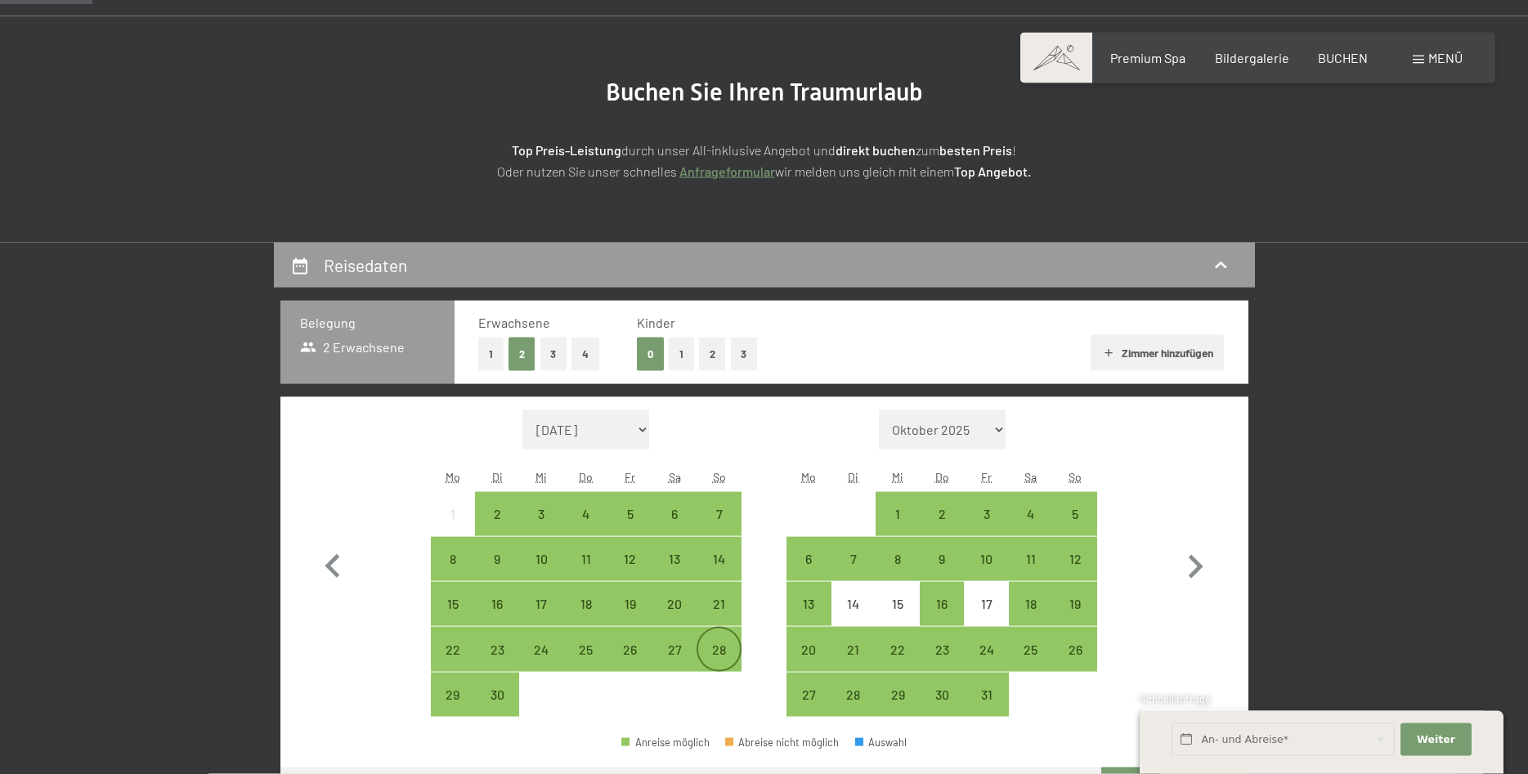
scroll to position [333, 0]
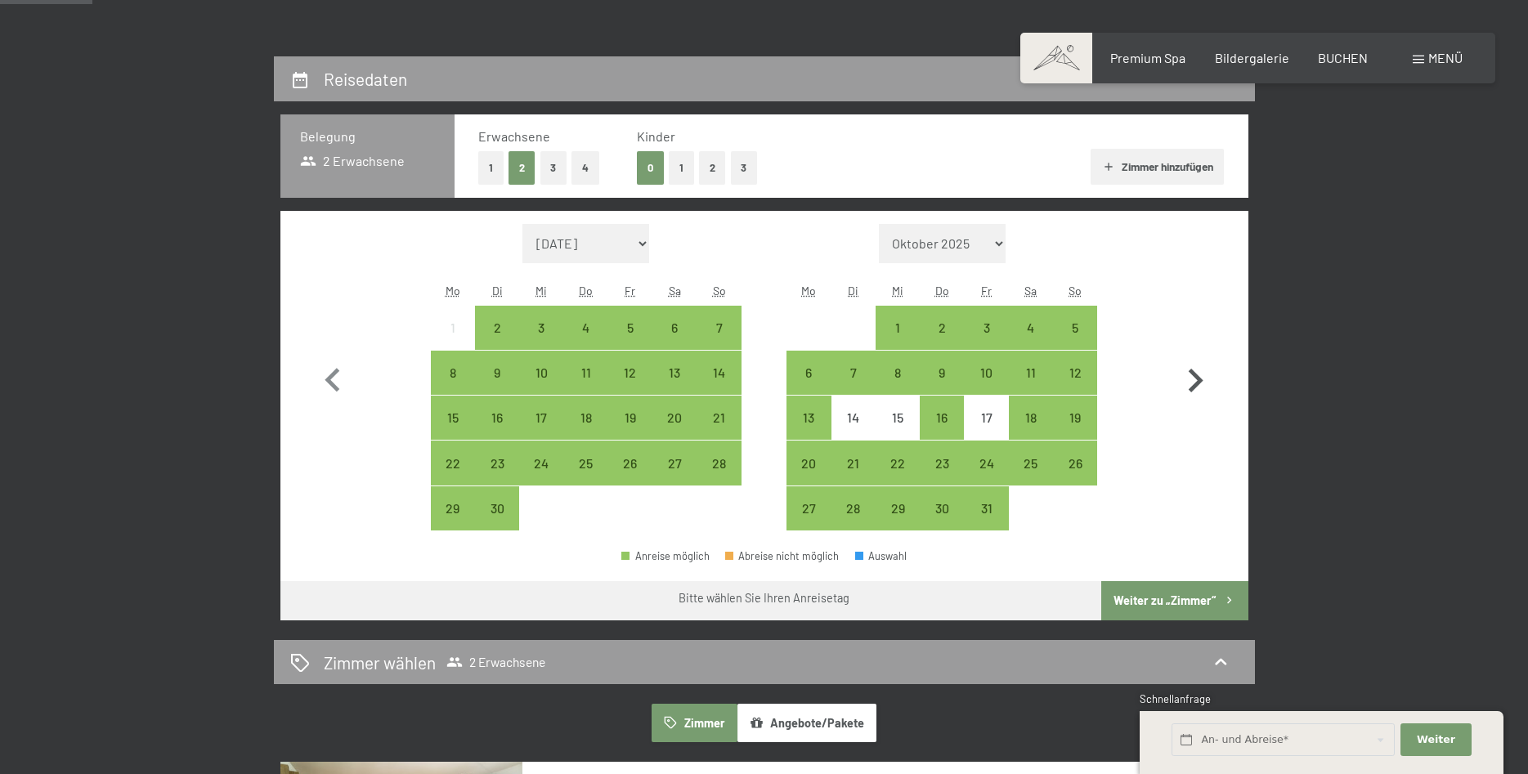
click at [1193, 374] on icon "button" at bounding box center [1195, 381] width 15 height 24
select select "[DATE]"
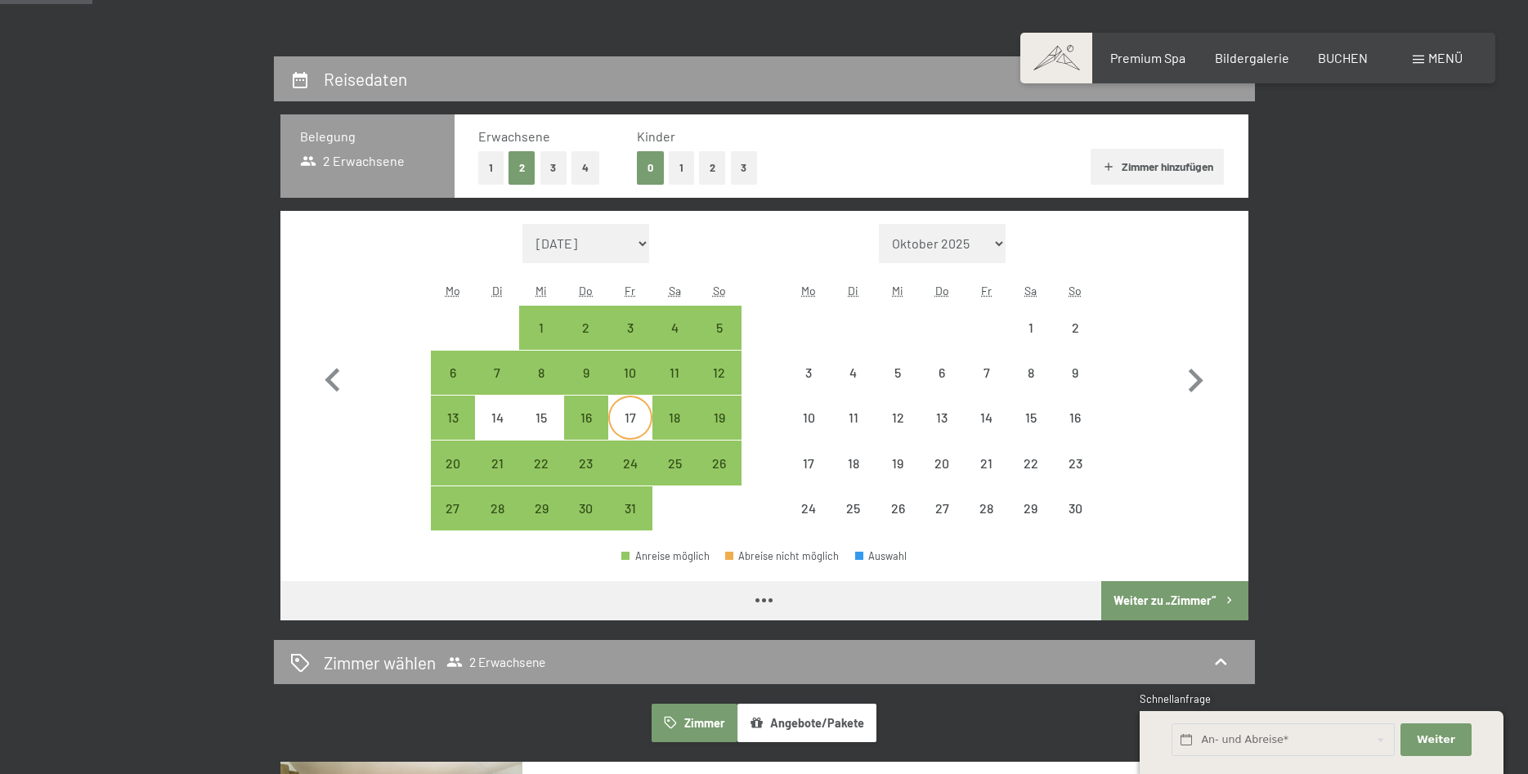
select select "[DATE]"
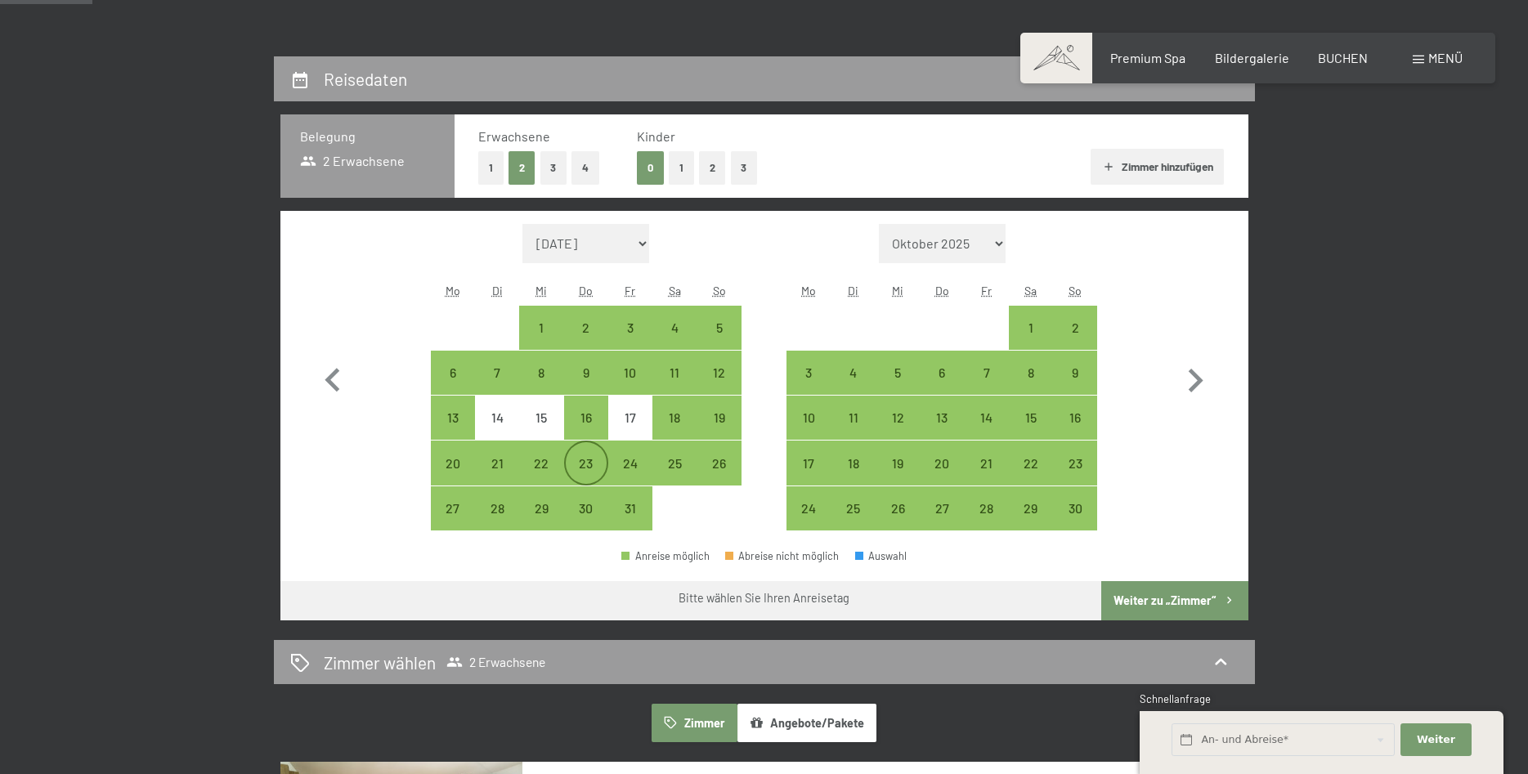
click at [576, 468] on div "23" at bounding box center [586, 477] width 41 height 41
select select "[DATE]"
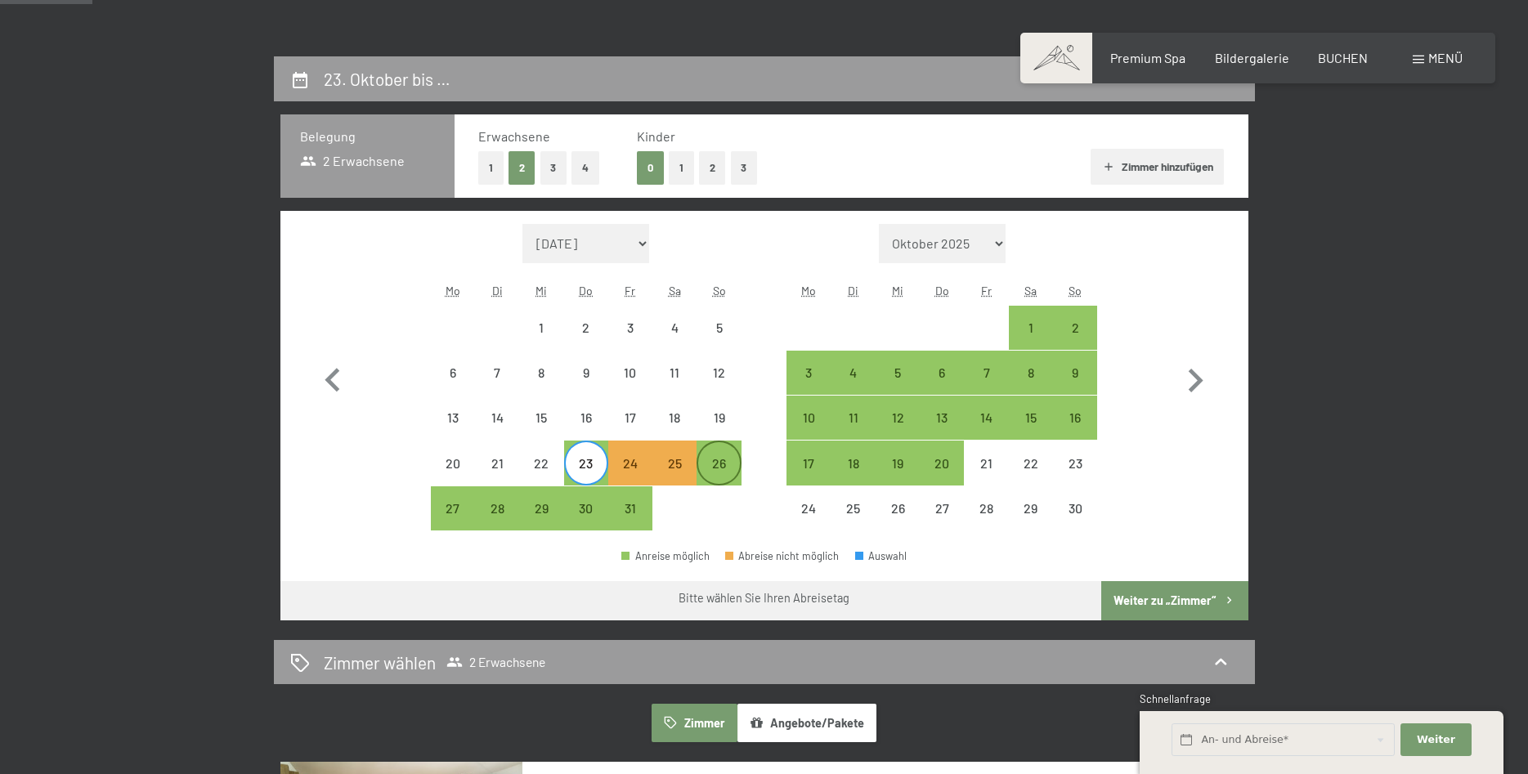
click at [714, 466] on div "26" at bounding box center [718, 477] width 41 height 41
select select "[DATE]"
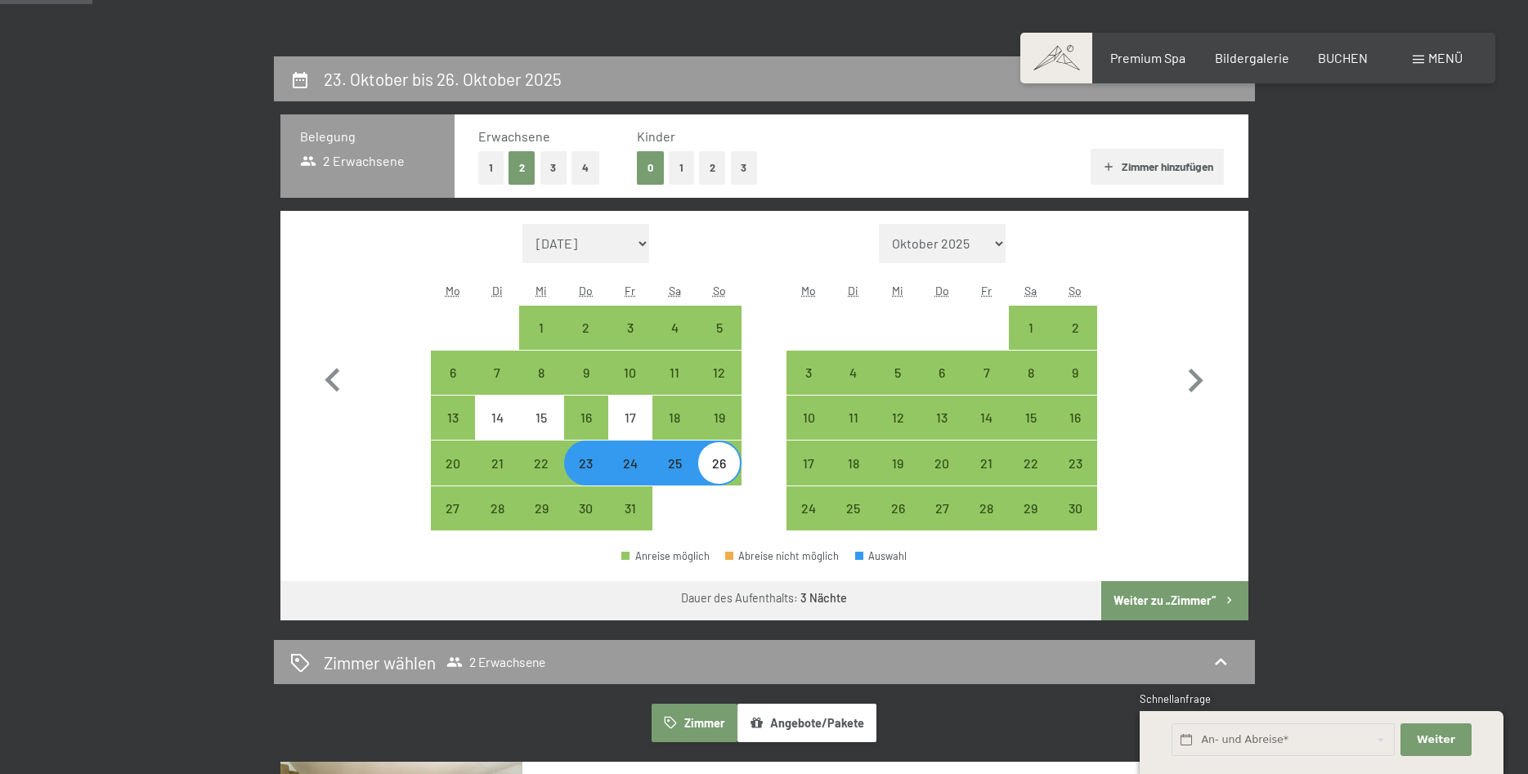
click at [1173, 601] on button "Weiter zu „Zimmer“" at bounding box center [1174, 600] width 146 height 39
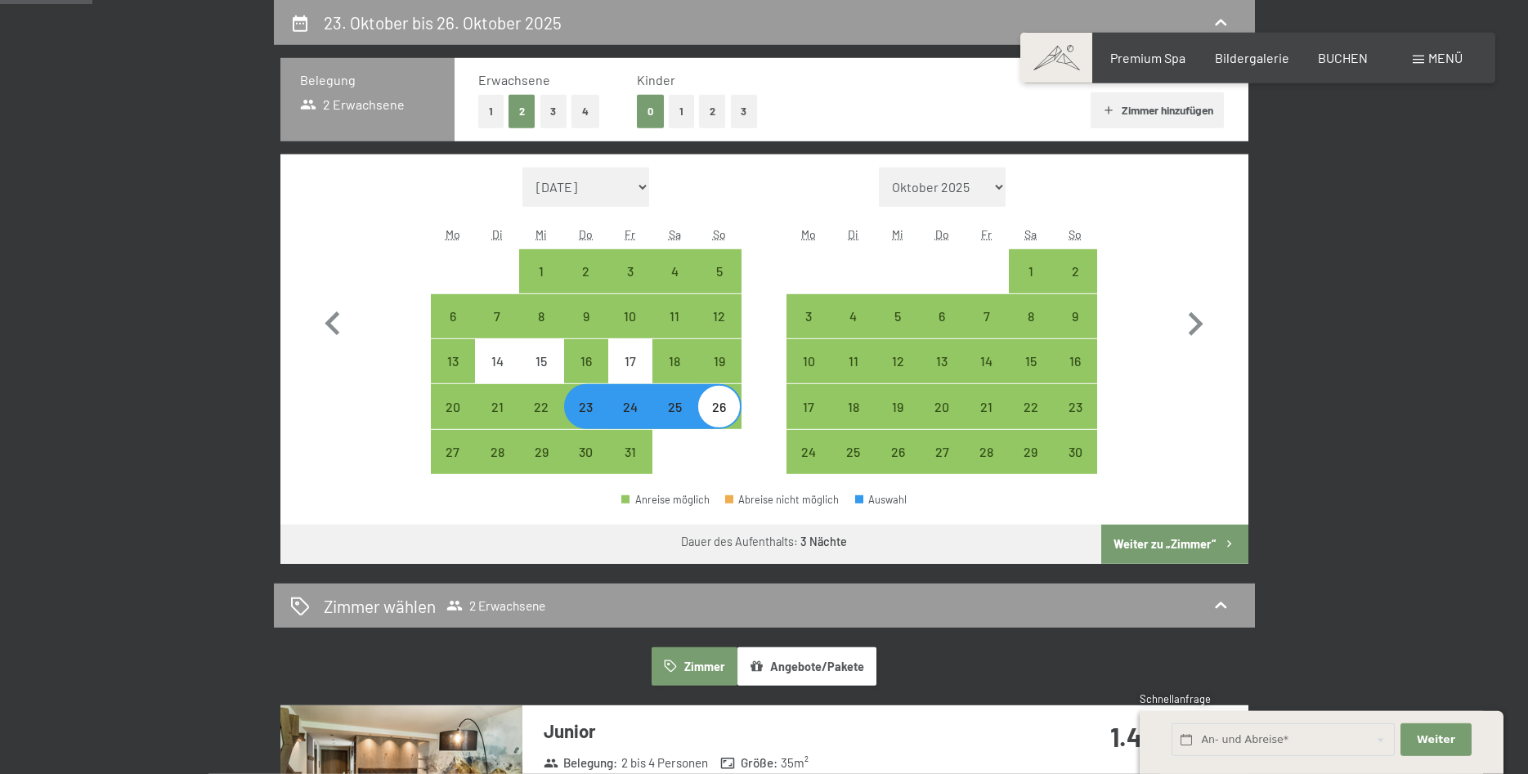
select select "[DATE]"
